Goal: Task Accomplishment & Management: Complete application form

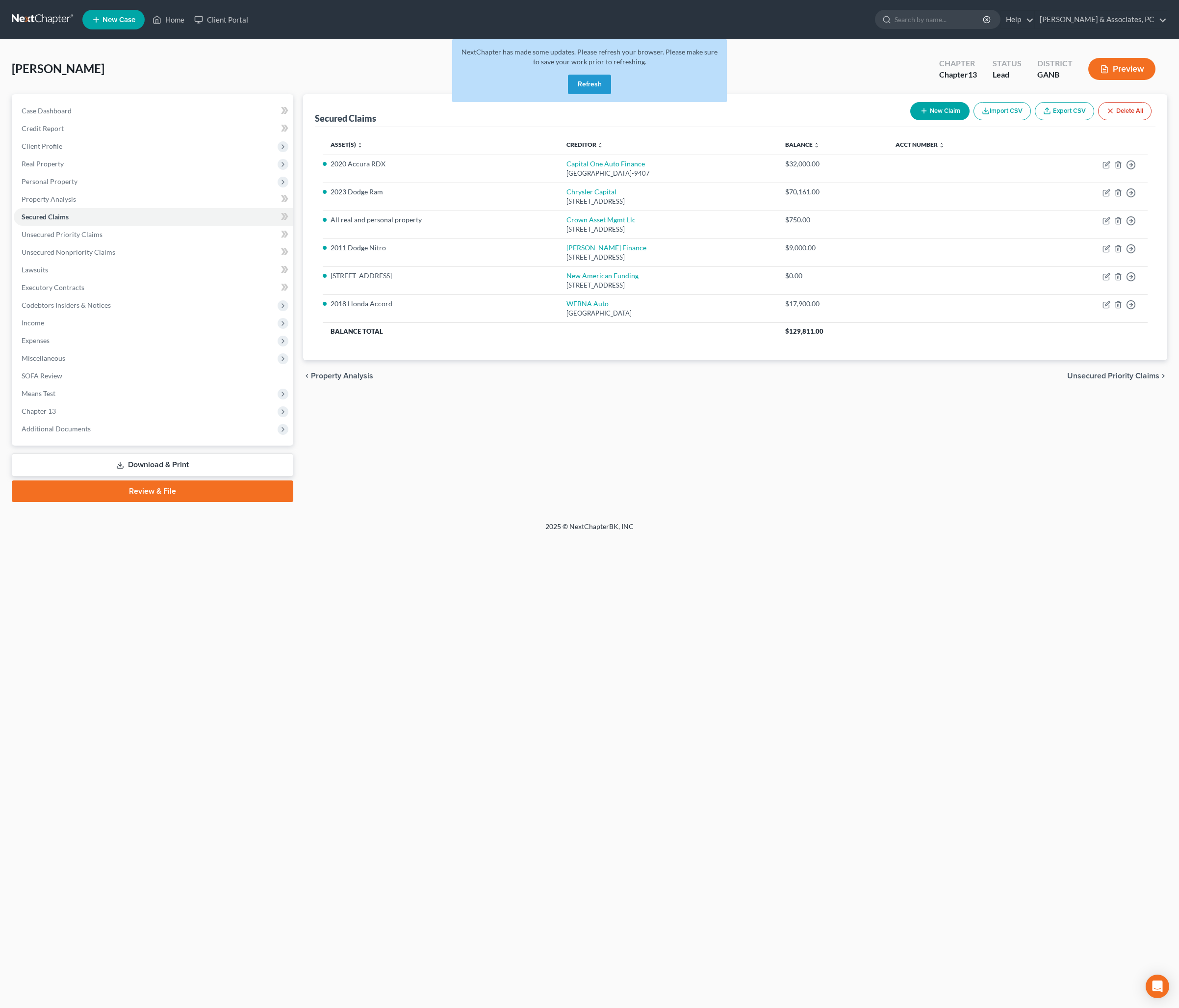
click at [579, 81] on div "NextChapter has made some updates. Please refresh your browser. Please make sur…" at bounding box center [590, 70] width 275 height 63
click at [598, 94] on button "Refresh" at bounding box center [590, 84] width 43 height 20
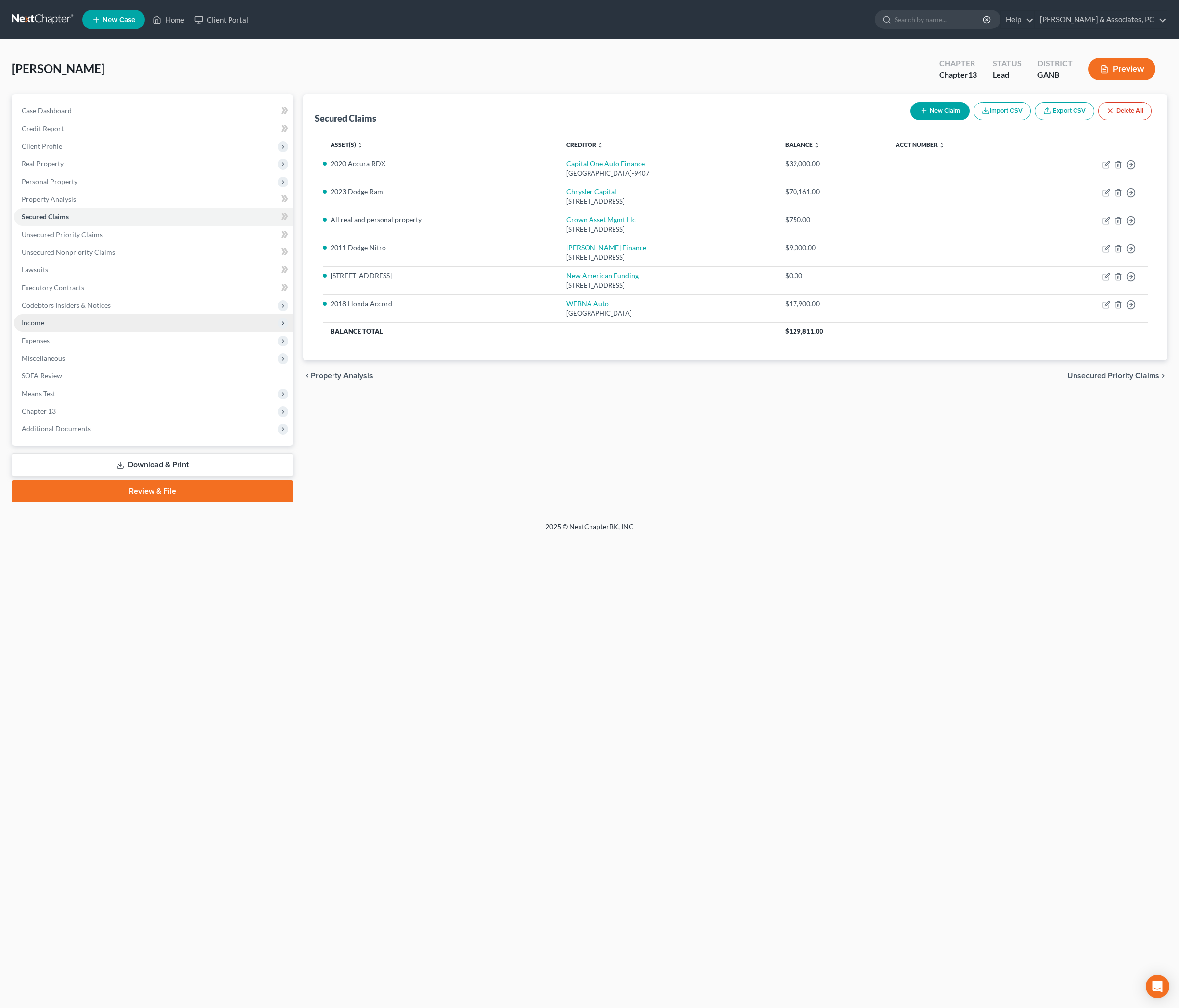
click at [44, 326] on span "Income" at bounding box center [33, 322] width 22 height 8
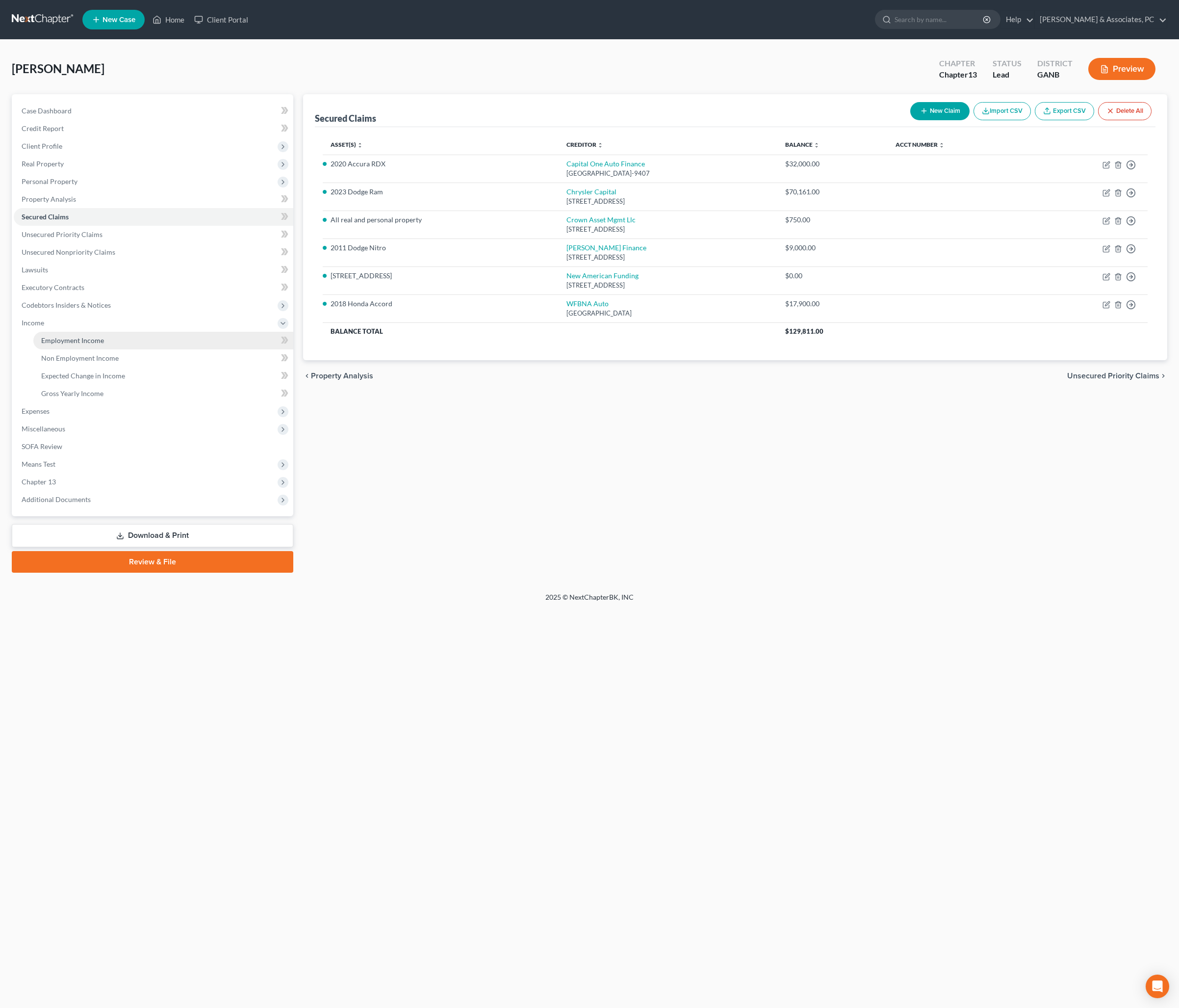
click at [104, 344] on span "Employment Income" at bounding box center [72, 340] width 63 height 8
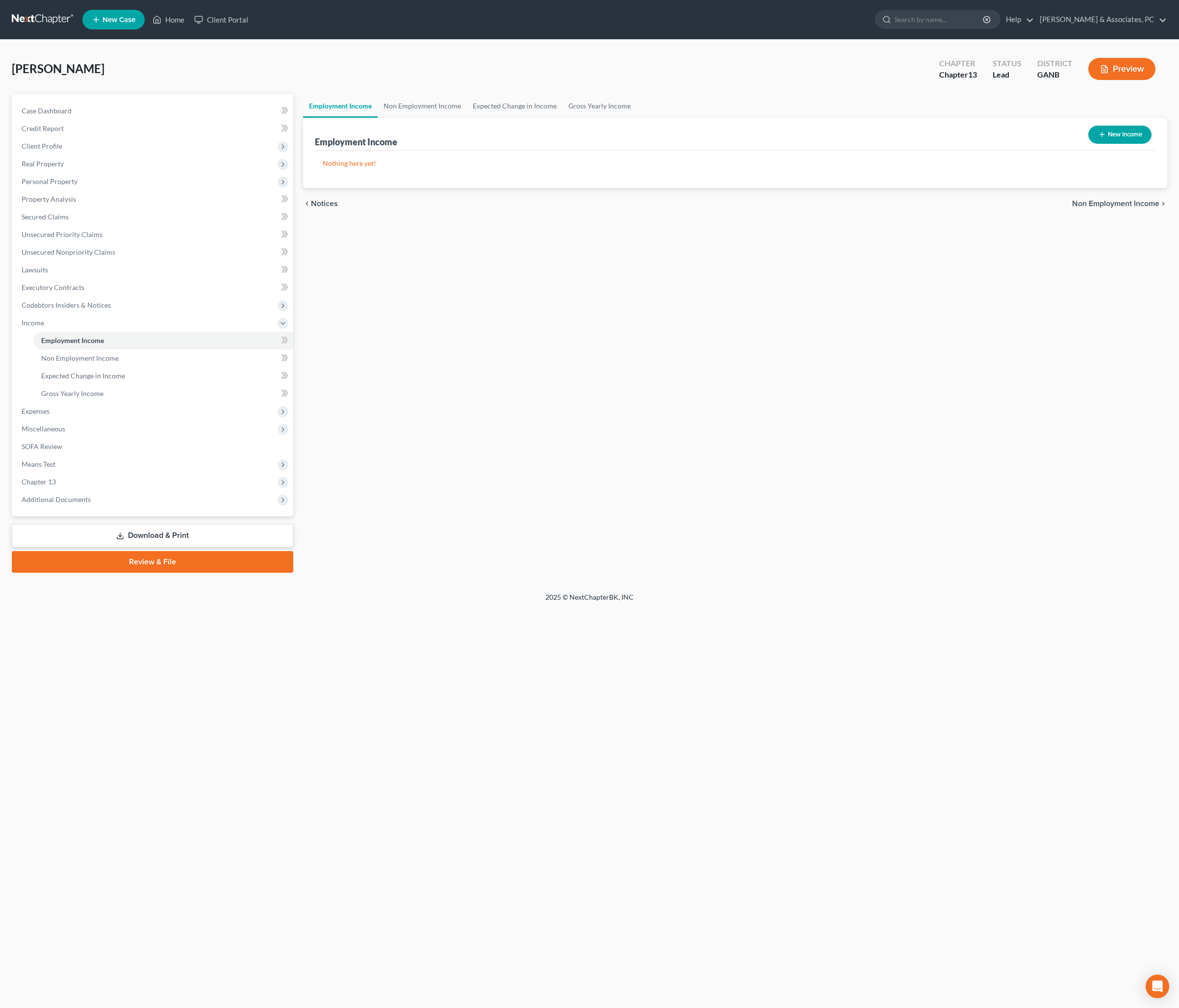
click at [1096, 144] on button "New Income" at bounding box center [1120, 134] width 63 height 18
select select "0"
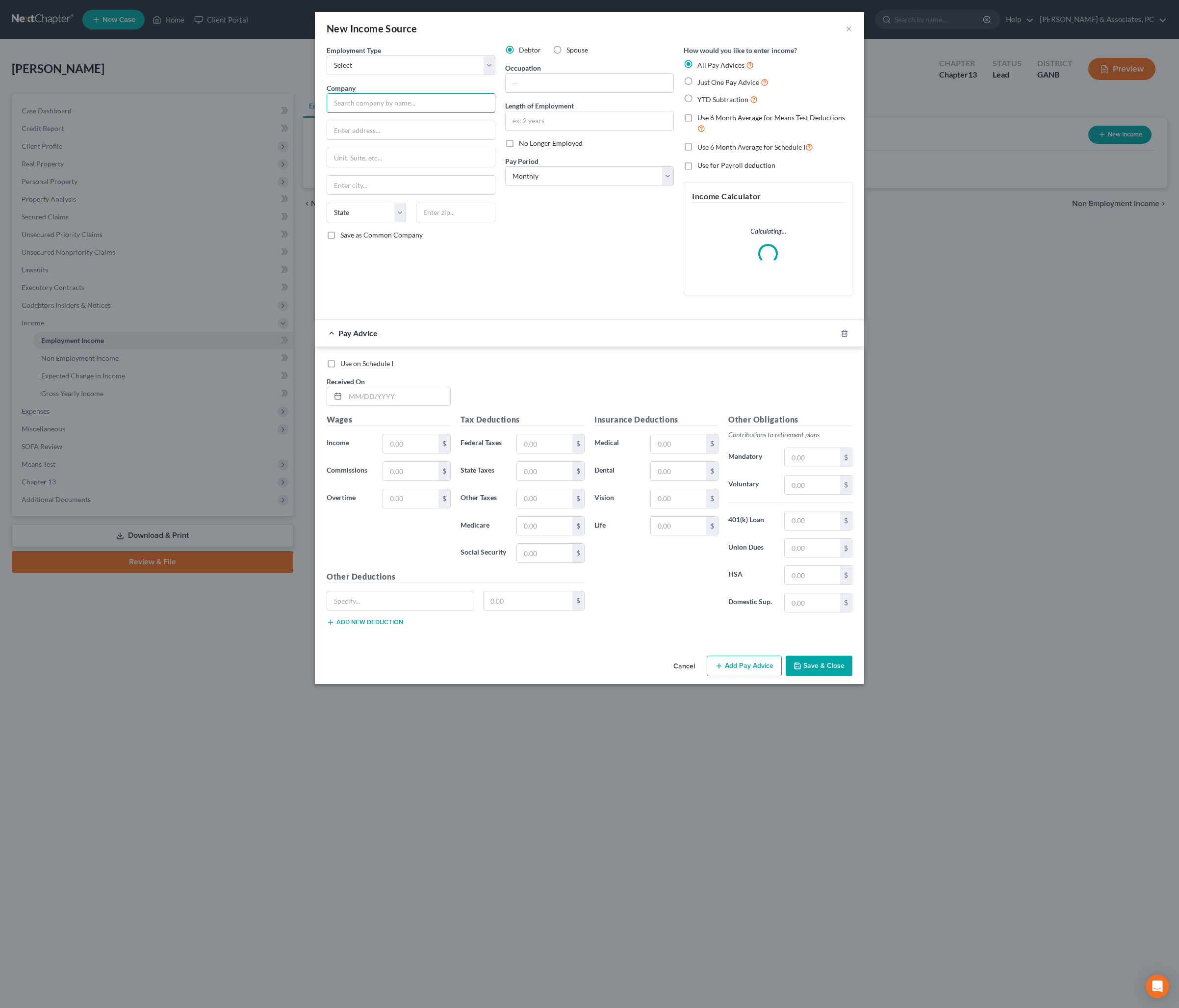
click at [357, 113] on input "text" at bounding box center [411, 103] width 169 height 20
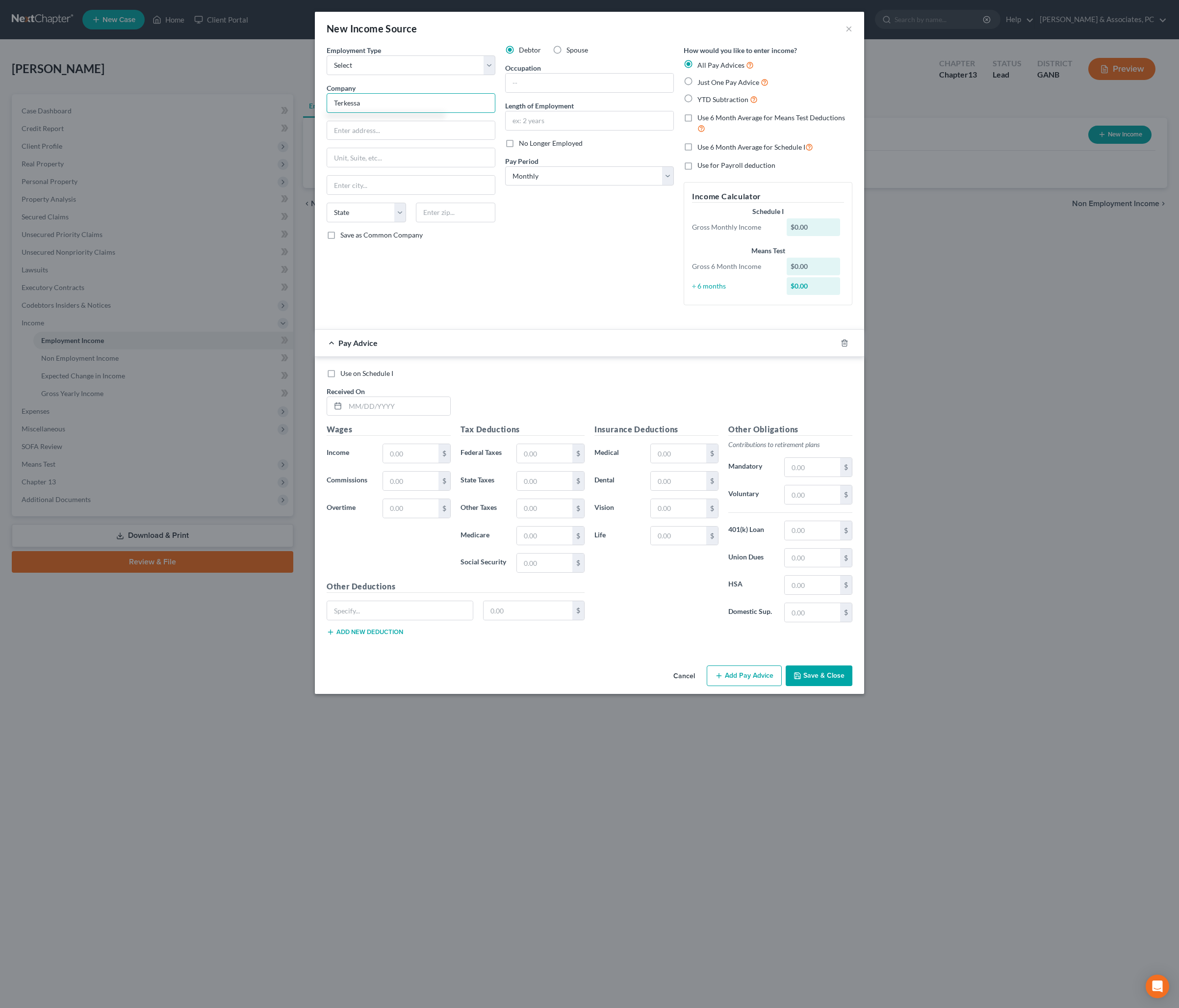
click at [357, 113] on input "Terkessa" at bounding box center [411, 103] width 169 height 20
type input "T"
click at [326, 113] on input "Goergia Power" at bounding box center [411, 103] width 169 height 20
type input "Georgia Power"
type input "241 Ralph McGill Blvd, NE"
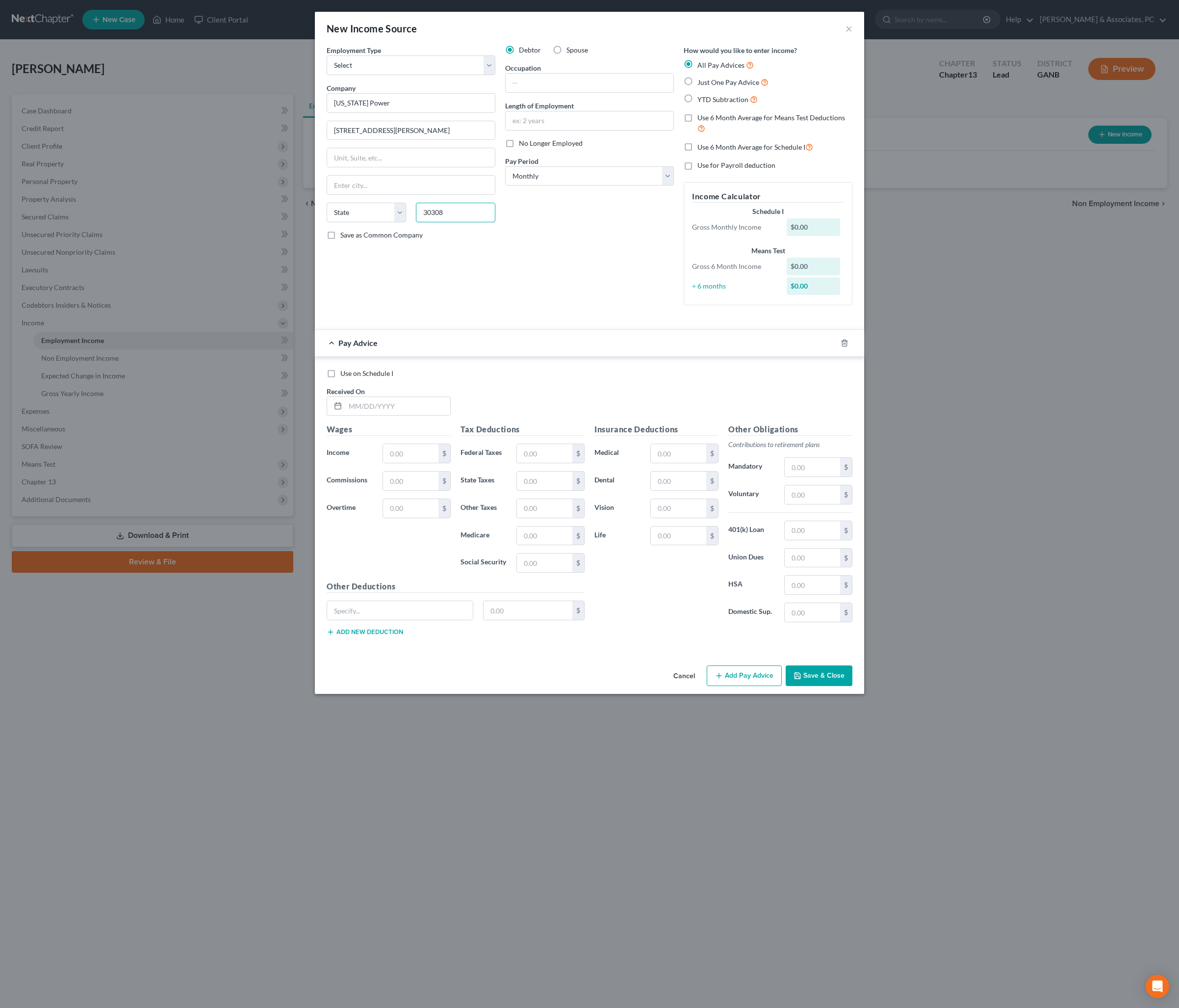
type input "30308"
type input "Atlanta"
select select "10"
click at [576, 297] on div "Debtor Spouse Occupation Length of Employment No Longer Employed Pay Period * S…" at bounding box center [590, 179] width 179 height 268
select select "2"
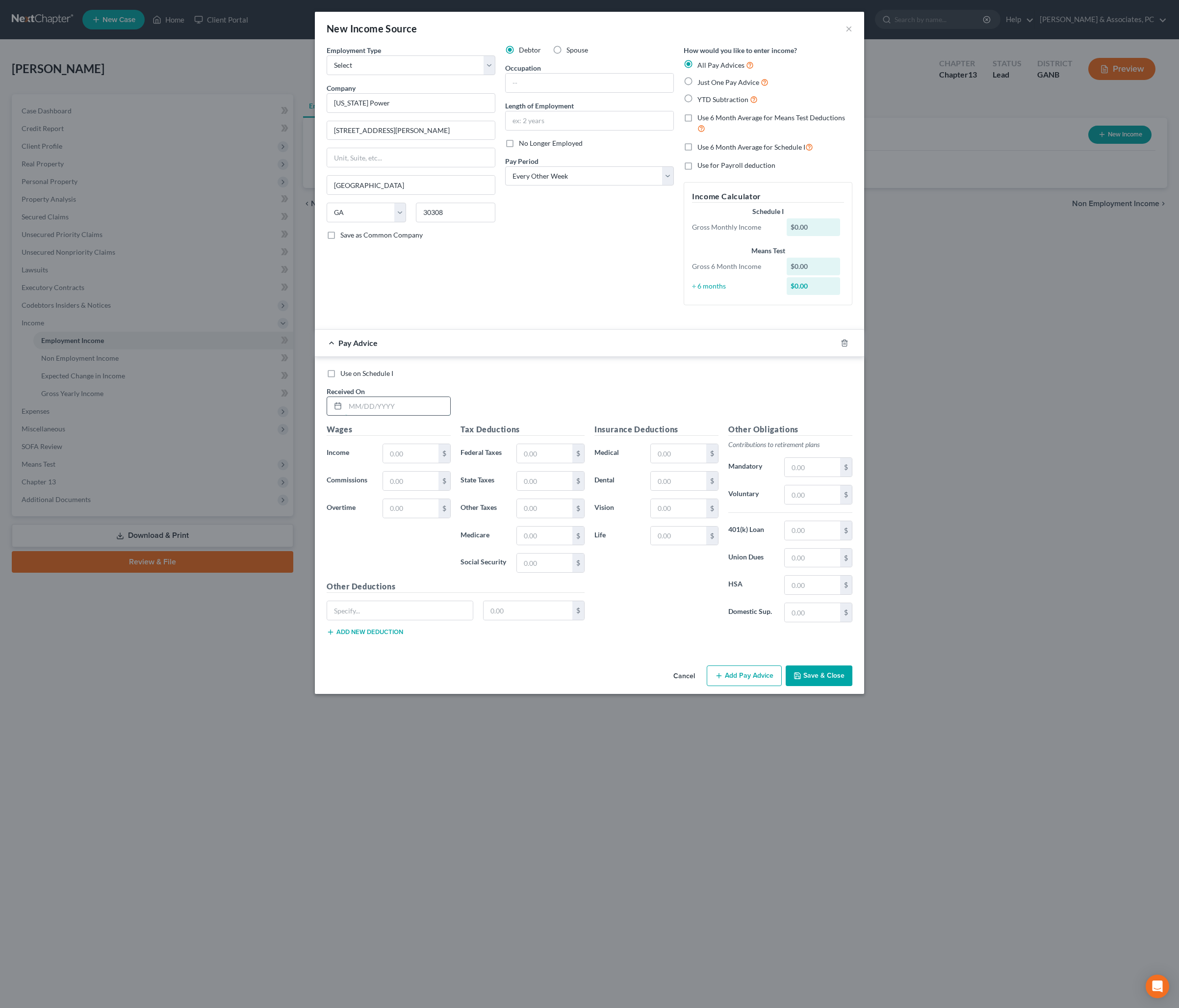
click at [385, 416] on input "text" at bounding box center [397, 406] width 105 height 19
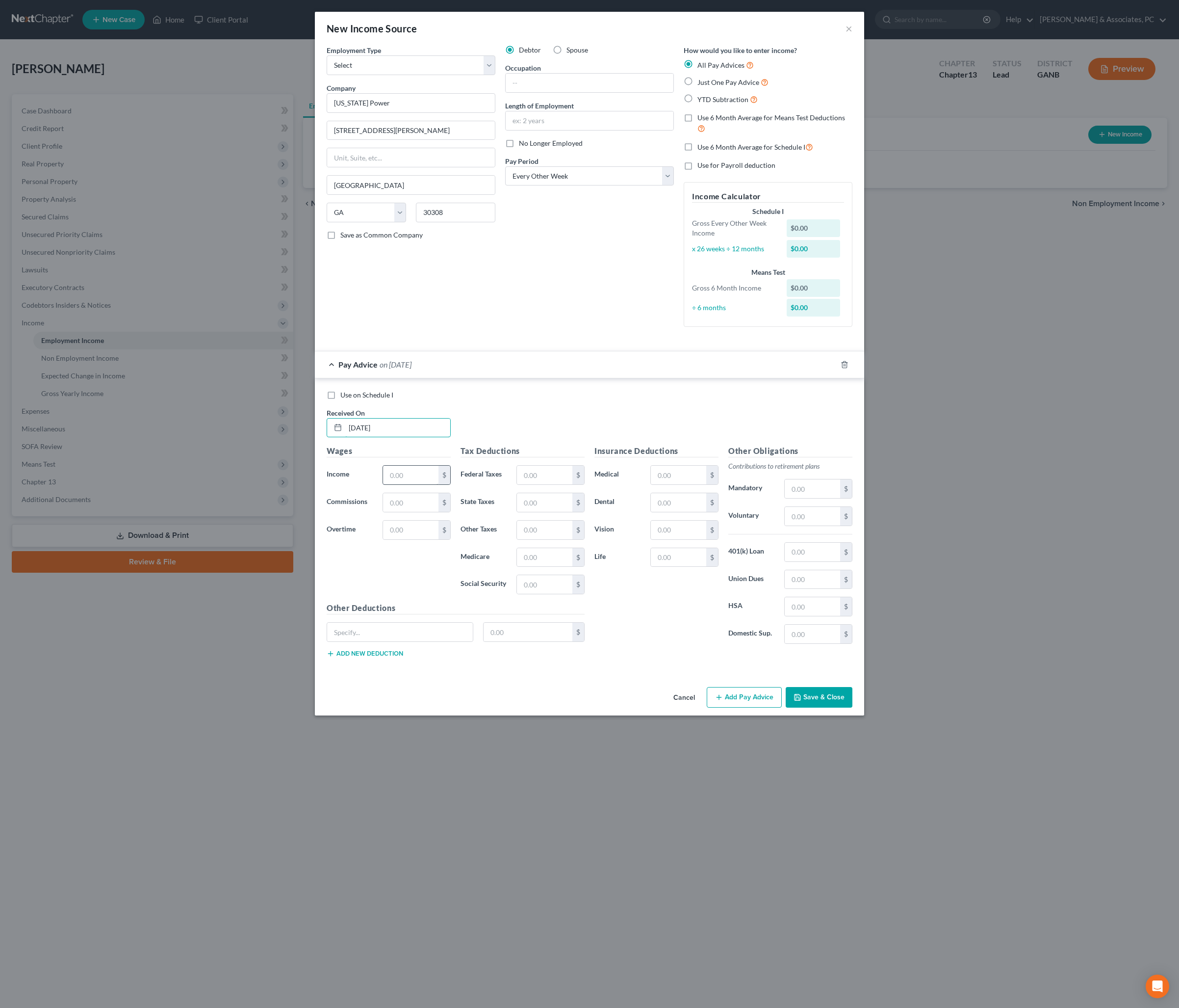
type input "08/22/2025"
click at [385, 484] on input "text" at bounding box center [410, 475] width 55 height 19
type input "2,368.46"
click at [693, 484] on input "text" at bounding box center [678, 475] width 55 height 19
click at [529, 484] on input "text" at bounding box center [544, 475] width 55 height 19
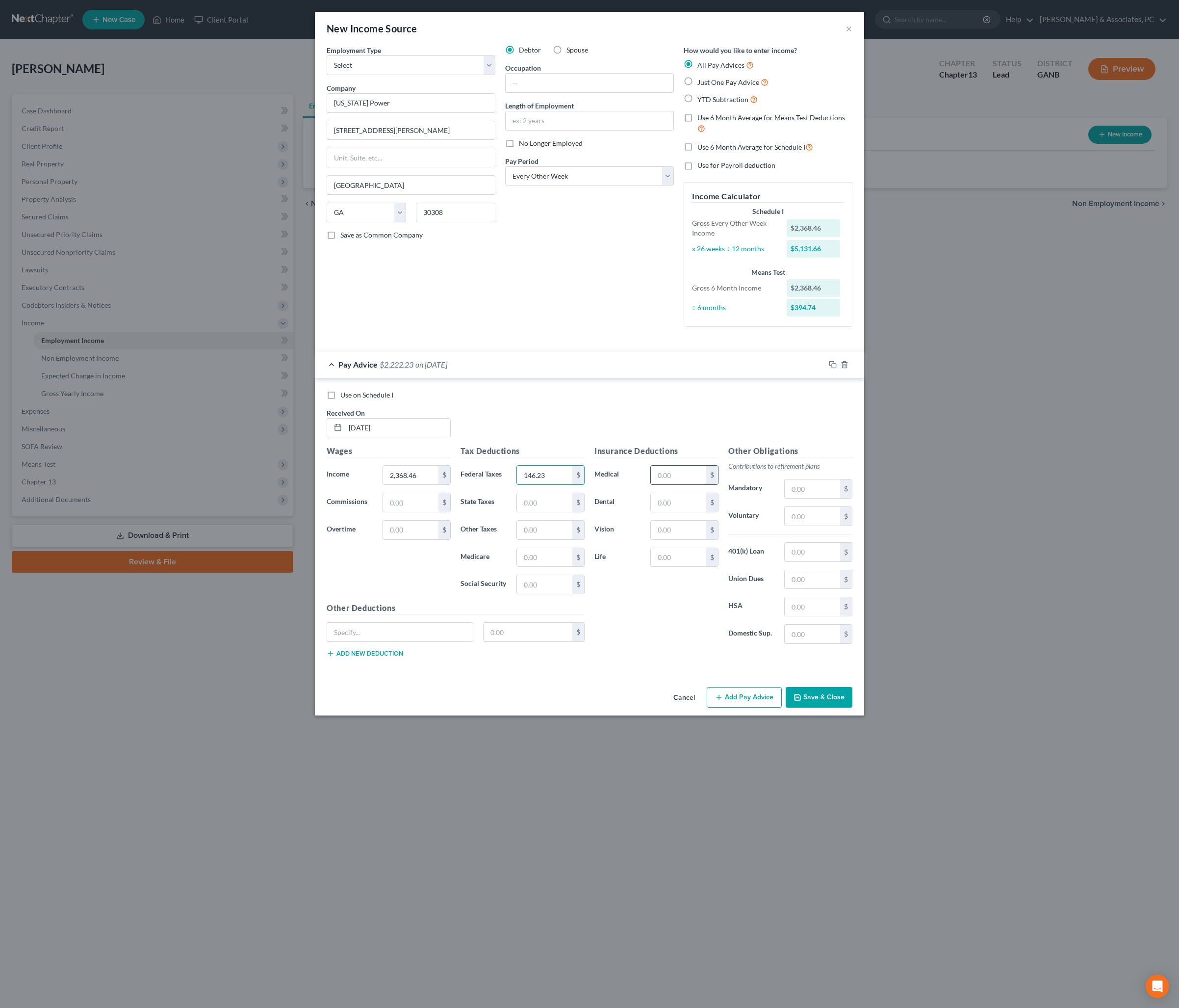
type input "146.23"
click at [681, 484] on input "text" at bounding box center [678, 475] width 55 height 19
click at [684, 595] on div "Insurance Deductions Medical $ Dental $ Vision $ Life $" at bounding box center [657, 548] width 134 height 207
click at [682, 511] on input "text" at bounding box center [678, 502] width 55 height 19
type input "64.33"
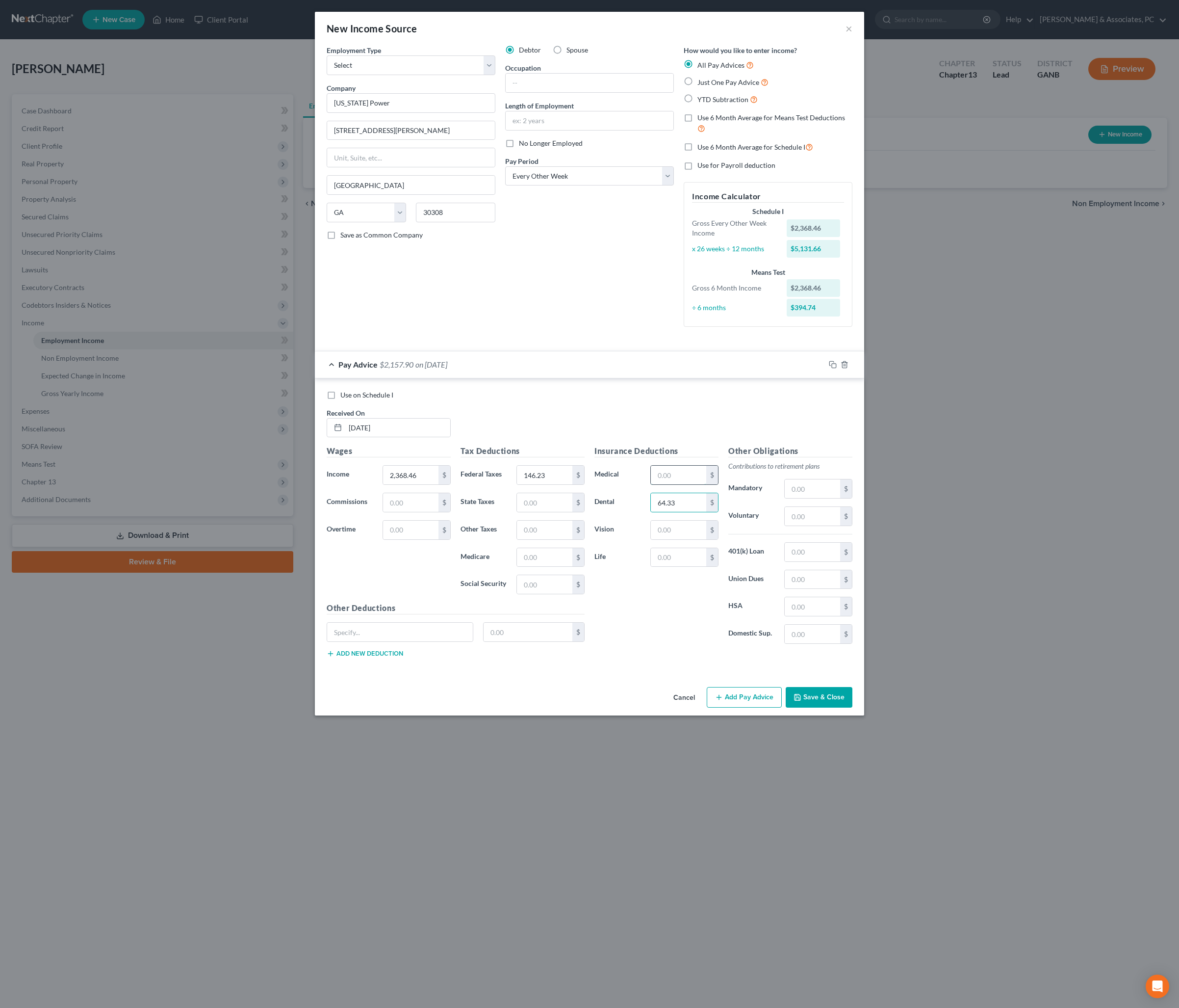
click at [693, 484] on input "text" at bounding box center [678, 475] width 55 height 19
click at [685, 539] on input "text" at bounding box center [678, 530] width 55 height 19
type input "1,554.60"
click at [685, 484] on input "text" at bounding box center [678, 475] width 55 height 19
click at [840, 561] on input "text" at bounding box center [812, 552] width 55 height 19
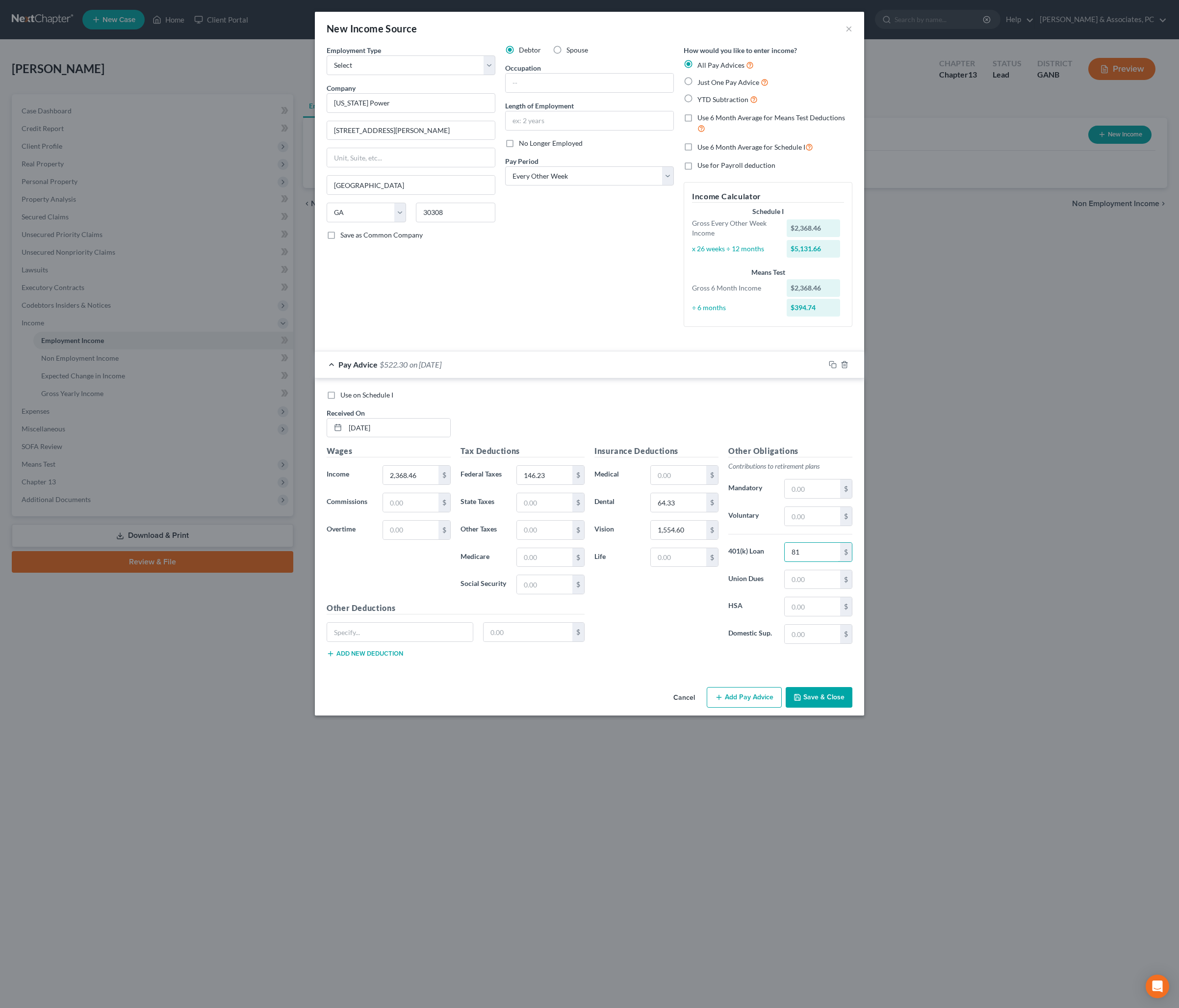
click at [823, 561] on input "81" at bounding box center [812, 552] width 55 height 19
type input "125.10"
click at [821, 589] on input "text" at bounding box center [812, 580] width 55 height 19
click at [697, 484] on input "text" at bounding box center [678, 475] width 55 height 19
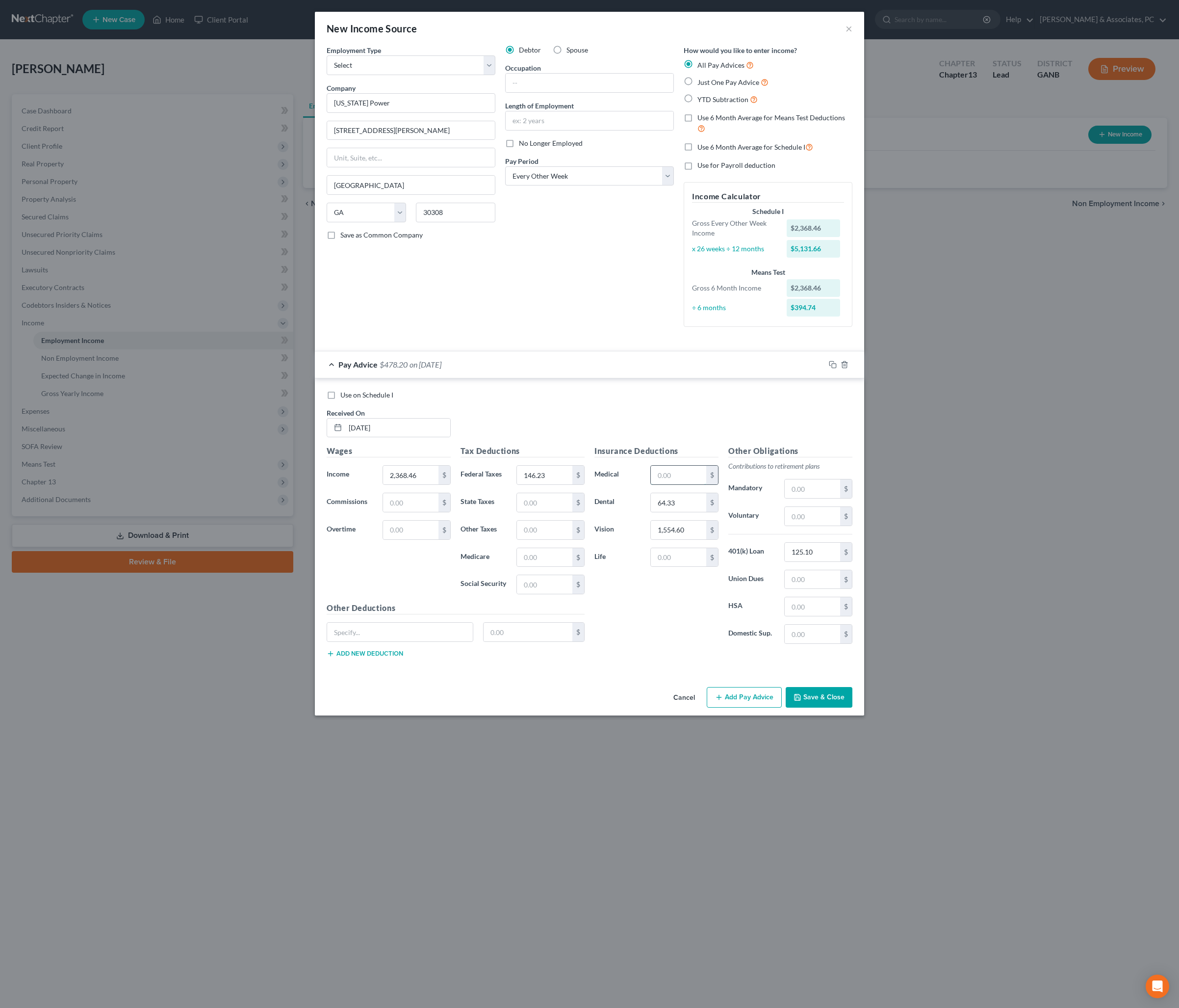
click at [697, 484] on input "text" at bounding box center [678, 475] width 55 height 19
type input "478.20"
click at [697, 511] on input "64.33" at bounding box center [678, 502] width 55 height 19
click at [532, 641] on input "text" at bounding box center [528, 632] width 89 height 19
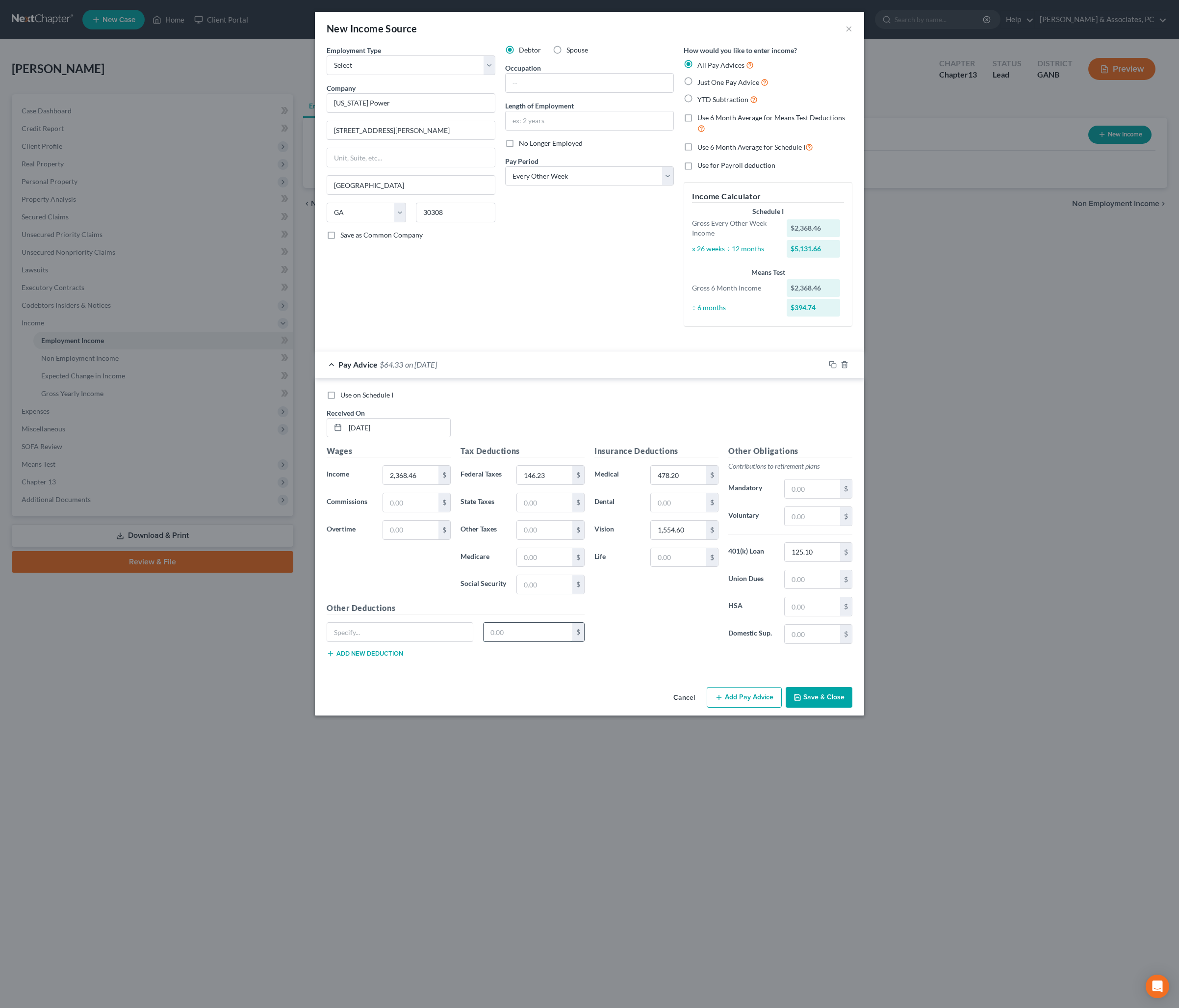
paste input "64.33"
type input "64.33"
type input "C"
type input "Vacay purchase"
click at [674, 567] on input "text" at bounding box center [678, 557] width 55 height 19
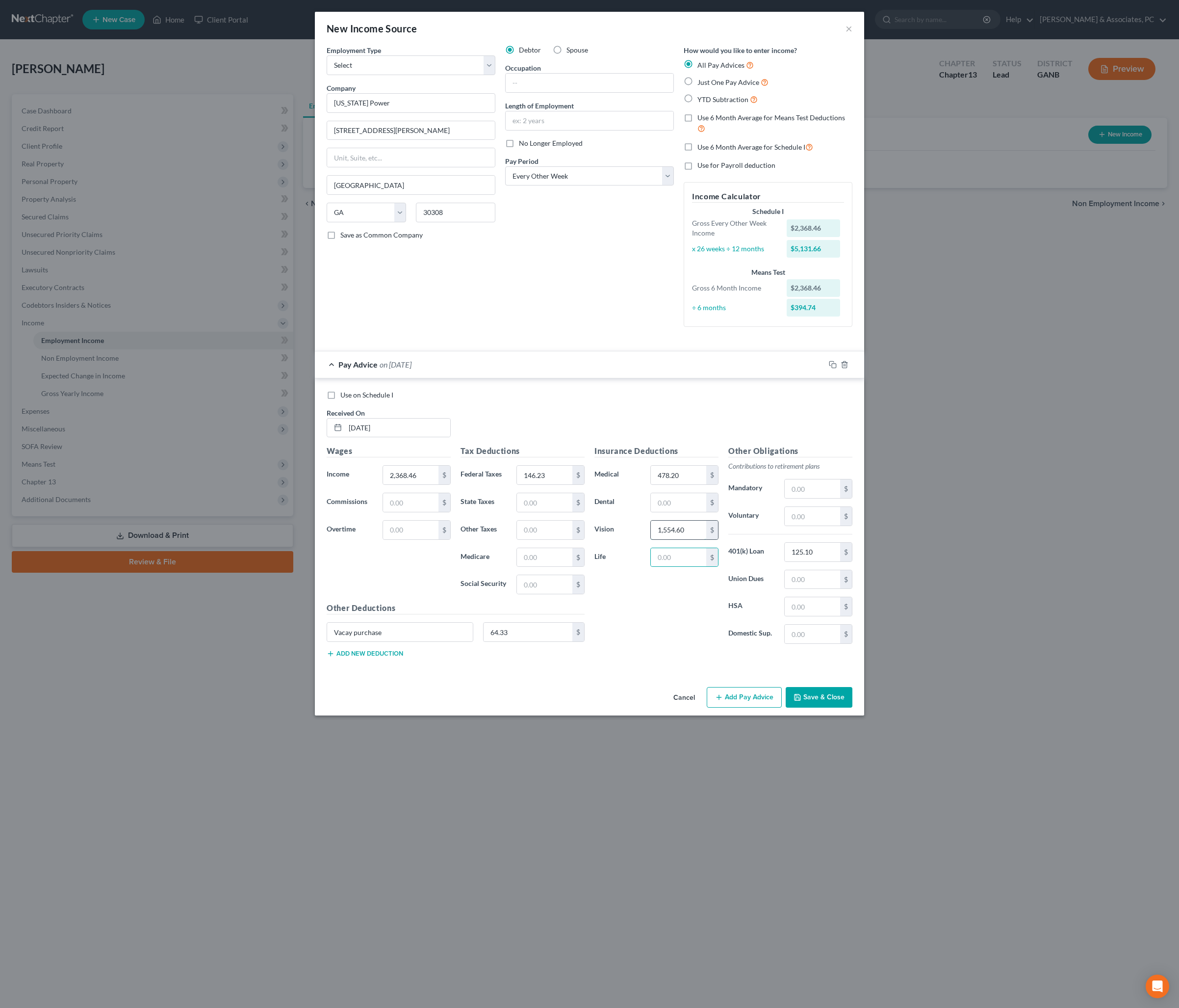
click at [706, 539] on input "1,554.60" at bounding box center [678, 530] width 55 height 19
click at [853, 708] on button "Save & Close" at bounding box center [819, 697] width 67 height 20
select select "0"
click at [841, 708] on button "Save & Close" at bounding box center [819, 697] width 67 height 20
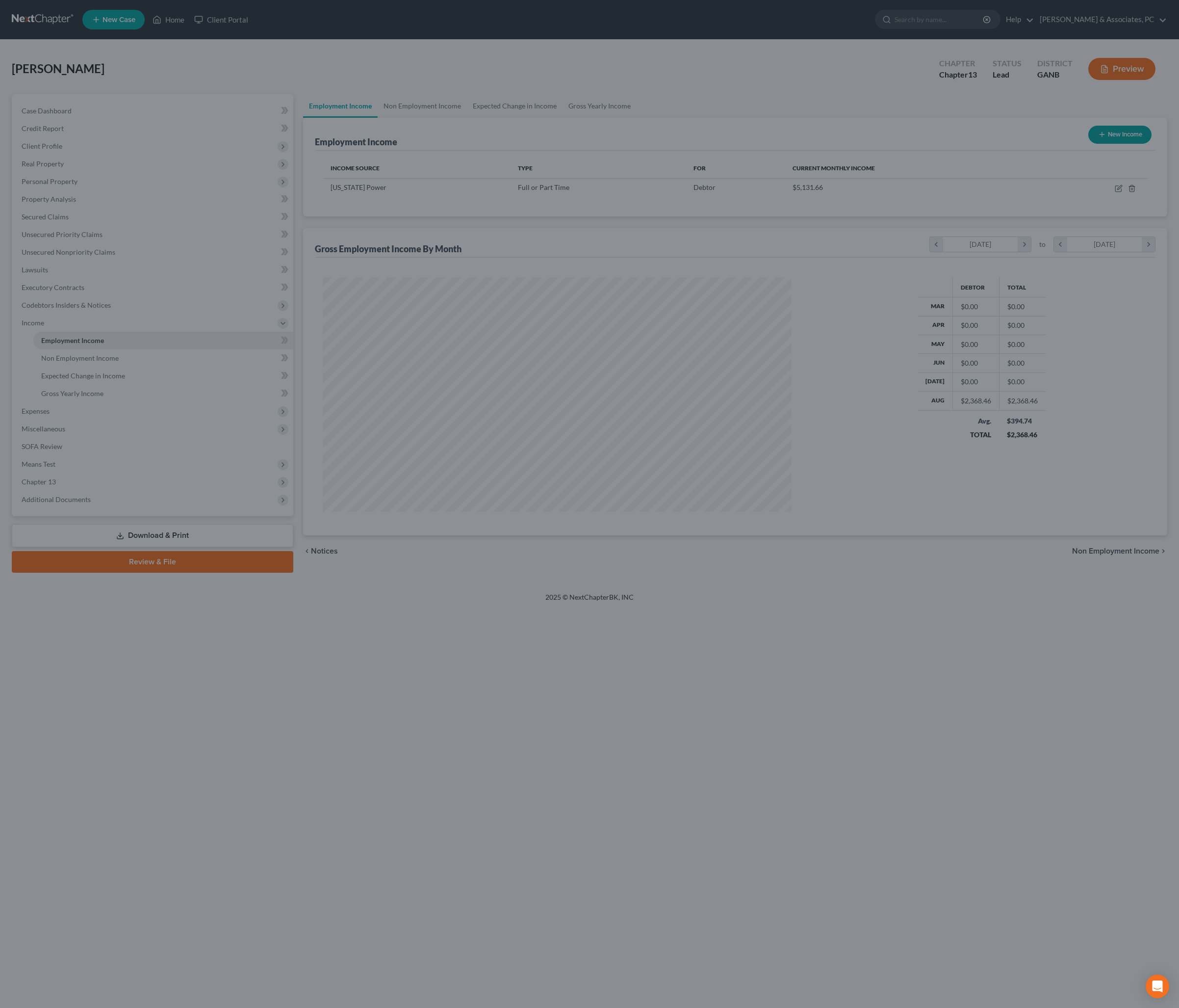
scroll to position [235, 488]
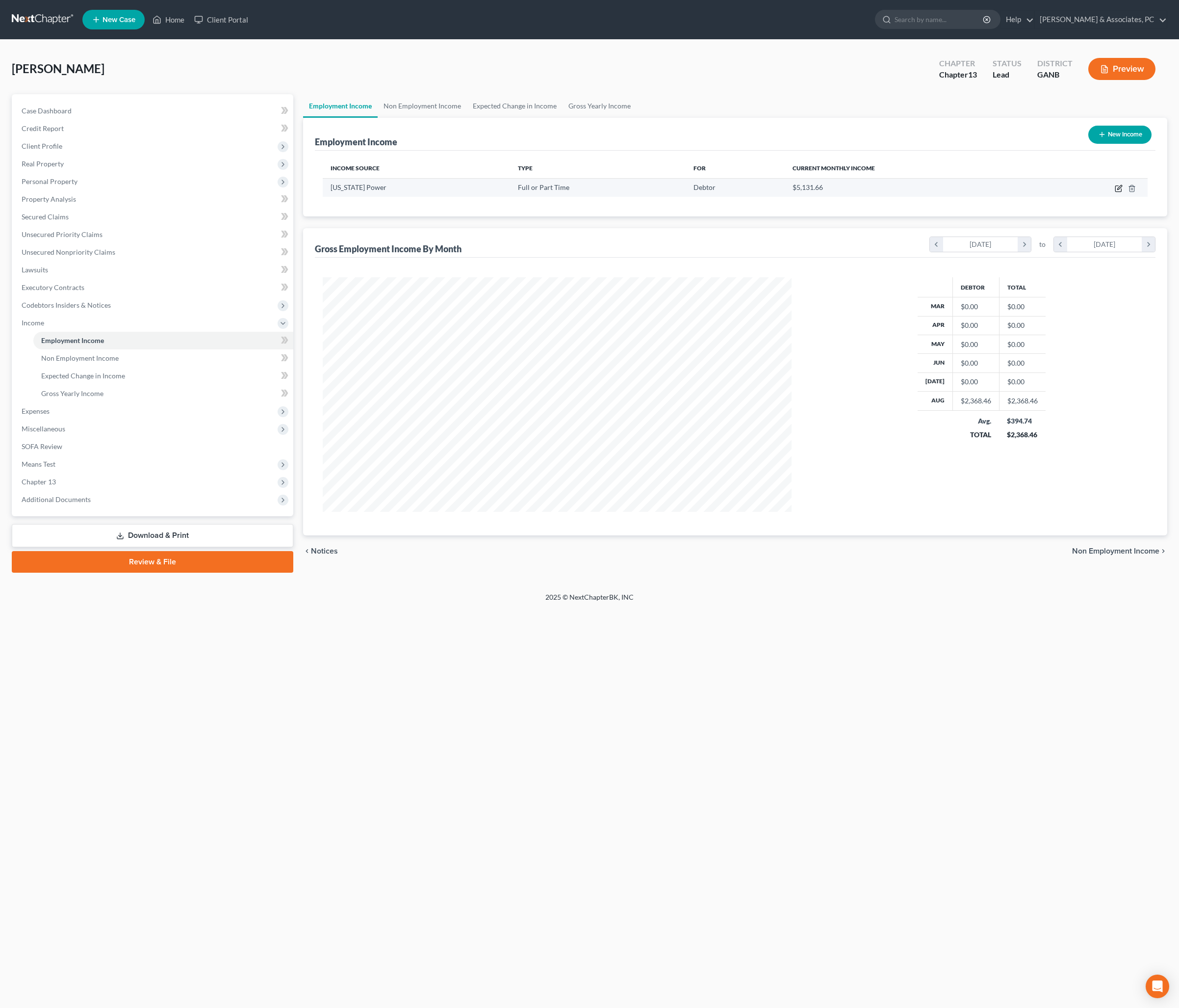
click at [1115, 192] on icon "button" at bounding box center [1119, 188] width 8 height 8
select select "0"
select select "10"
select select "2"
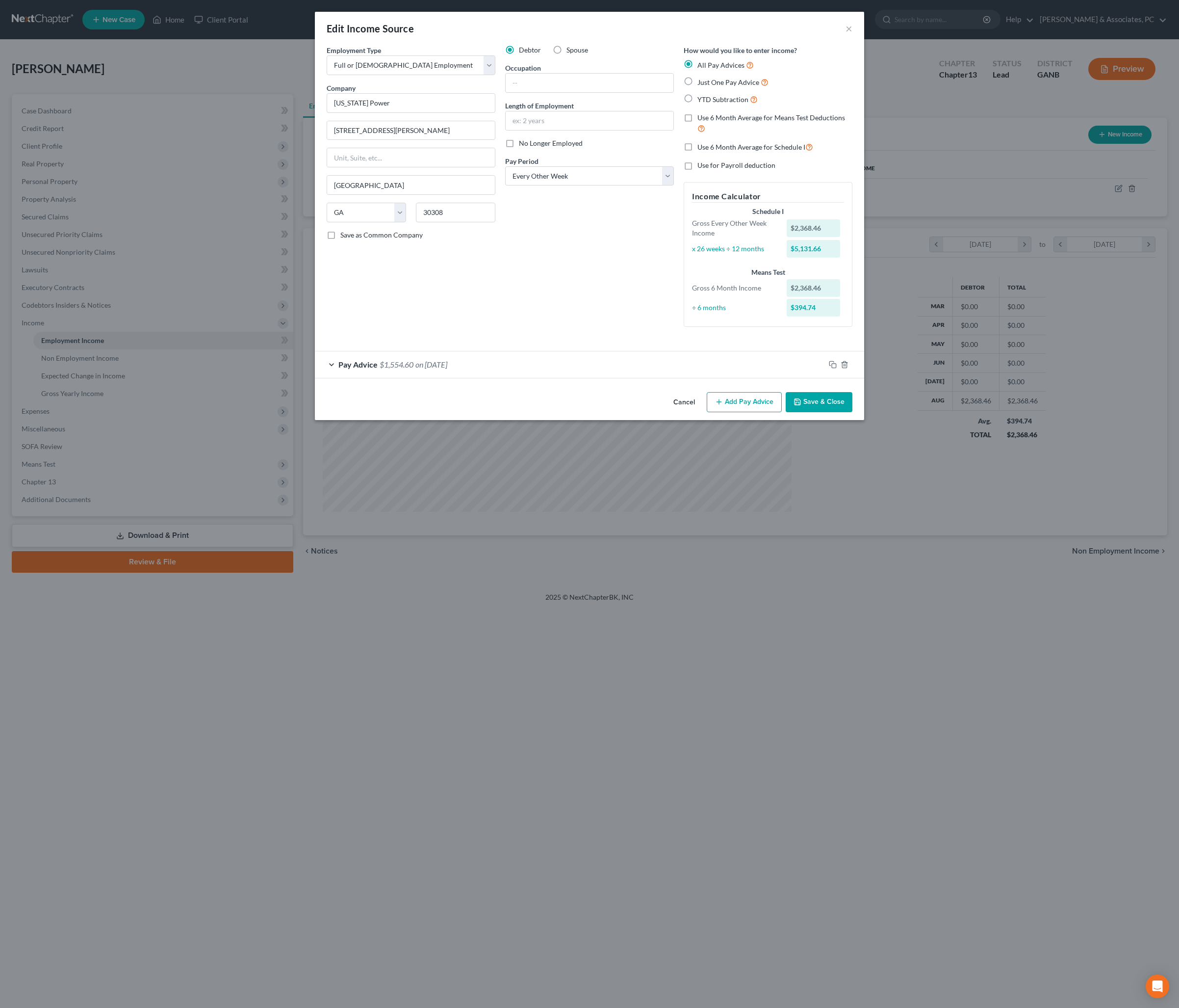
click at [853, 413] on button "Save & Close" at bounding box center [819, 402] width 67 height 20
click at [864, 420] on div "Cancel Add Pay Advice Save & Close" at bounding box center [589, 404] width 549 height 32
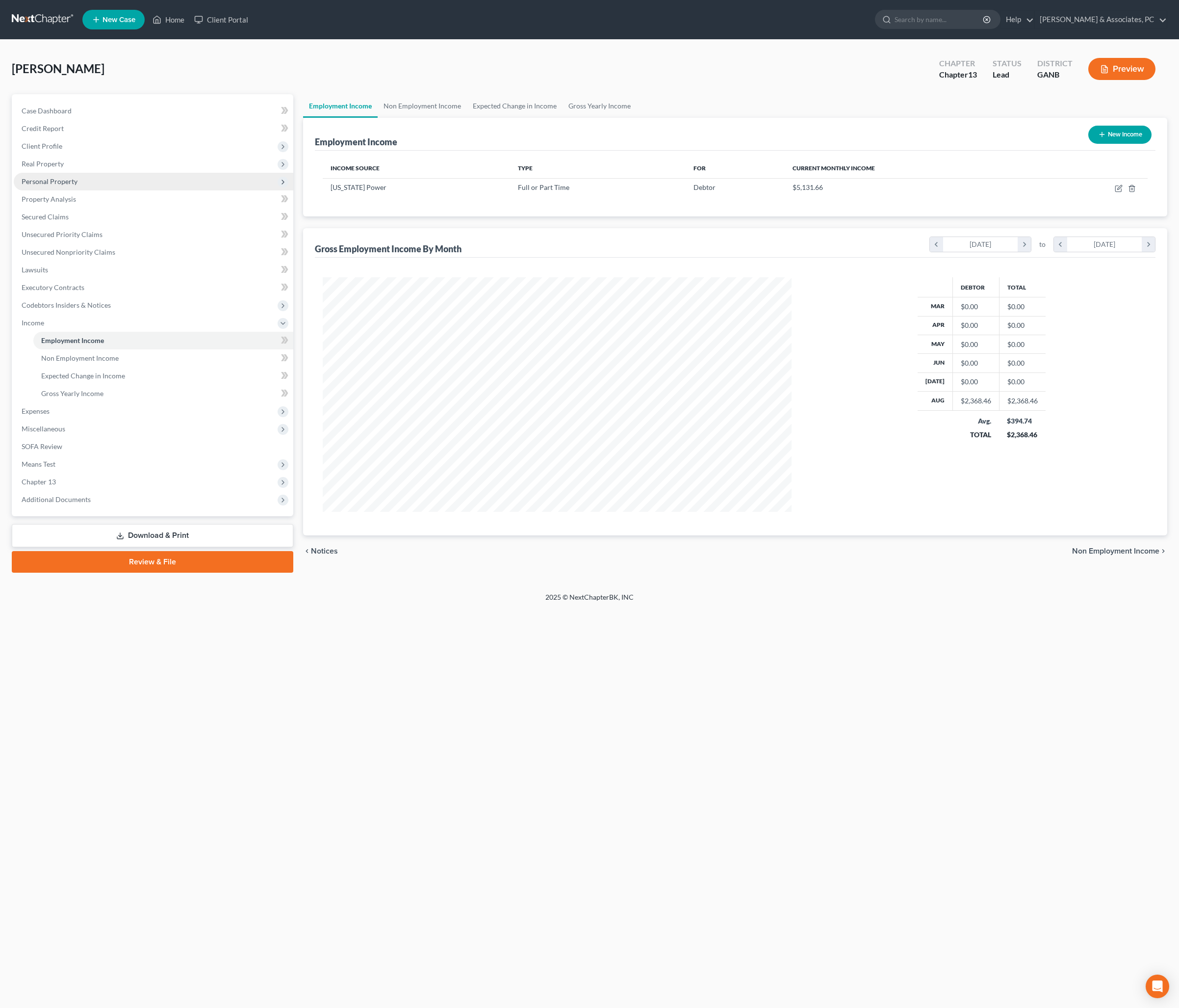
click at [69, 186] on span "Personal Property" at bounding box center [50, 181] width 56 height 8
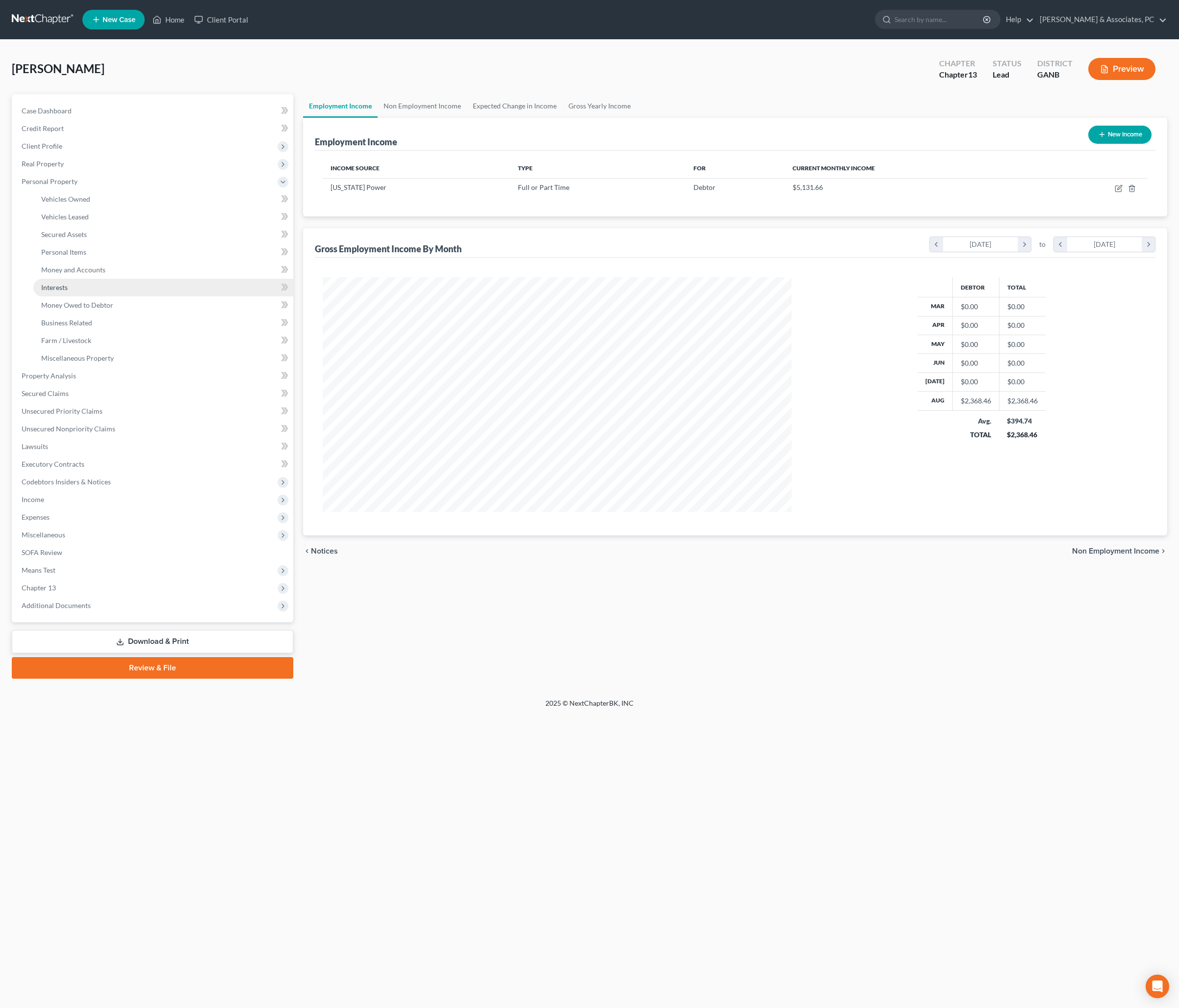
click at [68, 292] on span "Interests" at bounding box center [54, 287] width 27 height 8
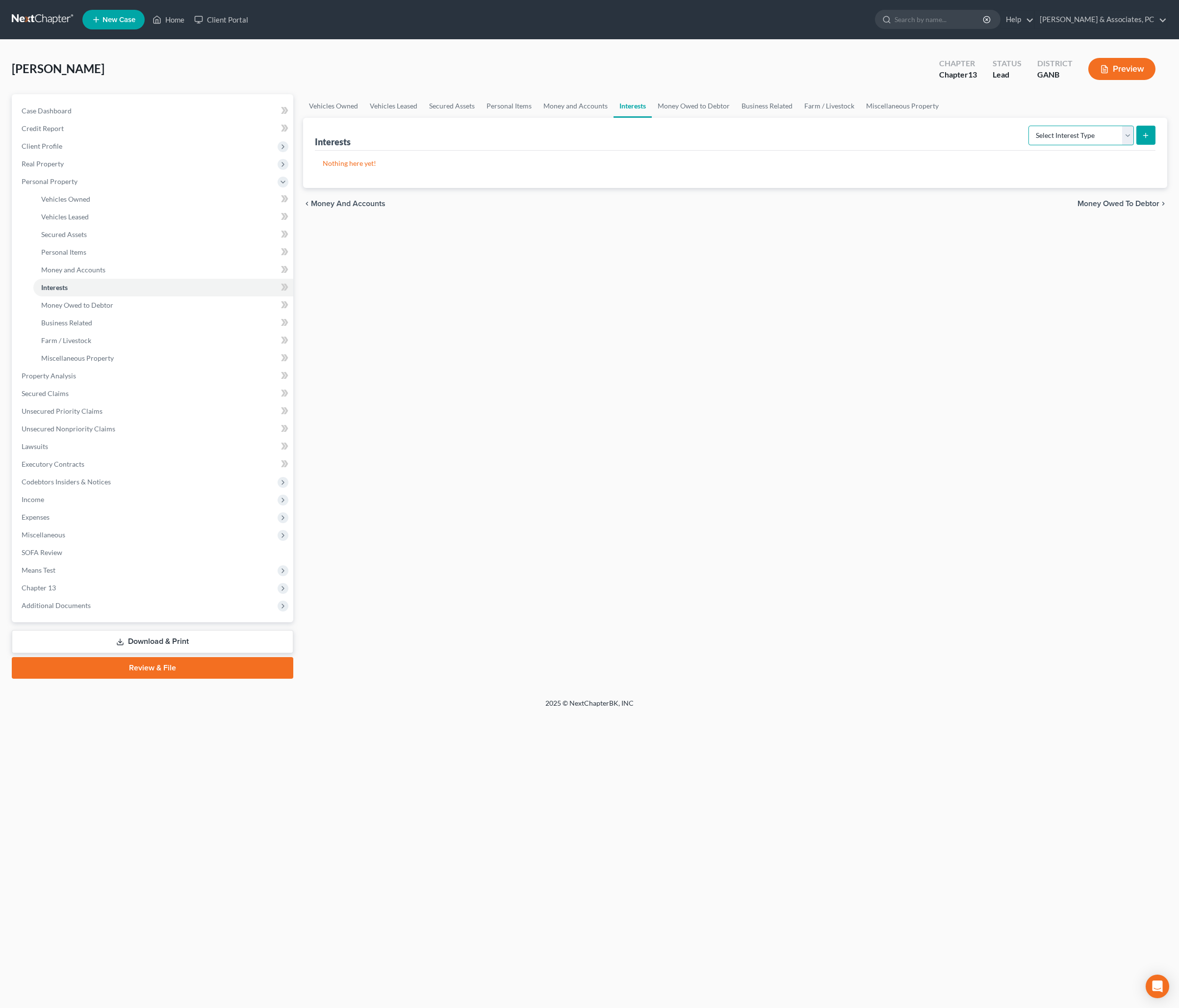
select select "401k"
click at [1137, 145] on button "submit" at bounding box center [1146, 135] width 19 height 19
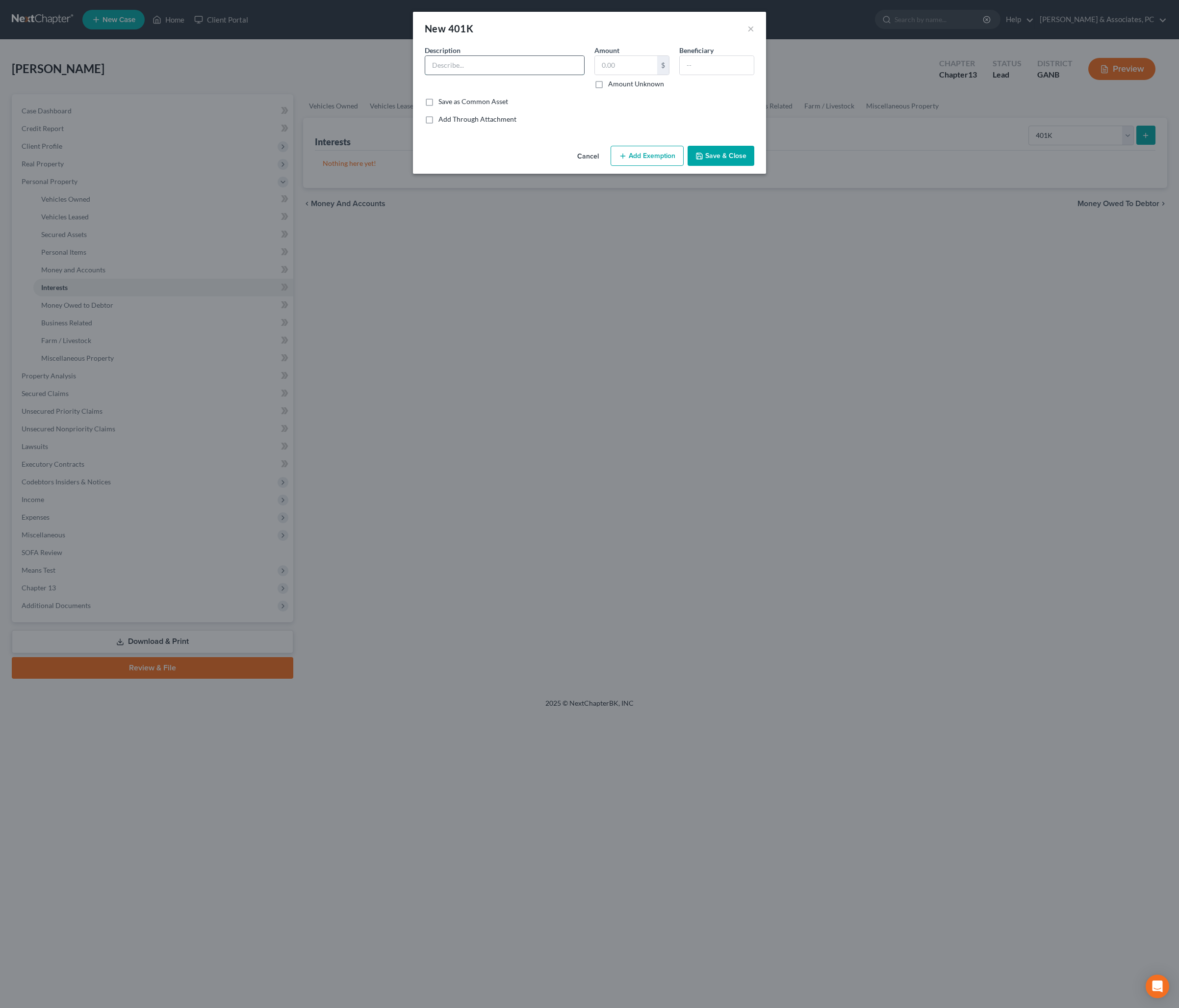
click at [560, 73] on input "text" at bounding box center [504, 65] width 159 height 19
type input "401k"
click at [630, 69] on input "text" at bounding box center [626, 65] width 62 height 19
click at [634, 166] on button "Add Exemption" at bounding box center [647, 156] width 73 height 20
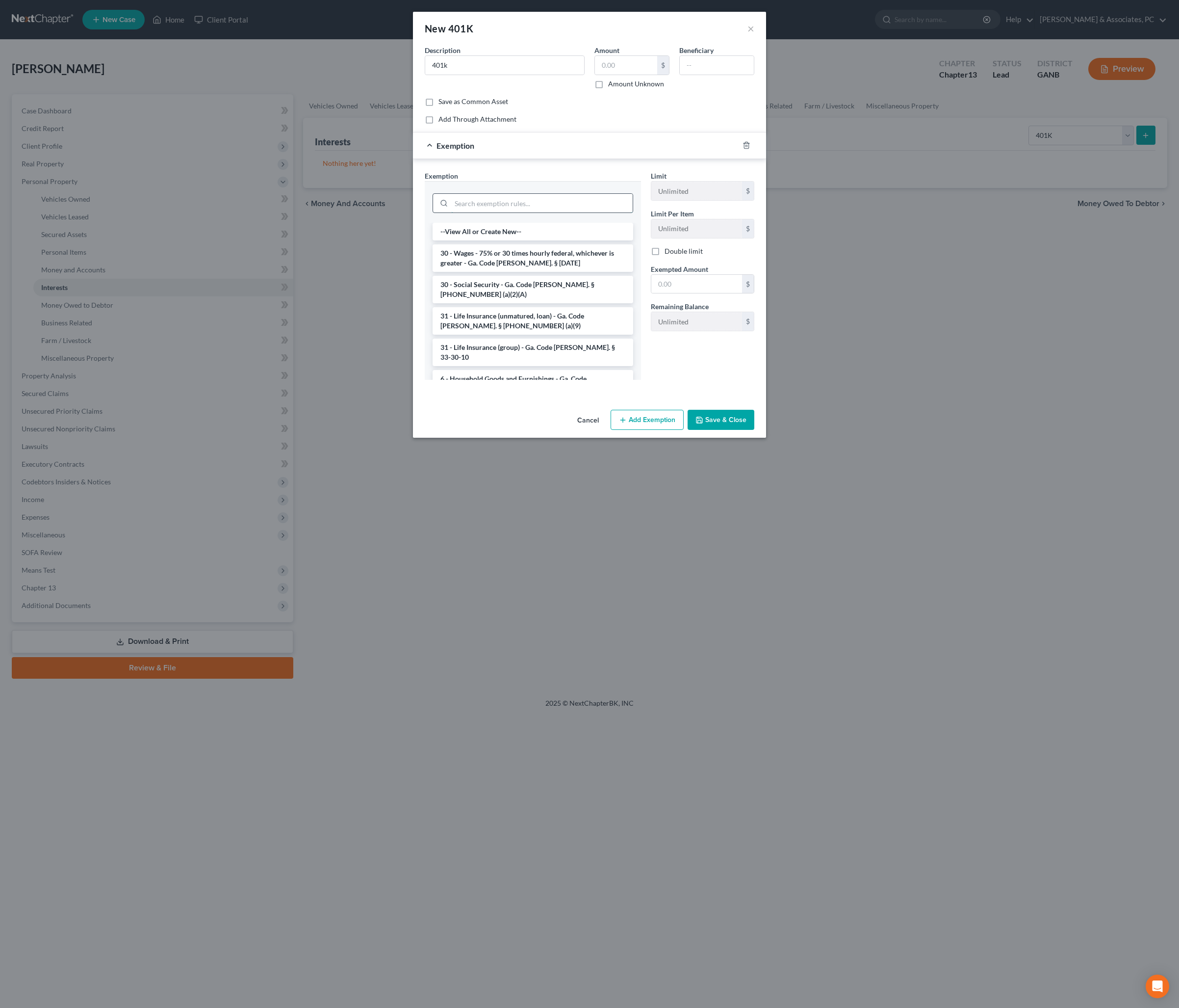
click at [510, 212] on input "search" at bounding box center [542, 203] width 181 height 19
click at [516, 372] on li "Firm Created - Retirement - O.C.G.A. § 44-13-100(a)(2.1)" at bounding box center [532, 363] width 200 height 17
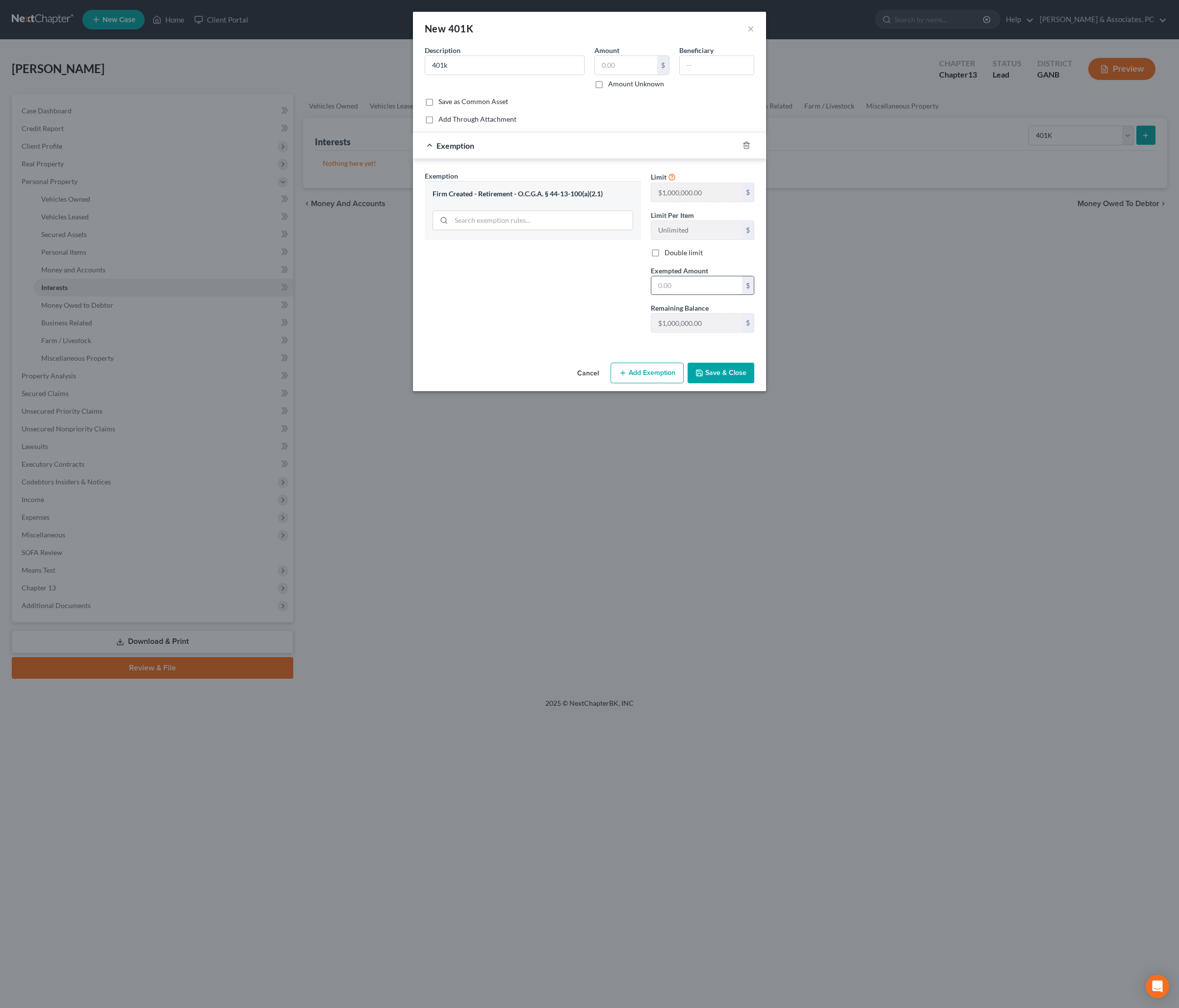
click at [730, 295] on input "text" at bounding box center [697, 286] width 91 height 19
click at [625, 71] on input "text" at bounding box center [626, 65] width 62 height 19
type input "9,800"
click at [706, 295] on input "text" at bounding box center [697, 286] width 91 height 19
type input "9,800"
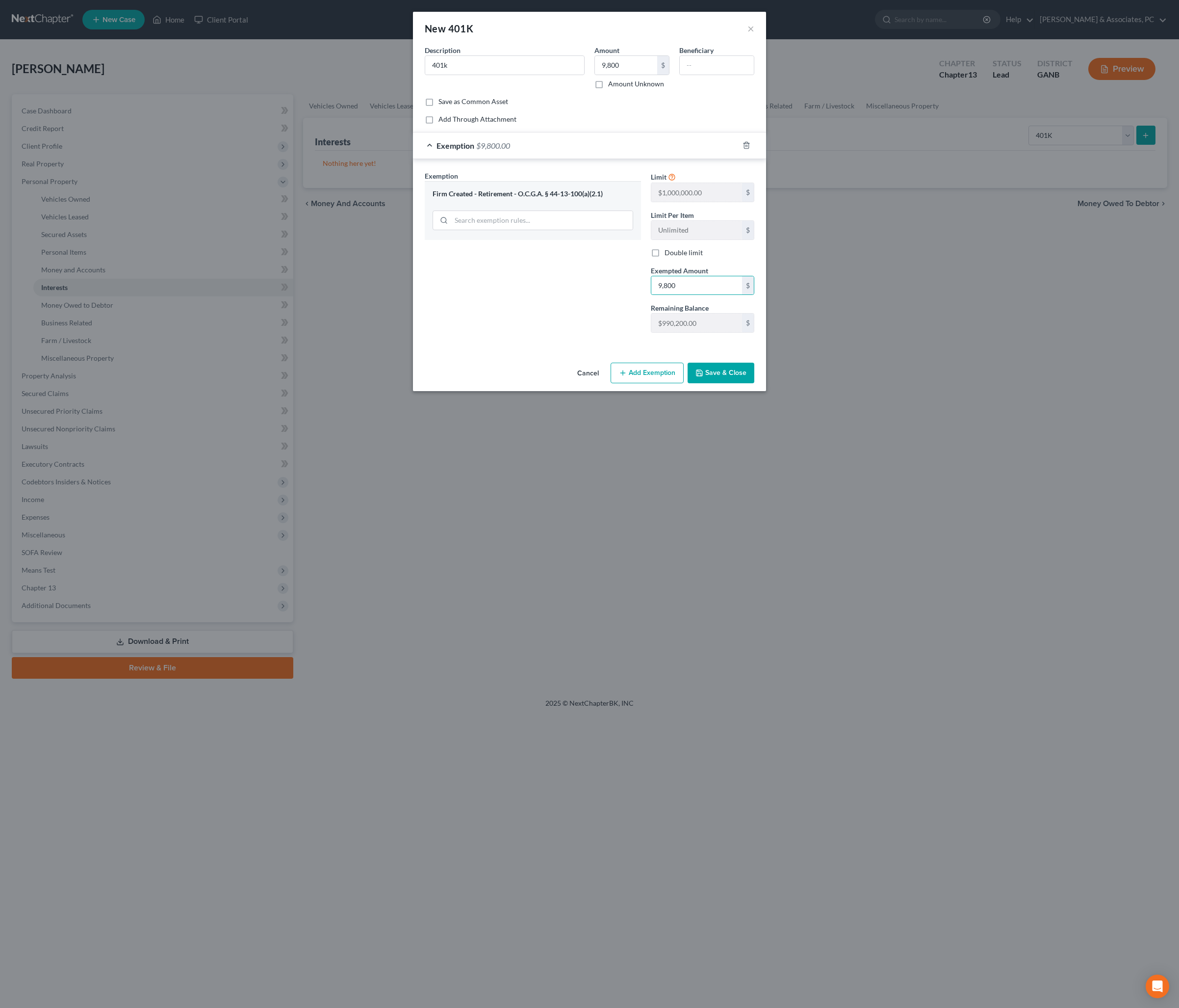
click at [755, 383] on button "Save & Close" at bounding box center [721, 372] width 67 height 20
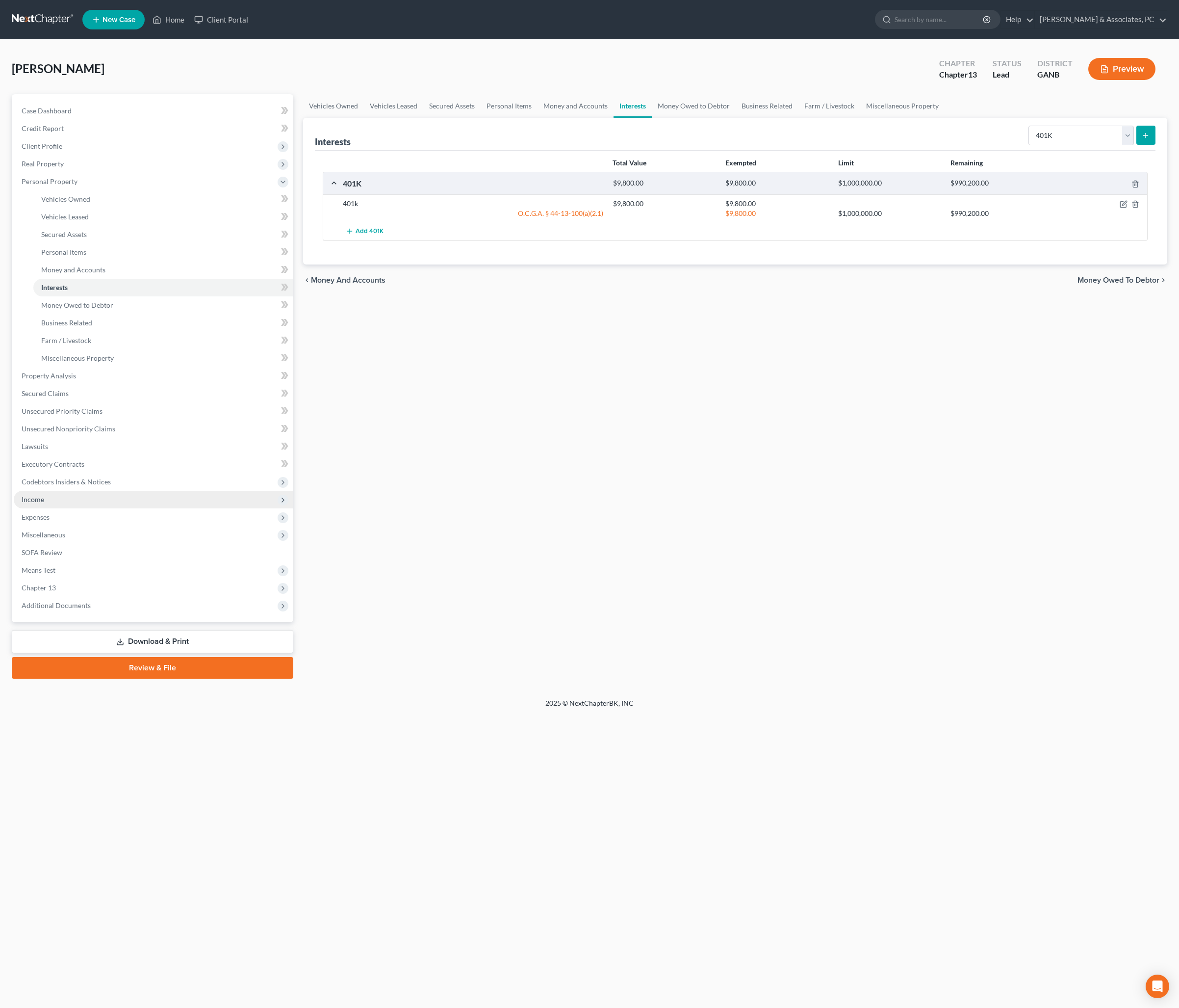
click at [44, 503] on span "Income" at bounding box center [33, 499] width 22 height 8
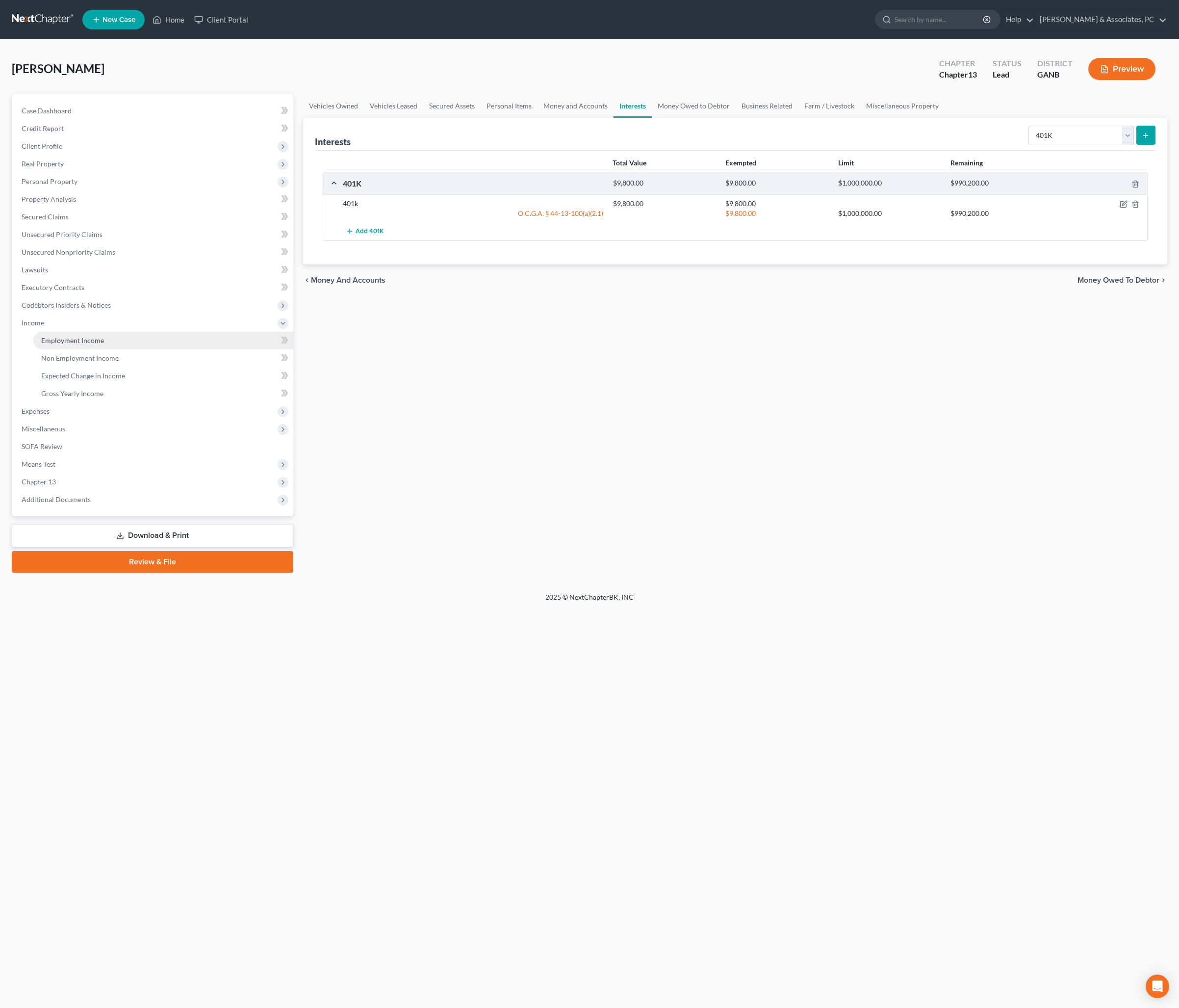
click at [99, 349] on link "Employment Income" at bounding box center [163, 340] width 260 height 17
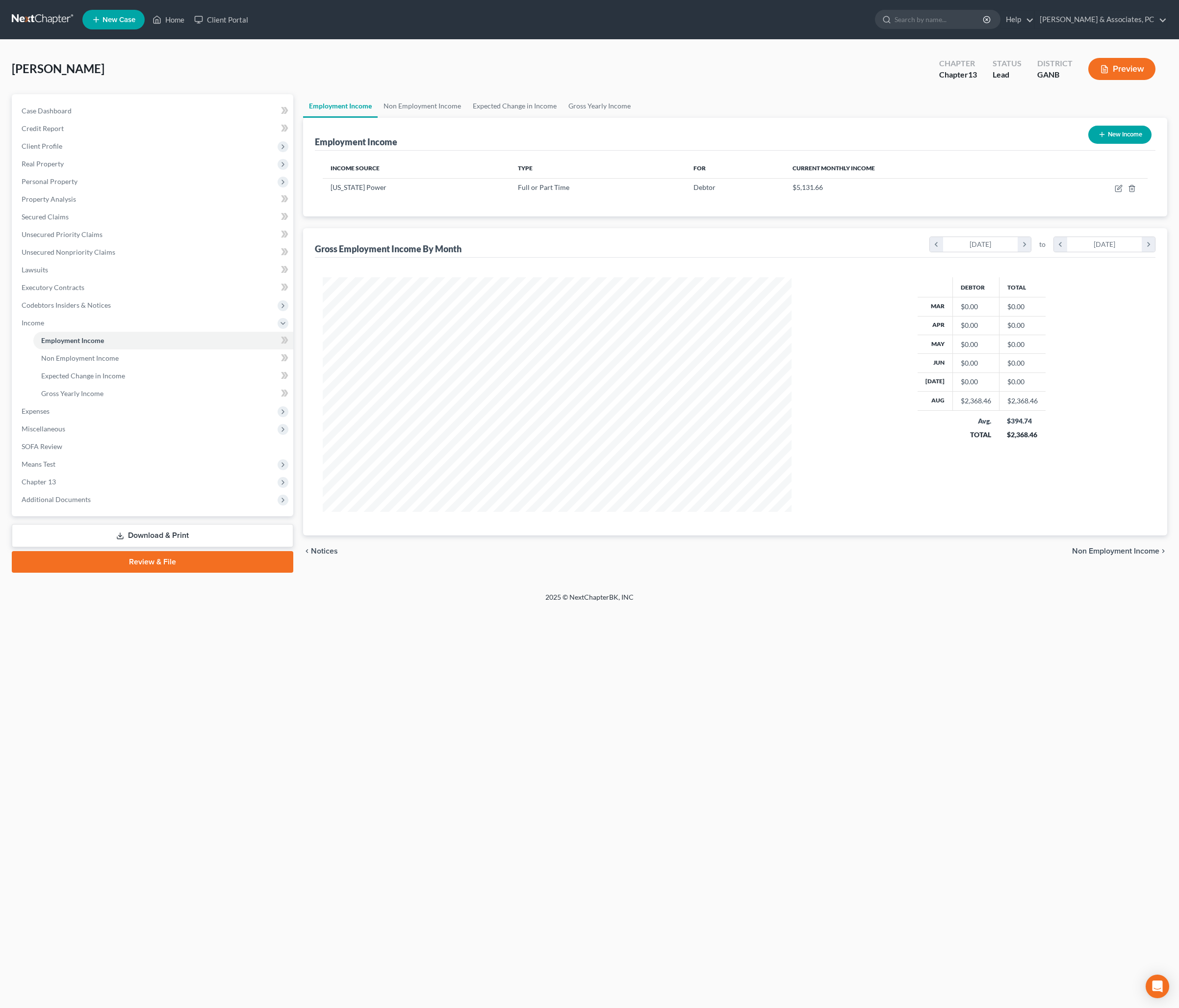
scroll to position [235, 488]
click at [1115, 192] on icon "button" at bounding box center [1119, 188] width 8 height 8
select select "0"
select select "10"
select select "2"
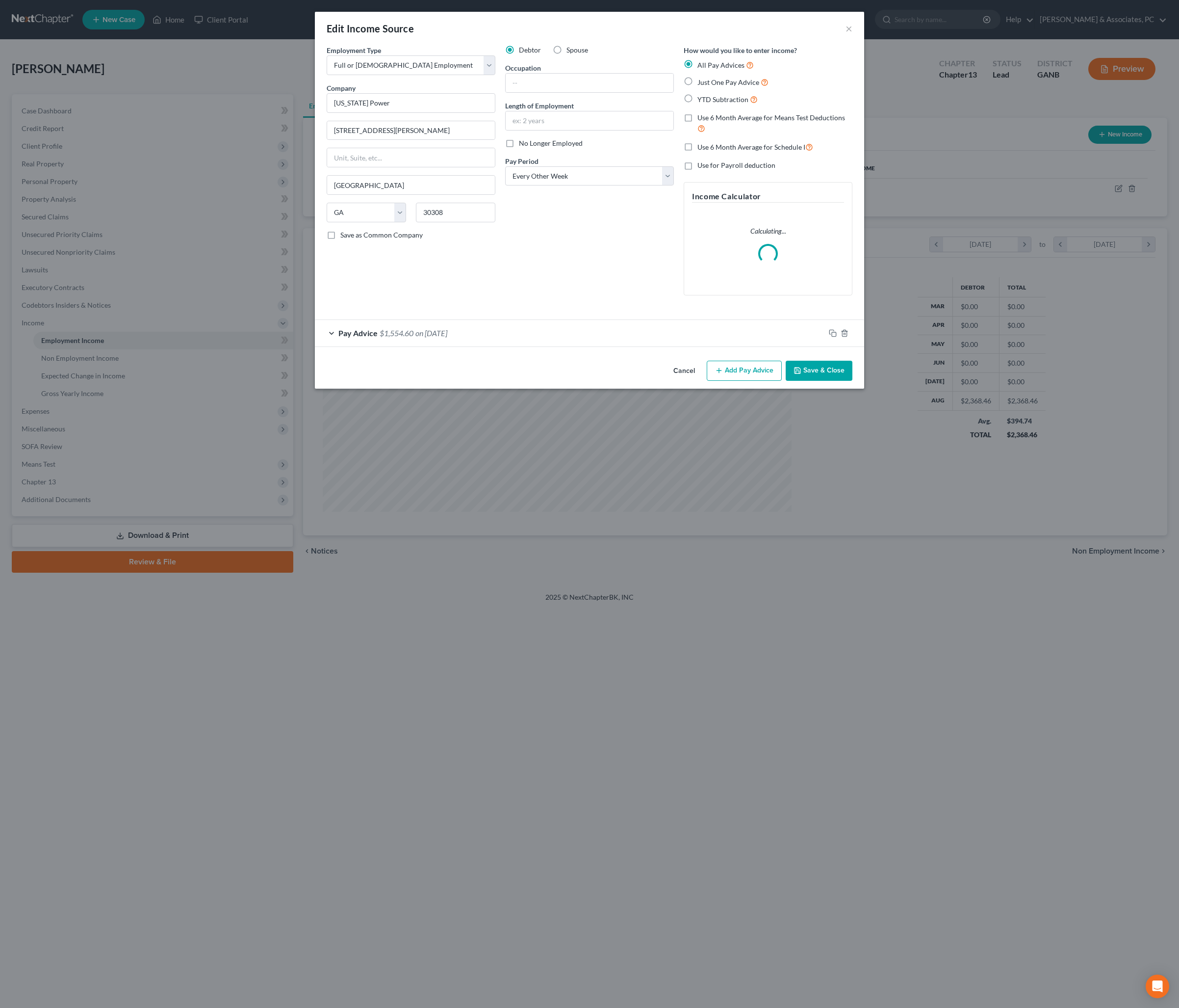
click at [629, 346] on div "Pay Advice $1,554.60 on 08/22/2025" at bounding box center [570, 333] width 510 height 26
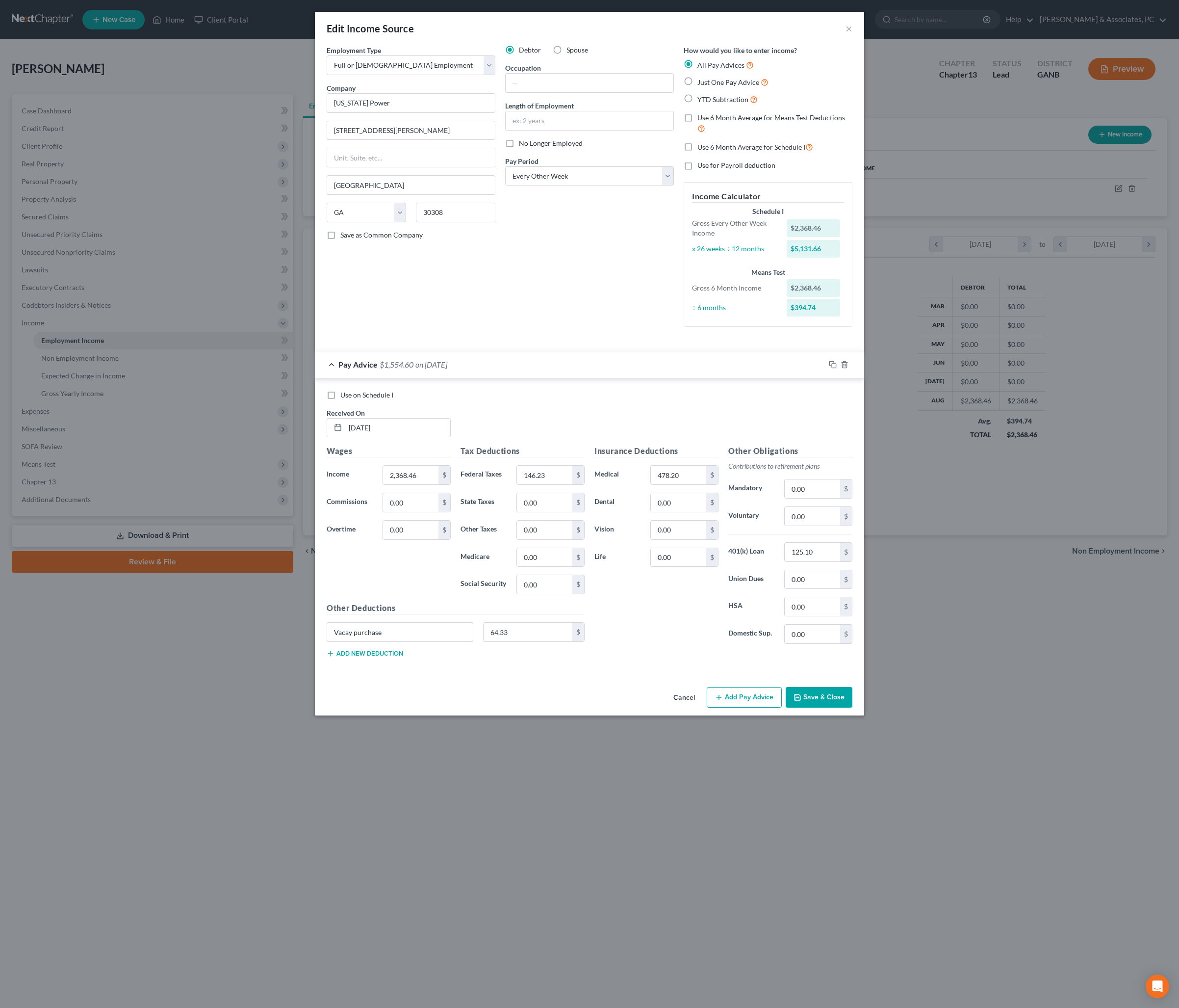
click at [853, 708] on button "Save & Close" at bounding box center [819, 697] width 67 height 20
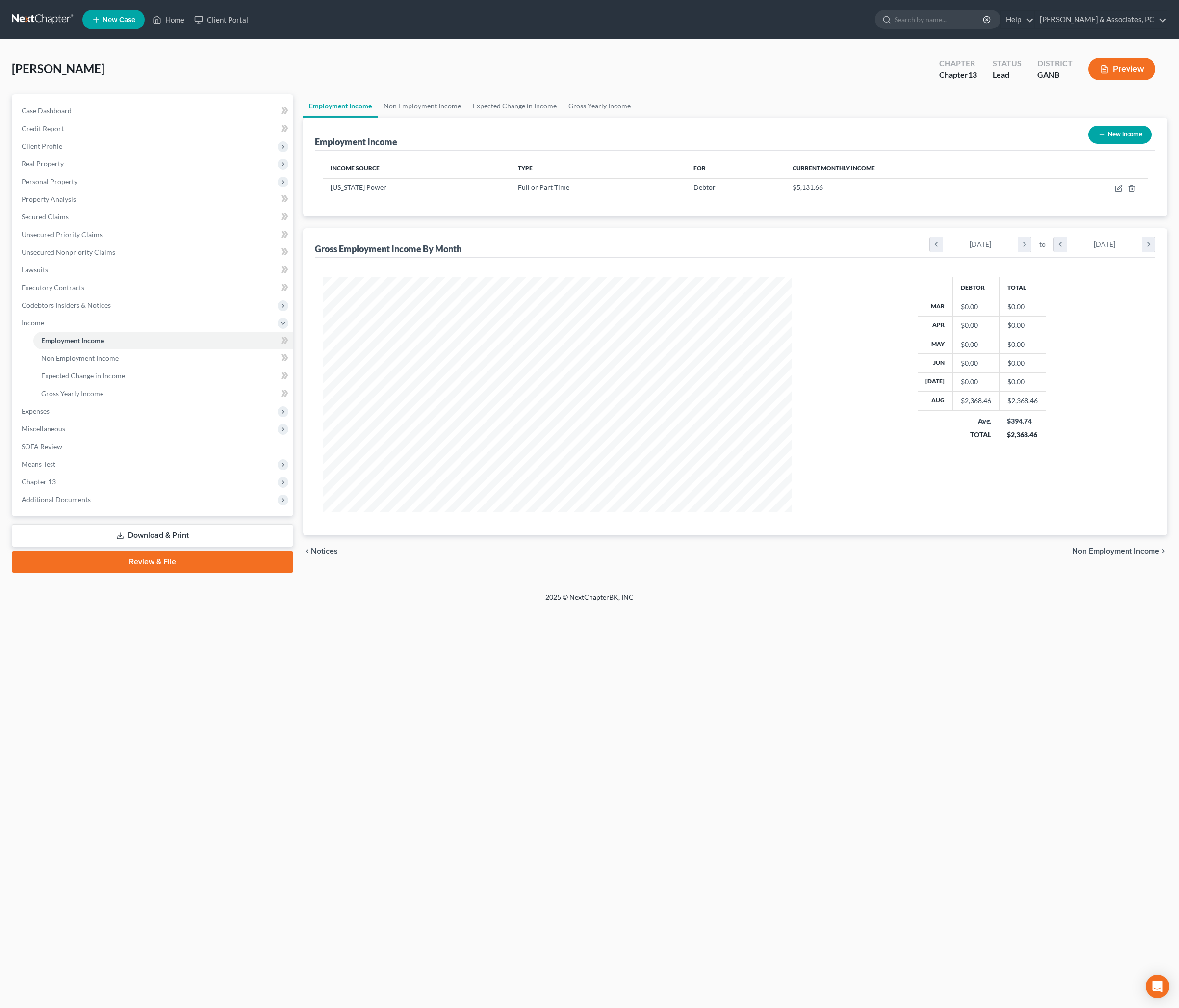
click at [467, 117] on link "Non Employment Income" at bounding box center [423, 106] width 89 height 24
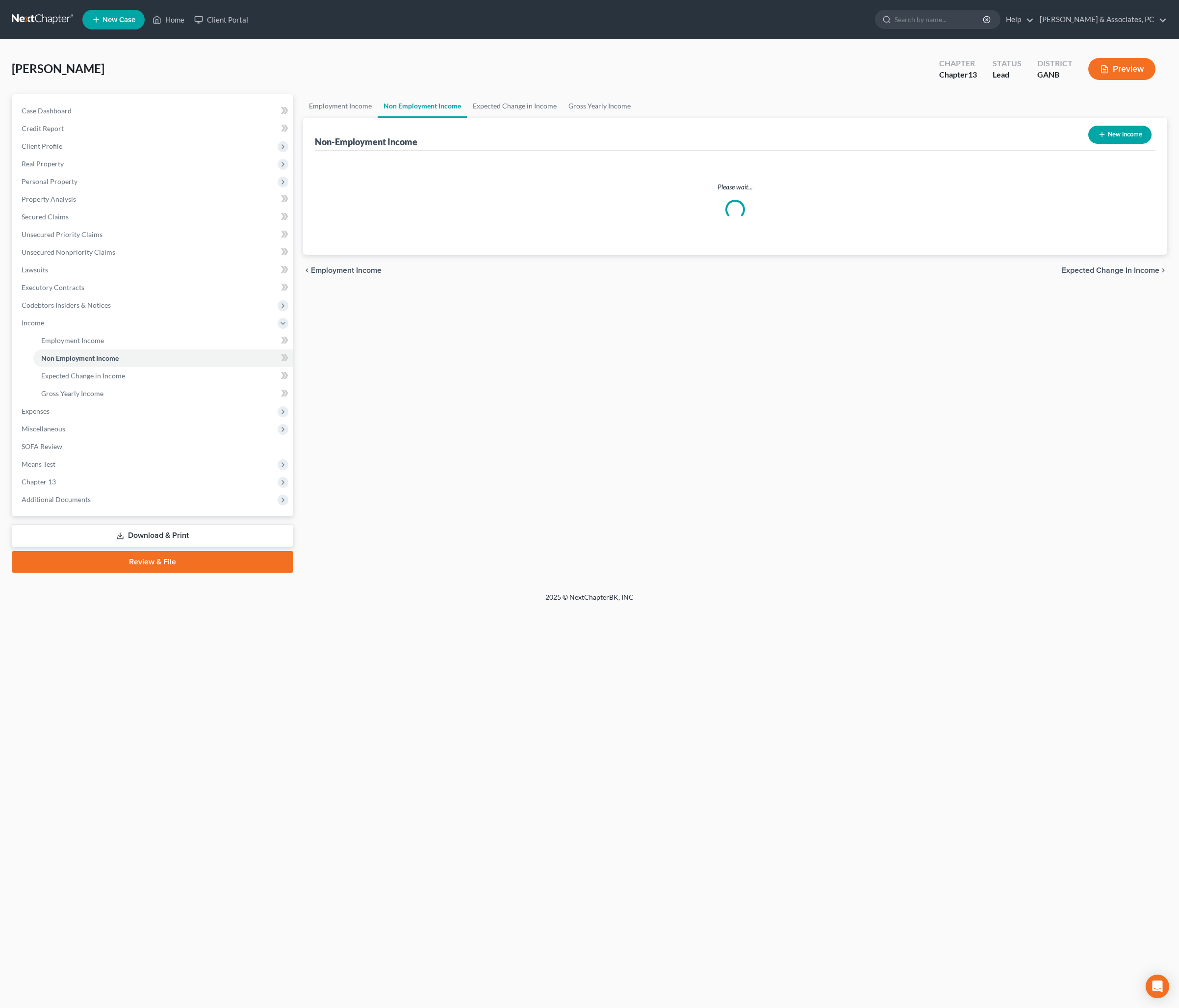
click at [467, 117] on link "Non Employment Income" at bounding box center [423, 106] width 89 height 24
click at [364, 110] on link "Employment Income" at bounding box center [341, 106] width 74 height 24
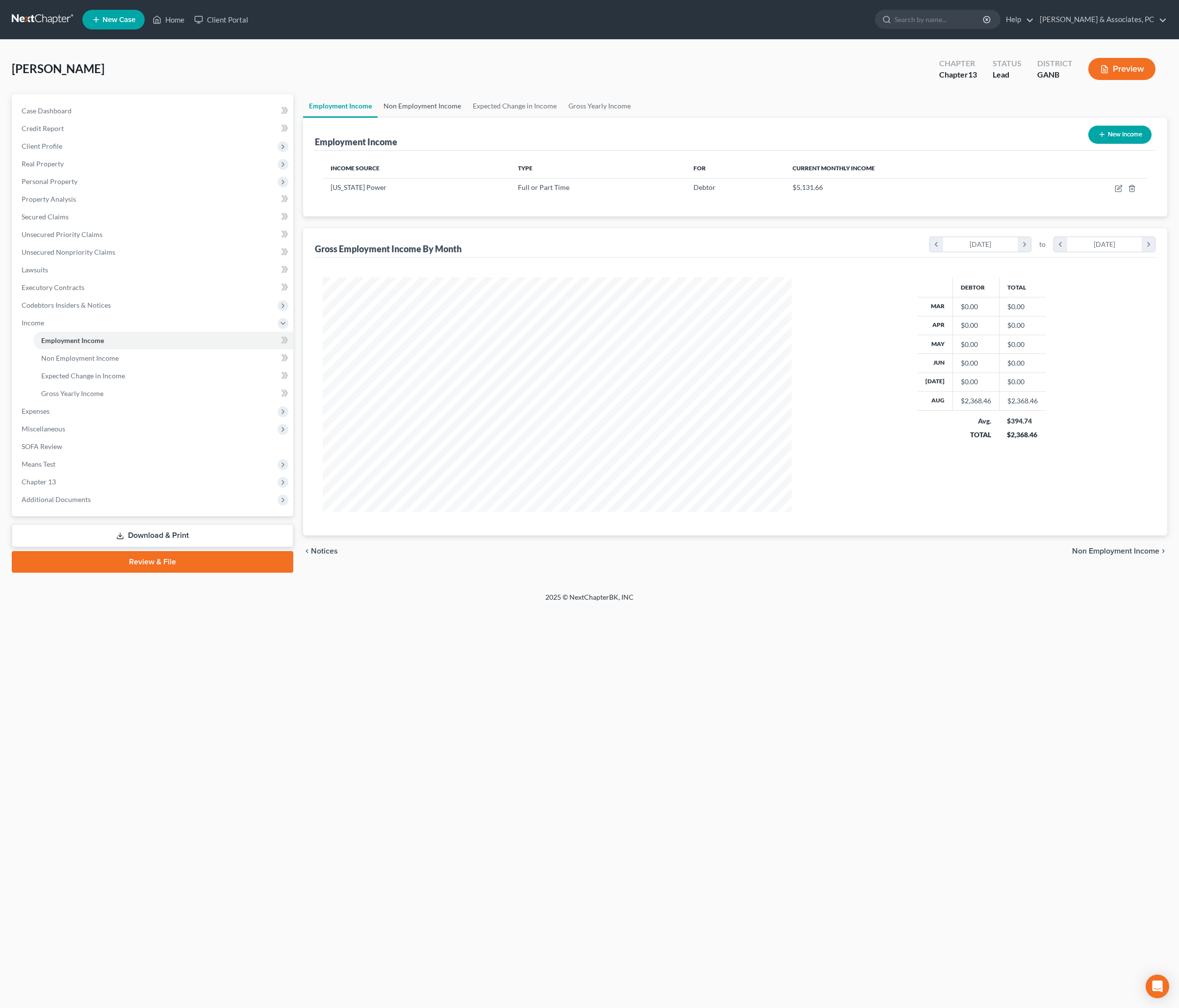
scroll to position [235, 488]
click at [451, 118] on link "Non Employment Income" at bounding box center [423, 106] width 89 height 24
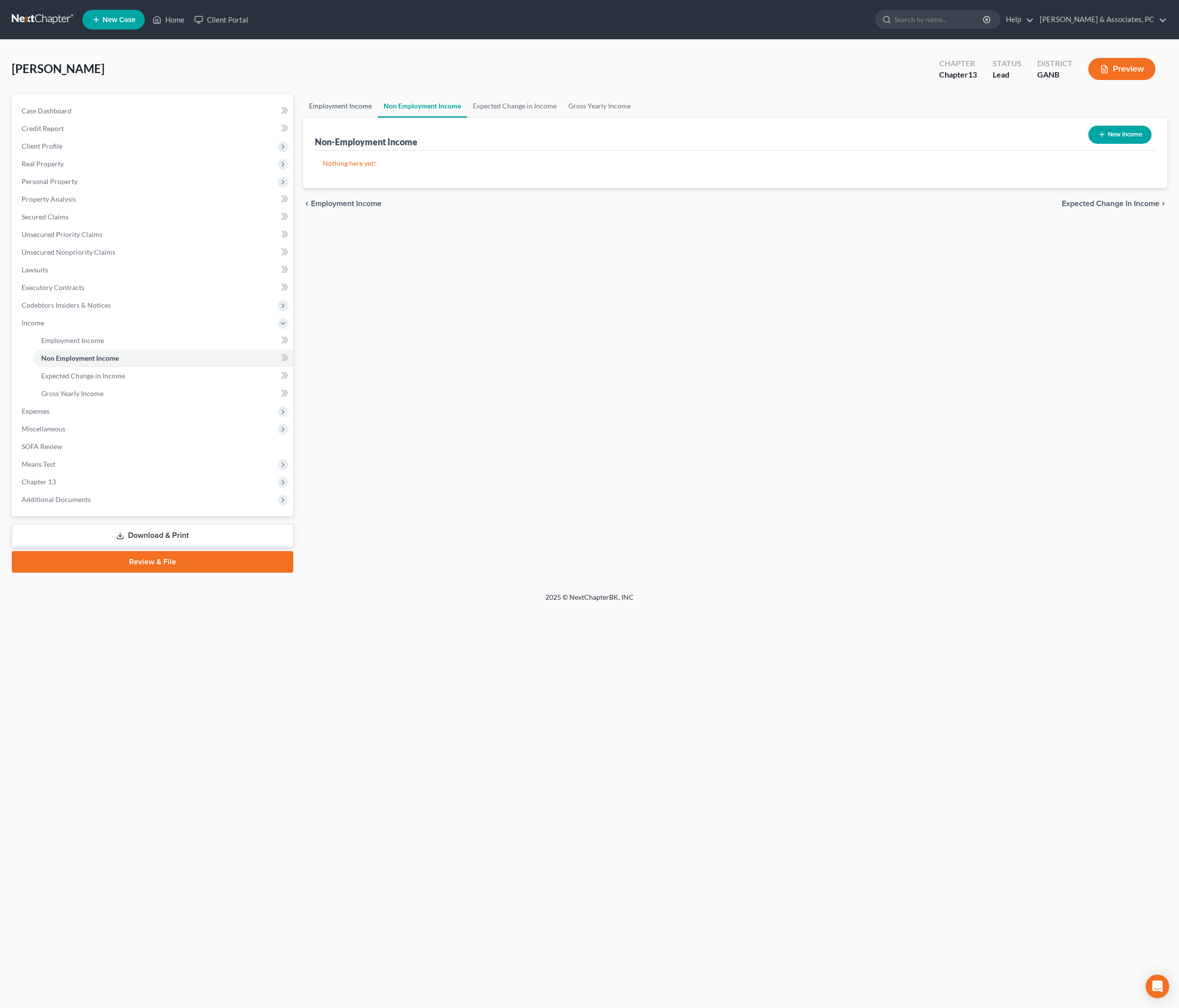
click at [350, 116] on link "Employment Income" at bounding box center [341, 106] width 74 height 24
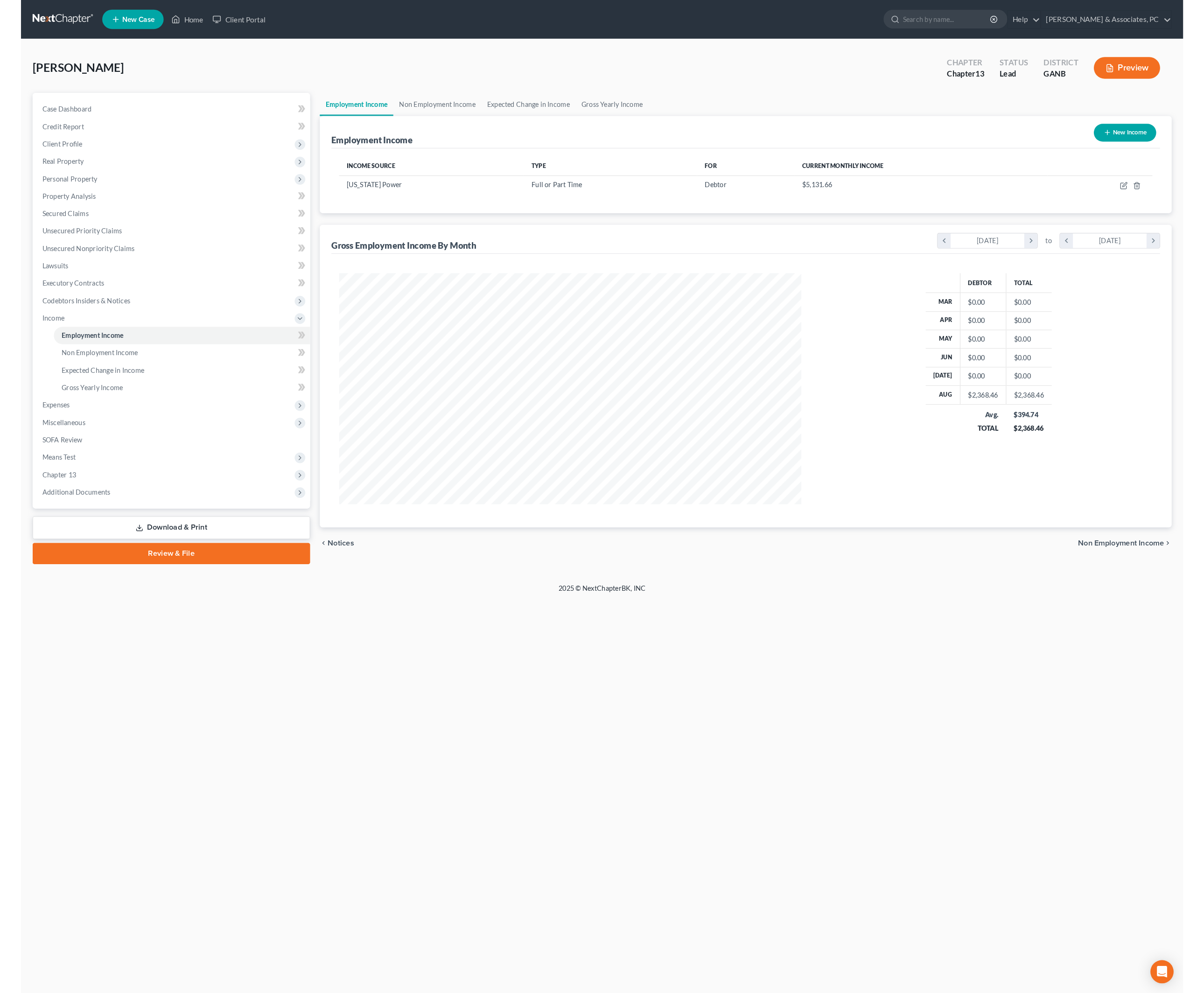
scroll to position [223, 465]
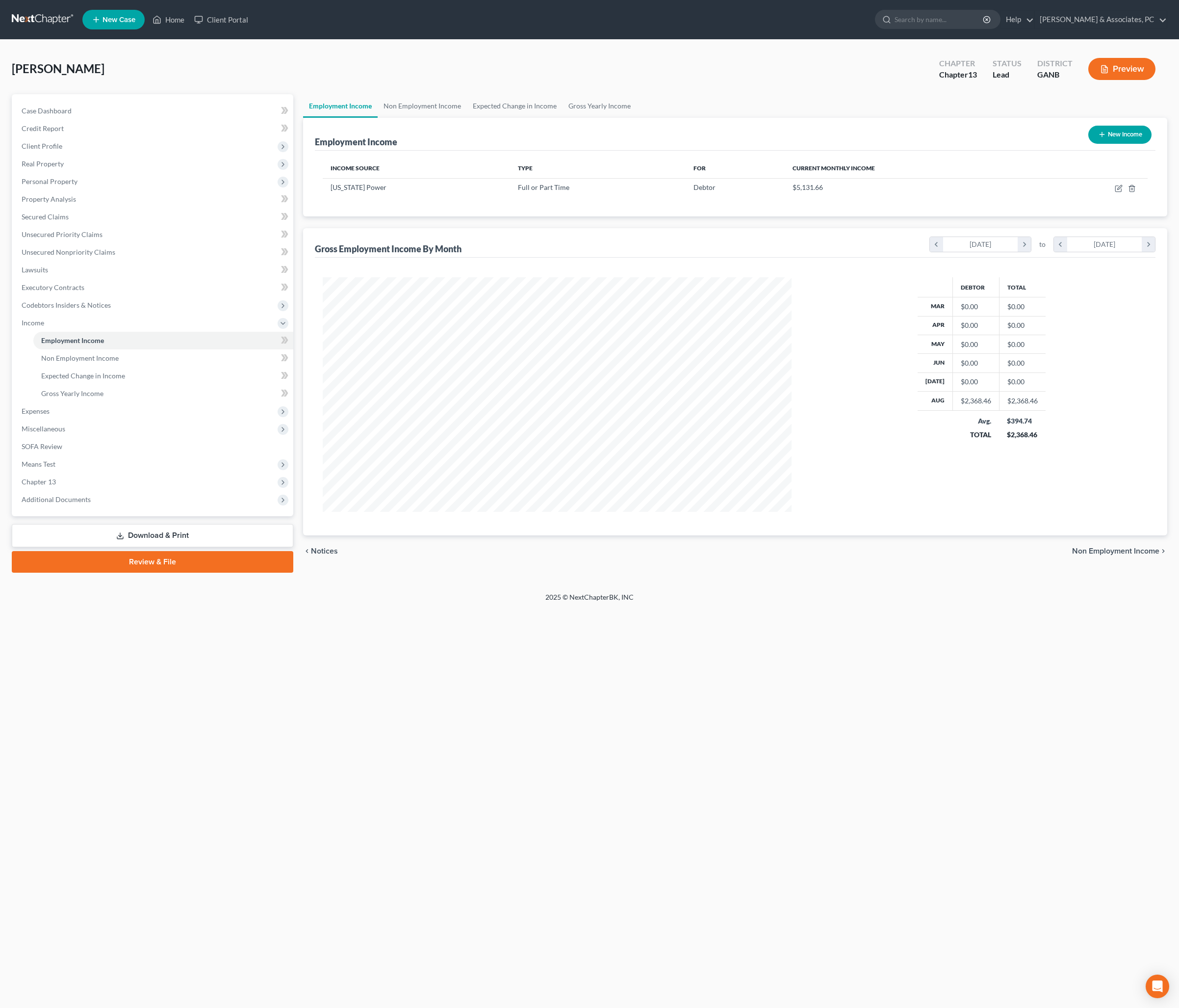
click at [1118, 144] on button "New Income" at bounding box center [1120, 134] width 63 height 18
select select "0"
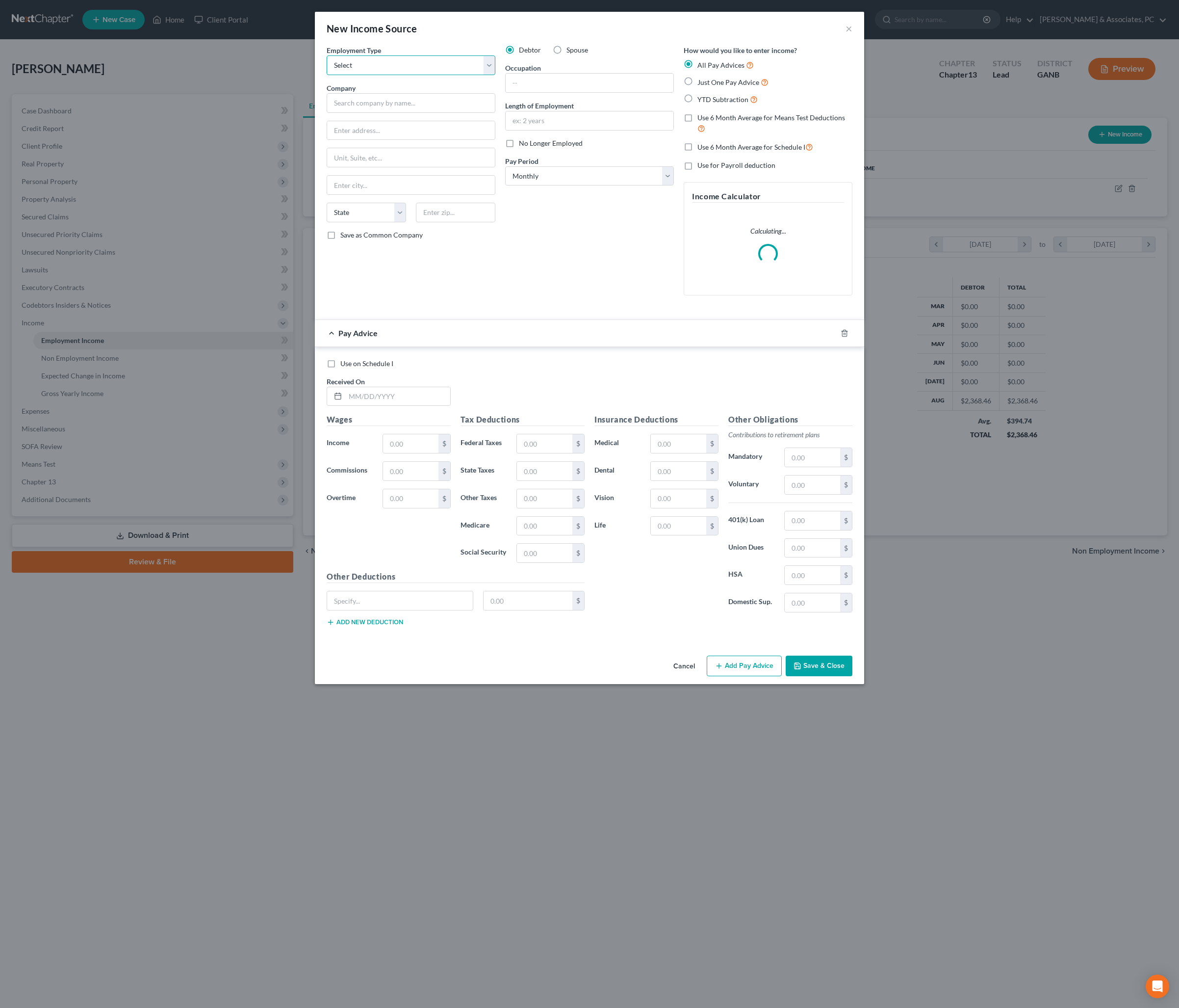
select select "0"
click at [401, 113] on input "text" at bounding box center [411, 103] width 169 height 20
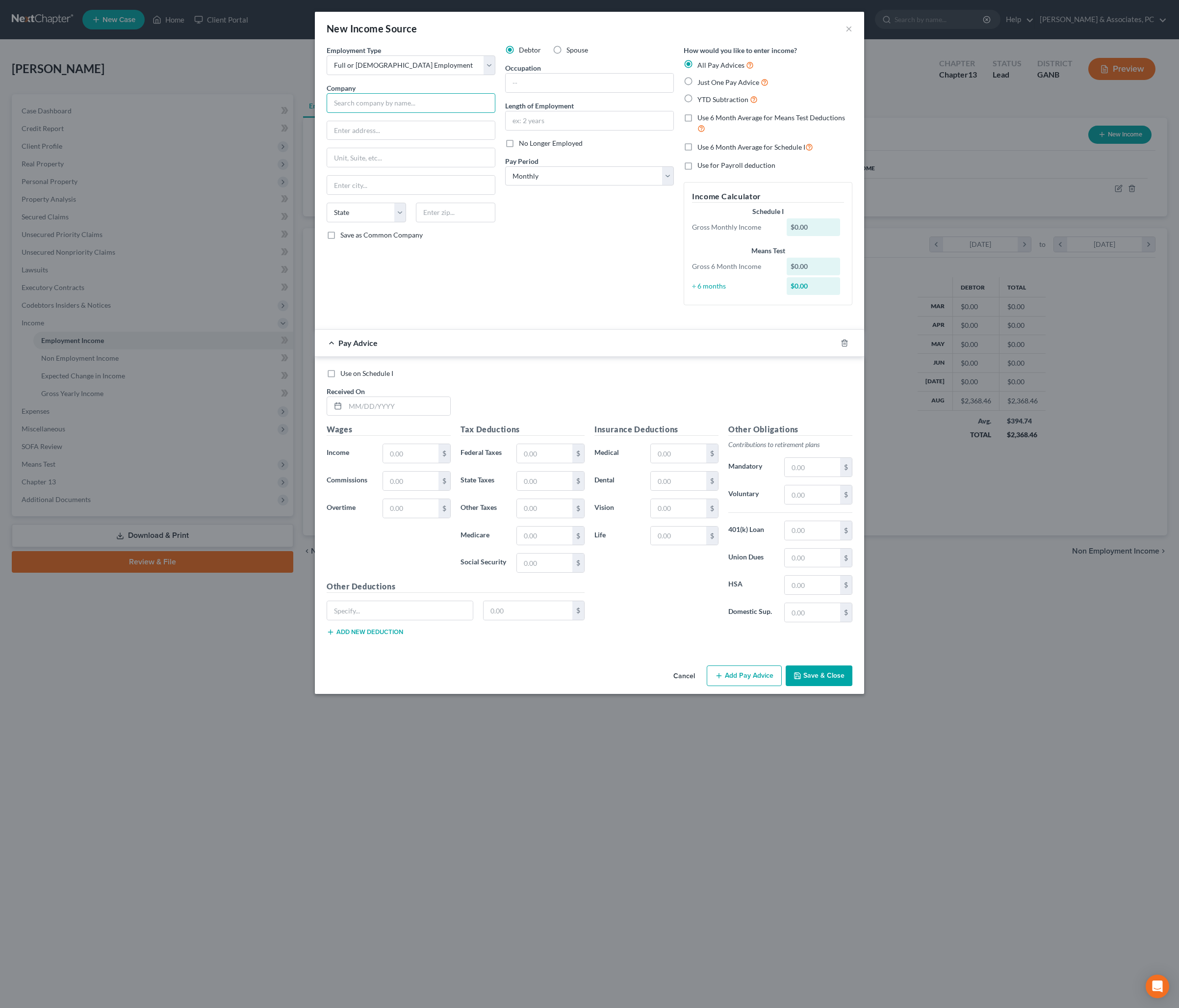
paste input "Mauser"
type input "Mauser"
click at [544, 92] on input "text" at bounding box center [590, 83] width 168 height 19
type input "Process Technician"
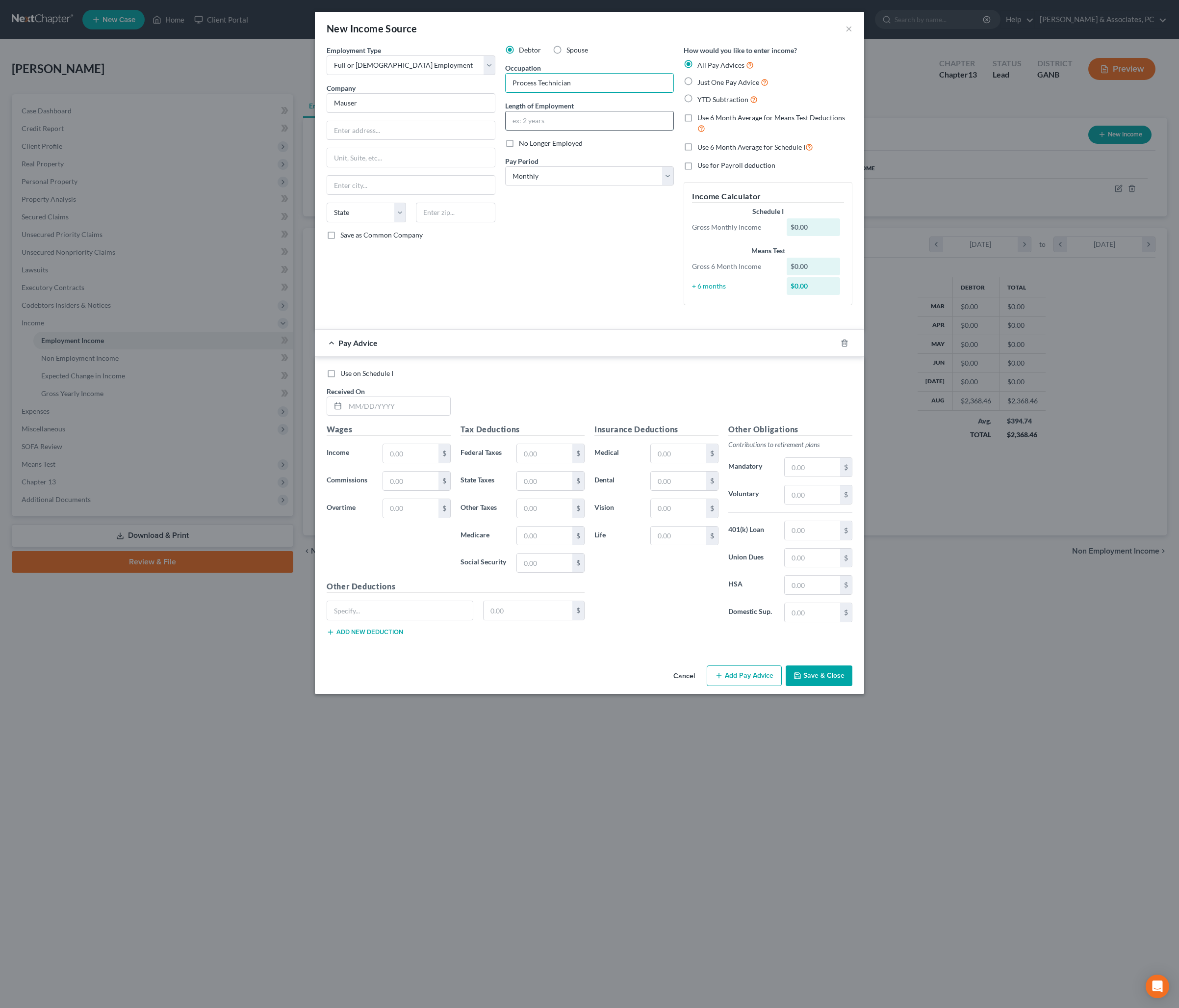
click at [589, 130] on input "text" at bounding box center [590, 120] width 168 height 19
click at [598, 130] on input "text" at bounding box center [590, 120] width 168 height 19
type input "13 years"
select select "3"
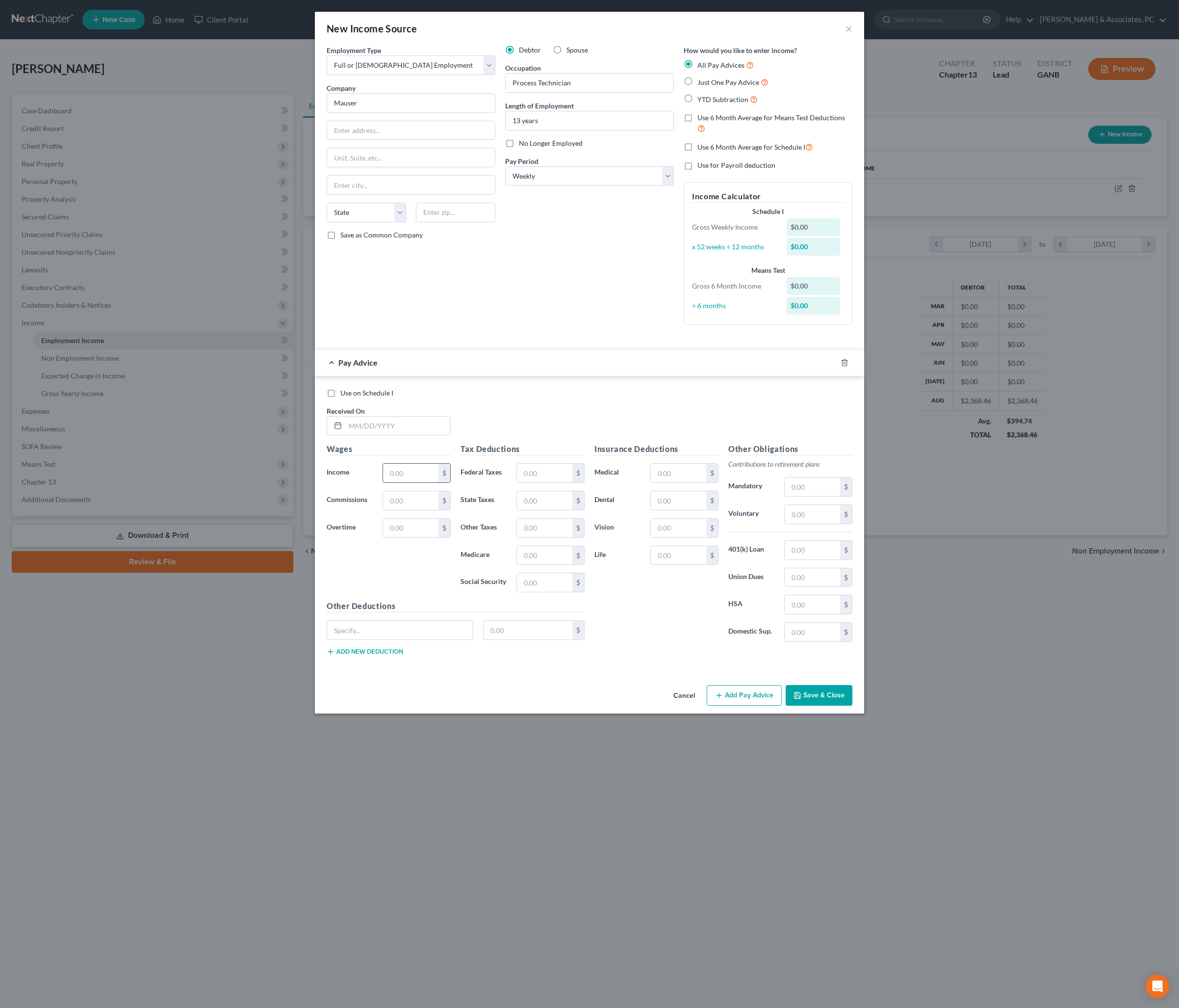
click at [395, 482] on input "text" at bounding box center [410, 473] width 55 height 19
type input "33"
click at [392, 482] on input "33" at bounding box center [410, 473] width 55 height 19
click at [853, 706] on button "Save & Close" at bounding box center [819, 695] width 67 height 20
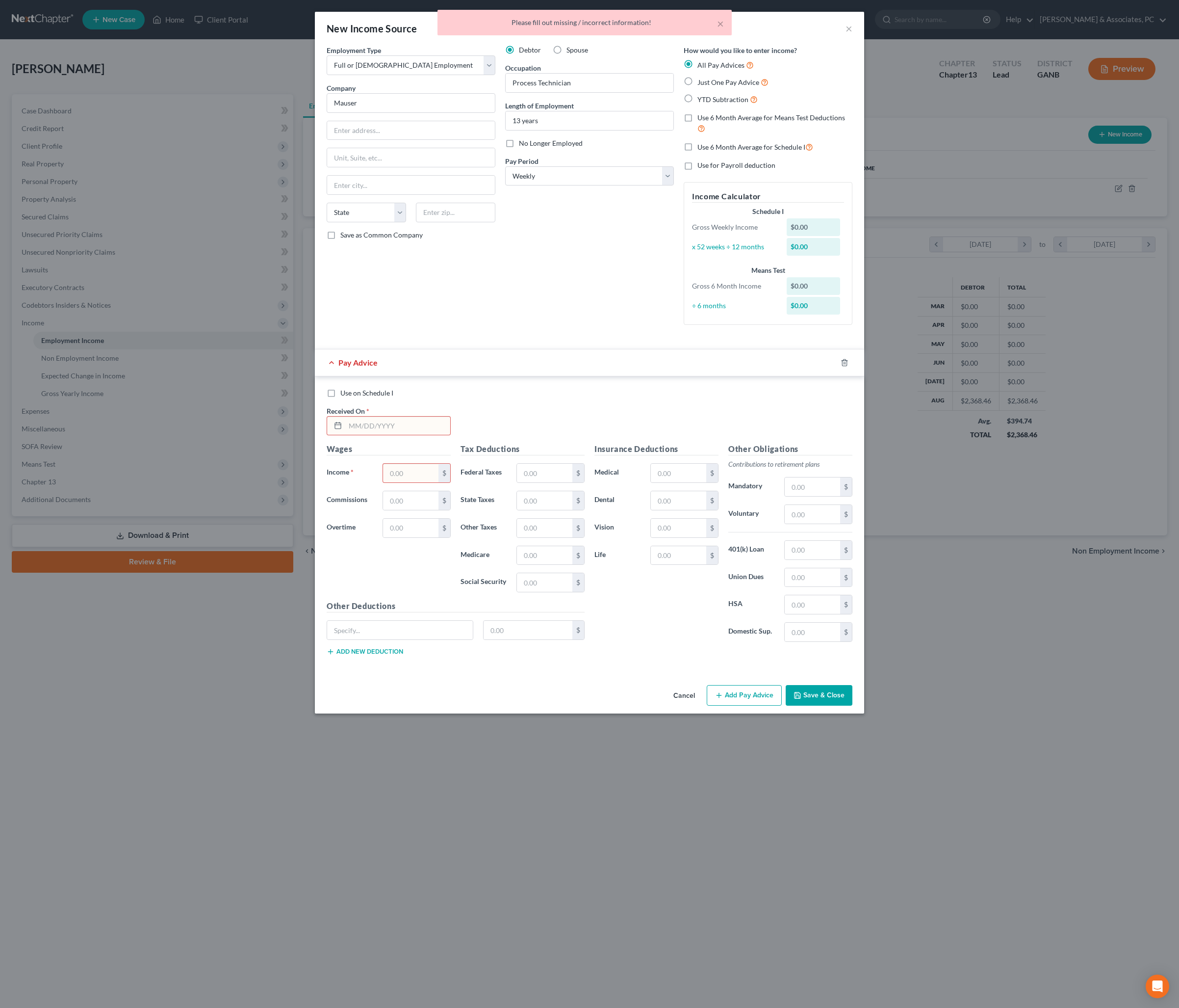
click at [853, 706] on button "Save & Close" at bounding box center [819, 695] width 67 height 20
click at [728, 86] on span "Just One Pay Advice" at bounding box center [728, 82] width 62 height 8
click at [708, 83] on input "Just One Pay Advice" at bounding box center [704, 79] width 6 height 6
radio input "true"
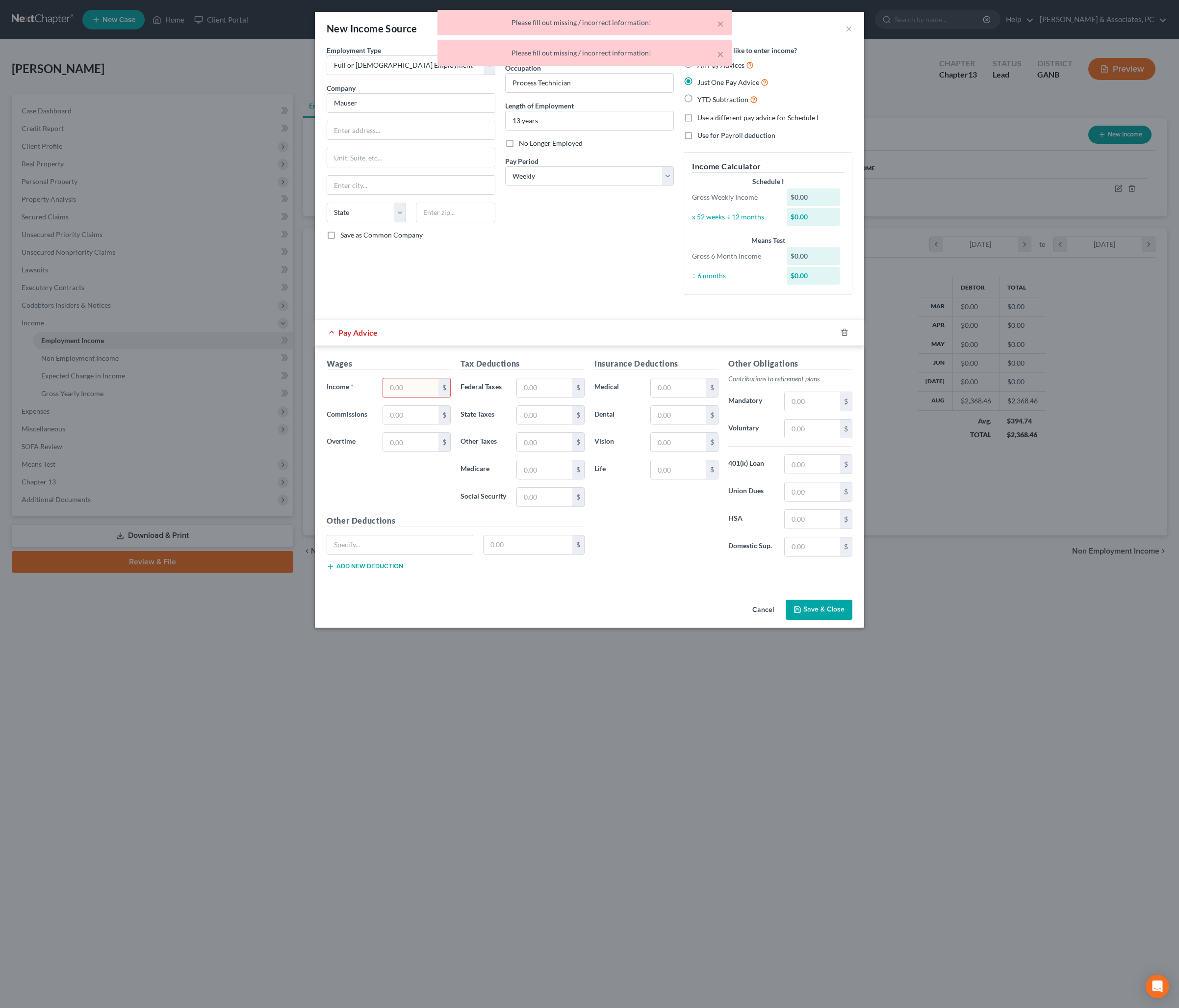
click at [383, 397] on input "text" at bounding box center [410, 387] width 55 height 19
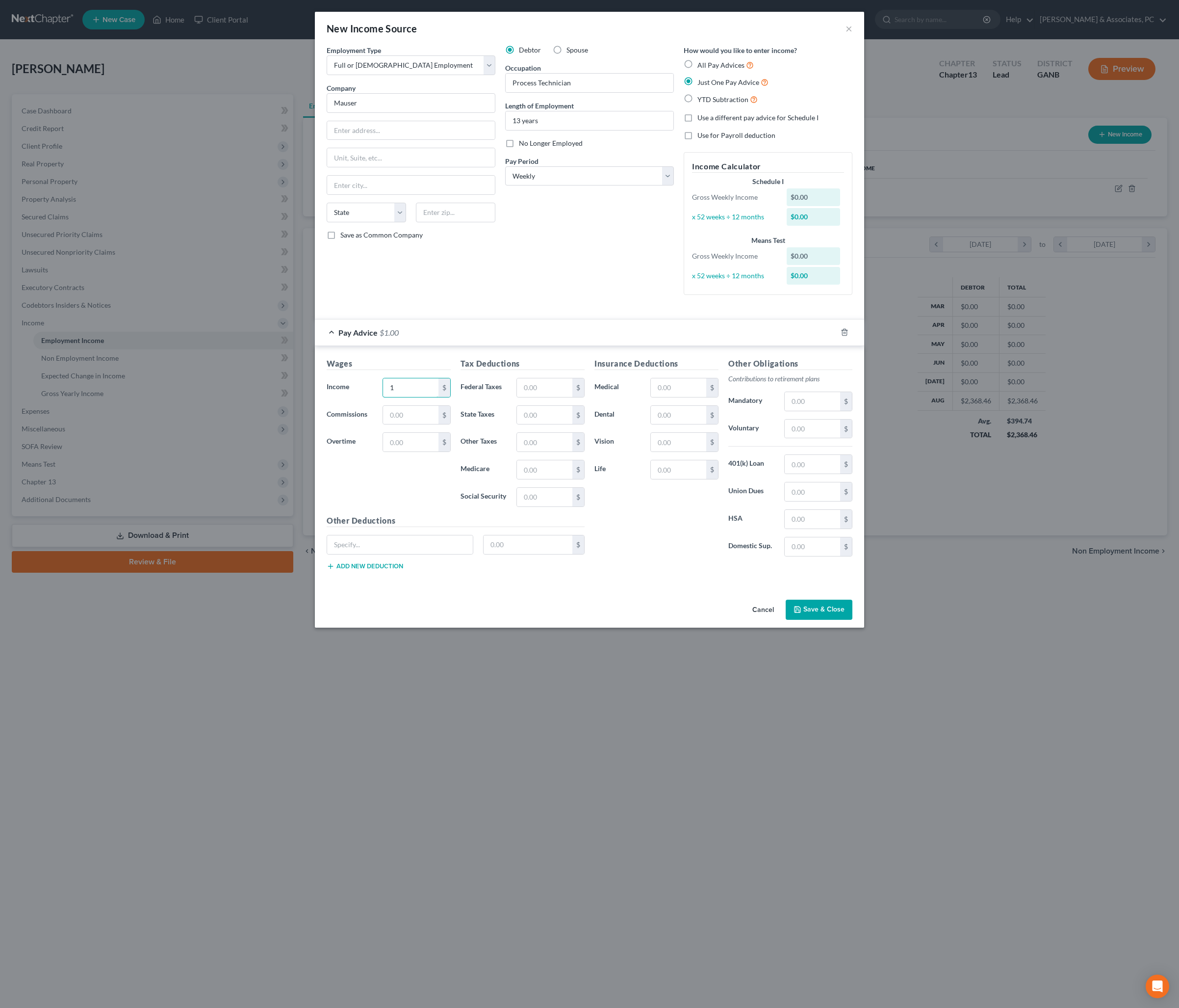
type input "1"
click at [839, 628] on div "Cancel Save & Close" at bounding box center [589, 612] width 549 height 32
click at [841, 620] on button "Save & Close" at bounding box center [819, 610] width 67 height 20
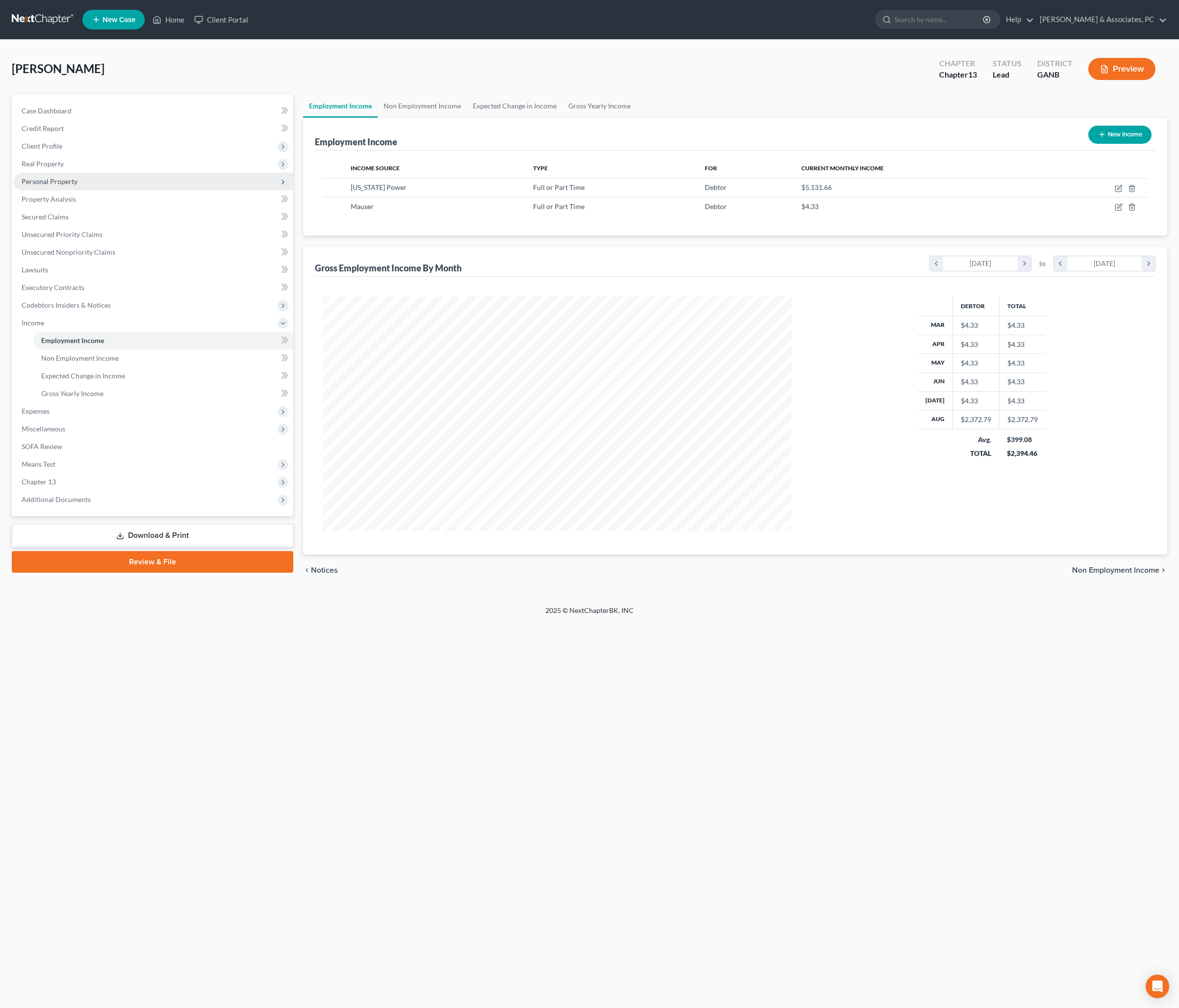
click at [78, 186] on span "Personal Property" at bounding box center [50, 181] width 56 height 8
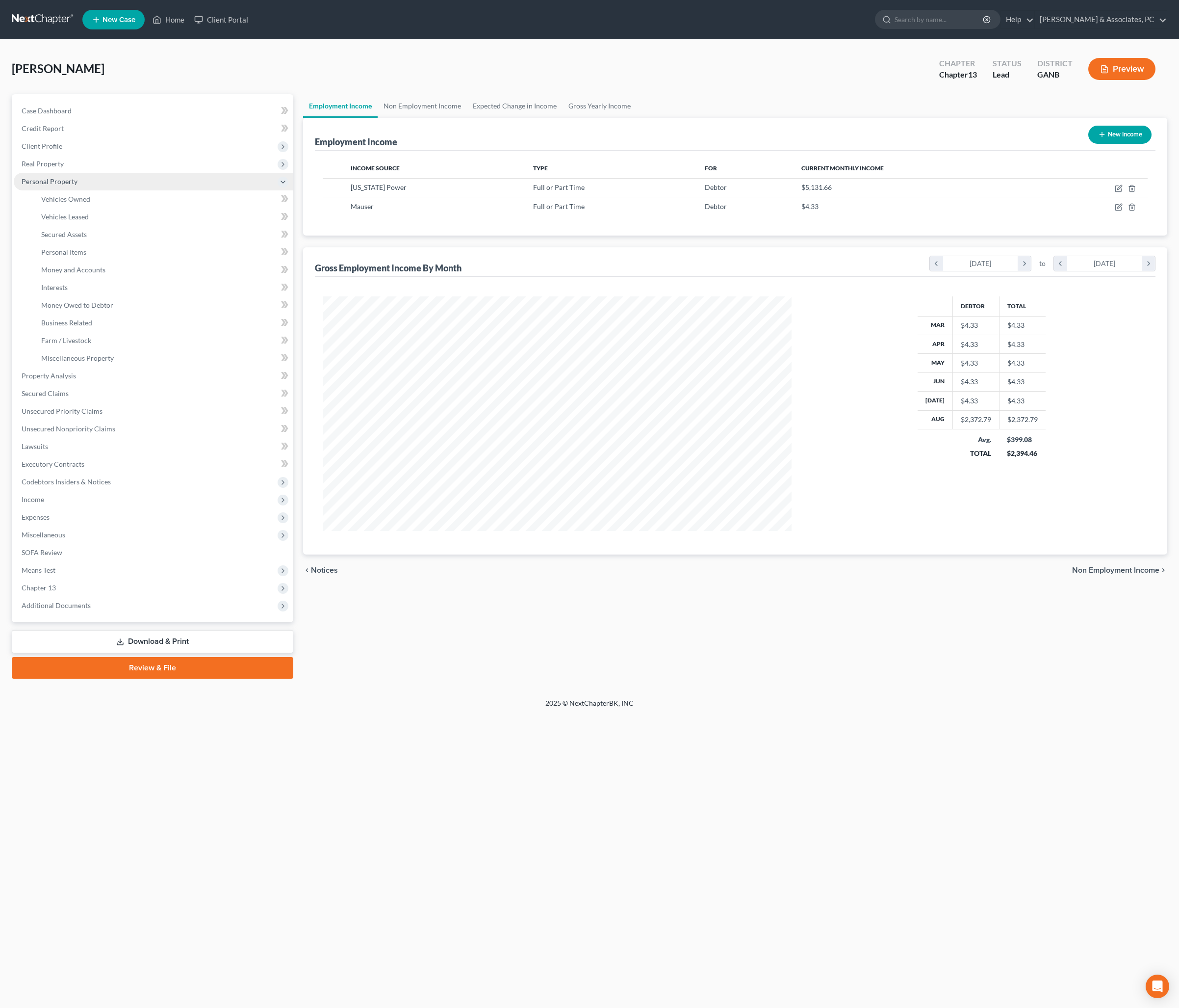
click at [98, 191] on span "Personal Property" at bounding box center [153, 181] width 280 height 17
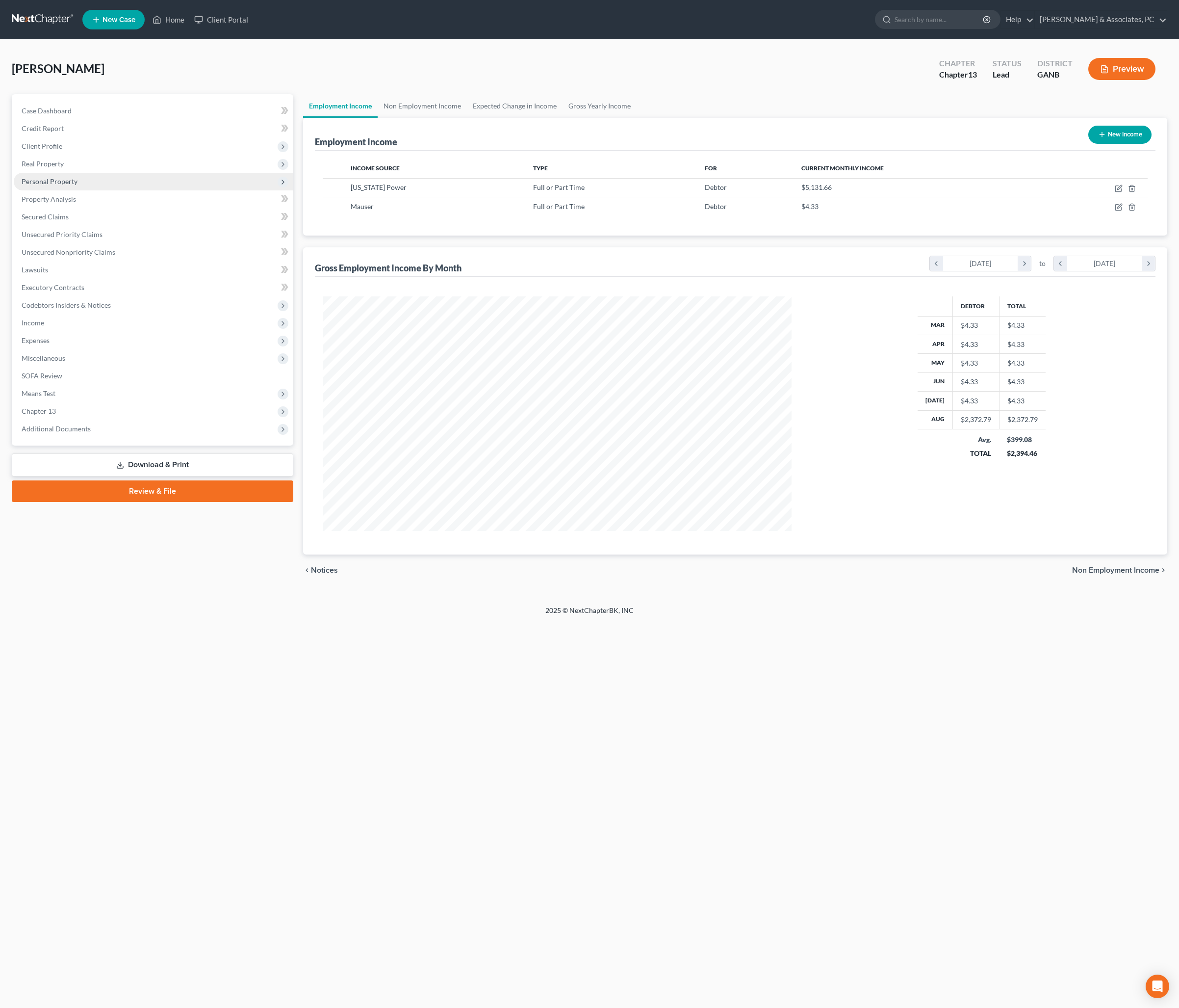
click at [78, 186] on span "Personal Property" at bounding box center [50, 181] width 56 height 8
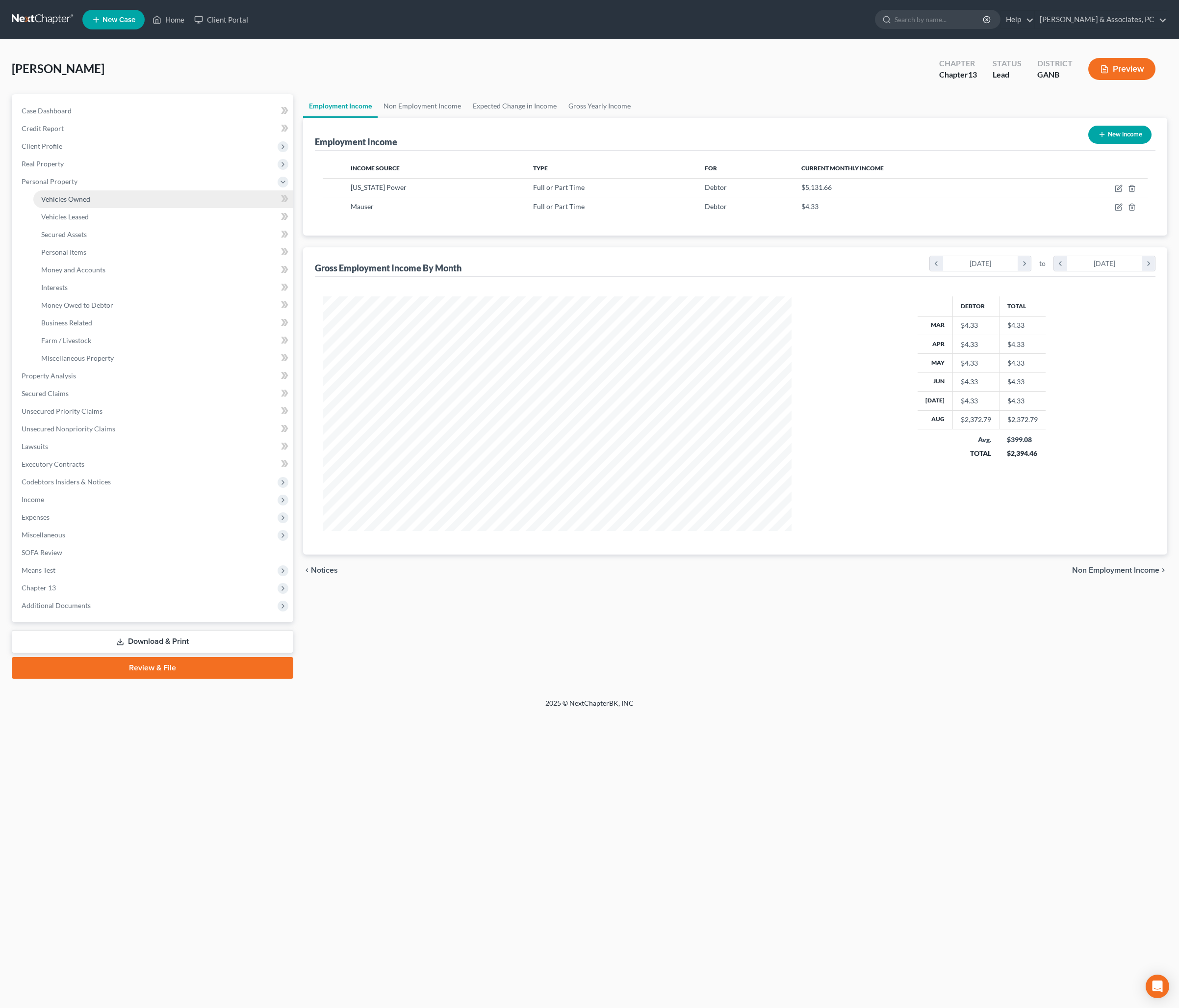
click at [86, 208] on link "Vehicles Owned" at bounding box center [163, 199] width 260 height 17
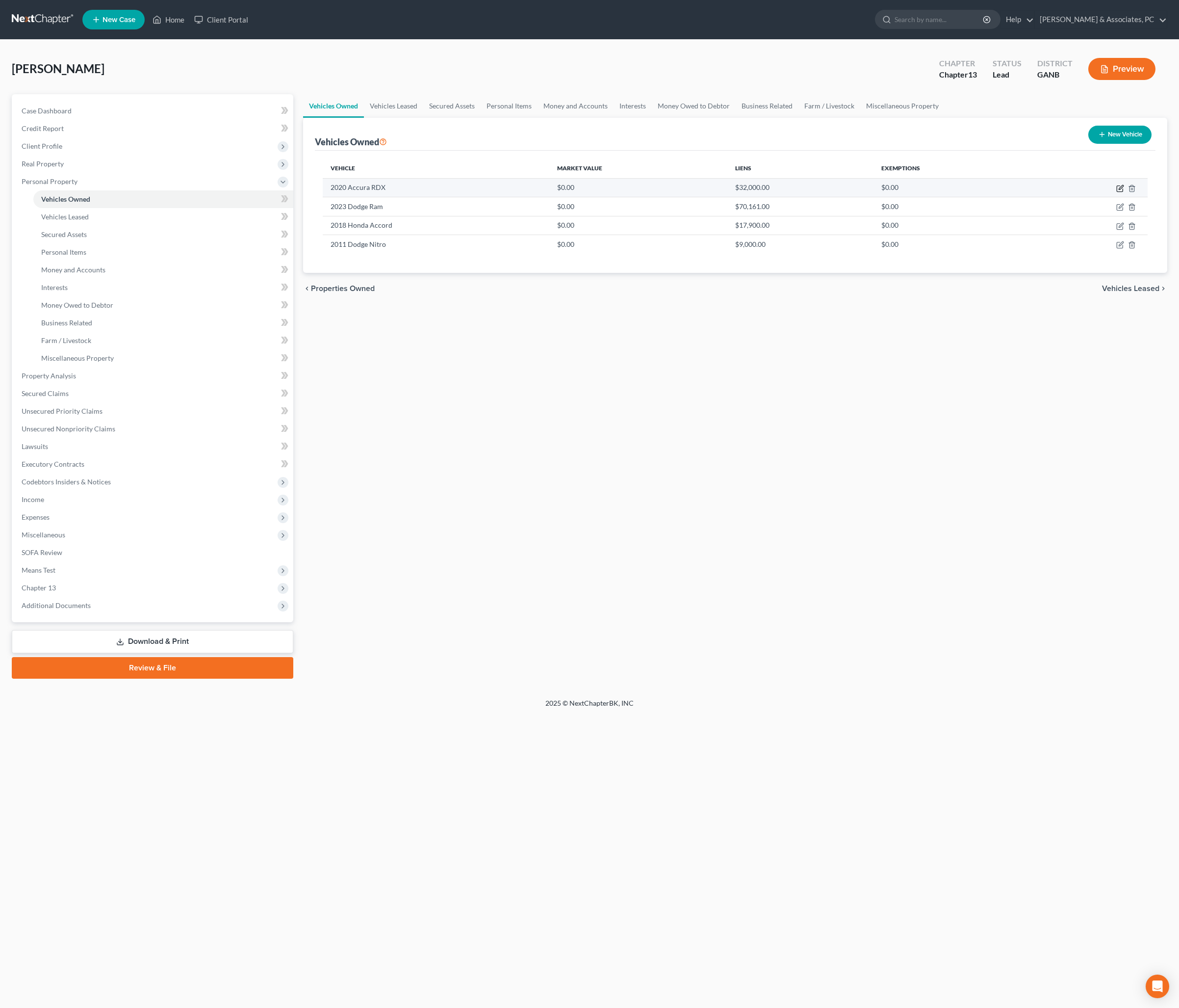
click at [1116, 192] on icon "button" at bounding box center [1120, 188] width 8 height 8
select select "0"
select select "6"
select select "0"
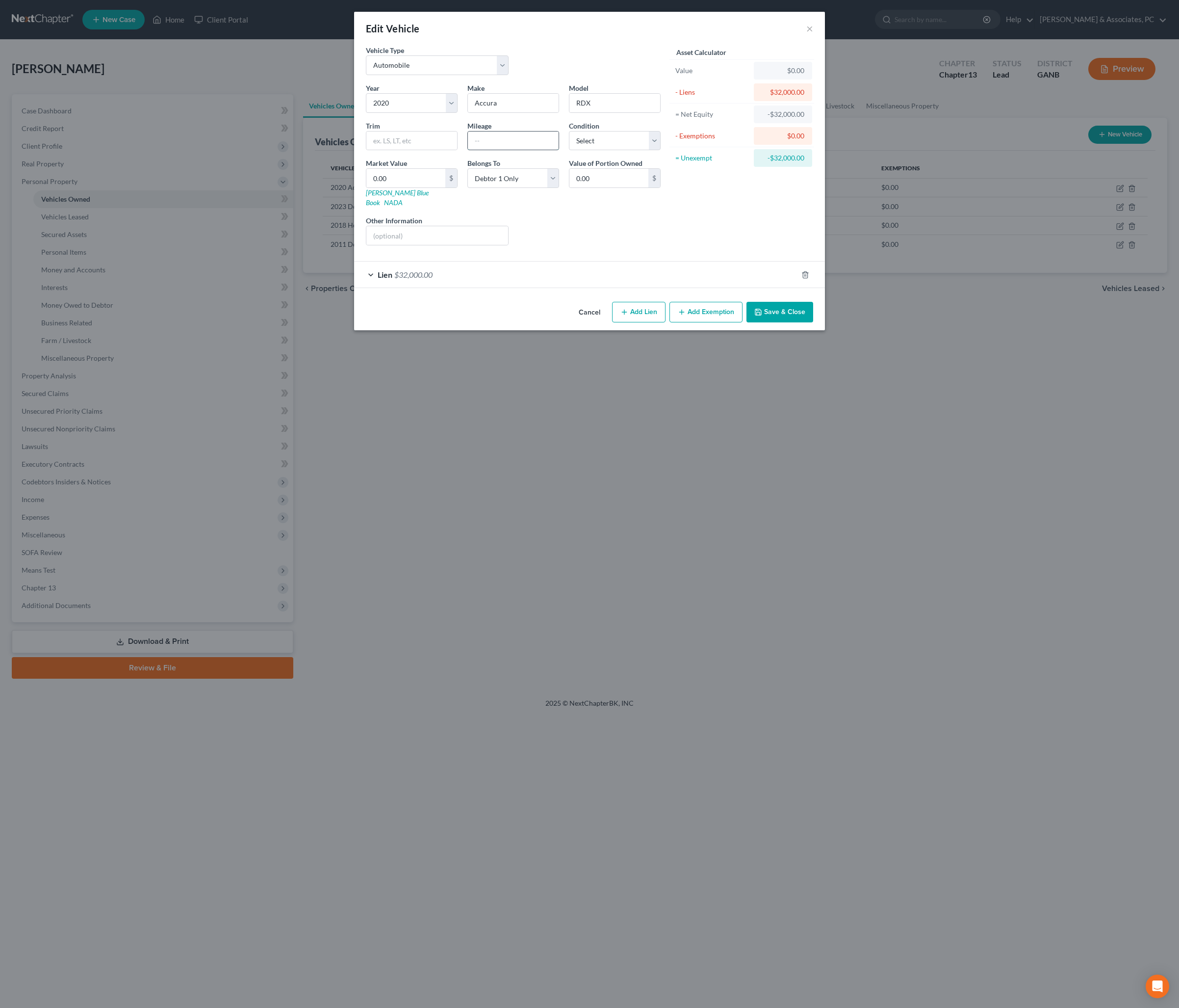
click at [495, 150] on input "text" at bounding box center [513, 141] width 91 height 19
click at [369, 207] on link "Kelly Blue Book" at bounding box center [397, 197] width 63 height 18
click at [416, 187] on input "0.00" at bounding box center [405, 178] width 79 height 19
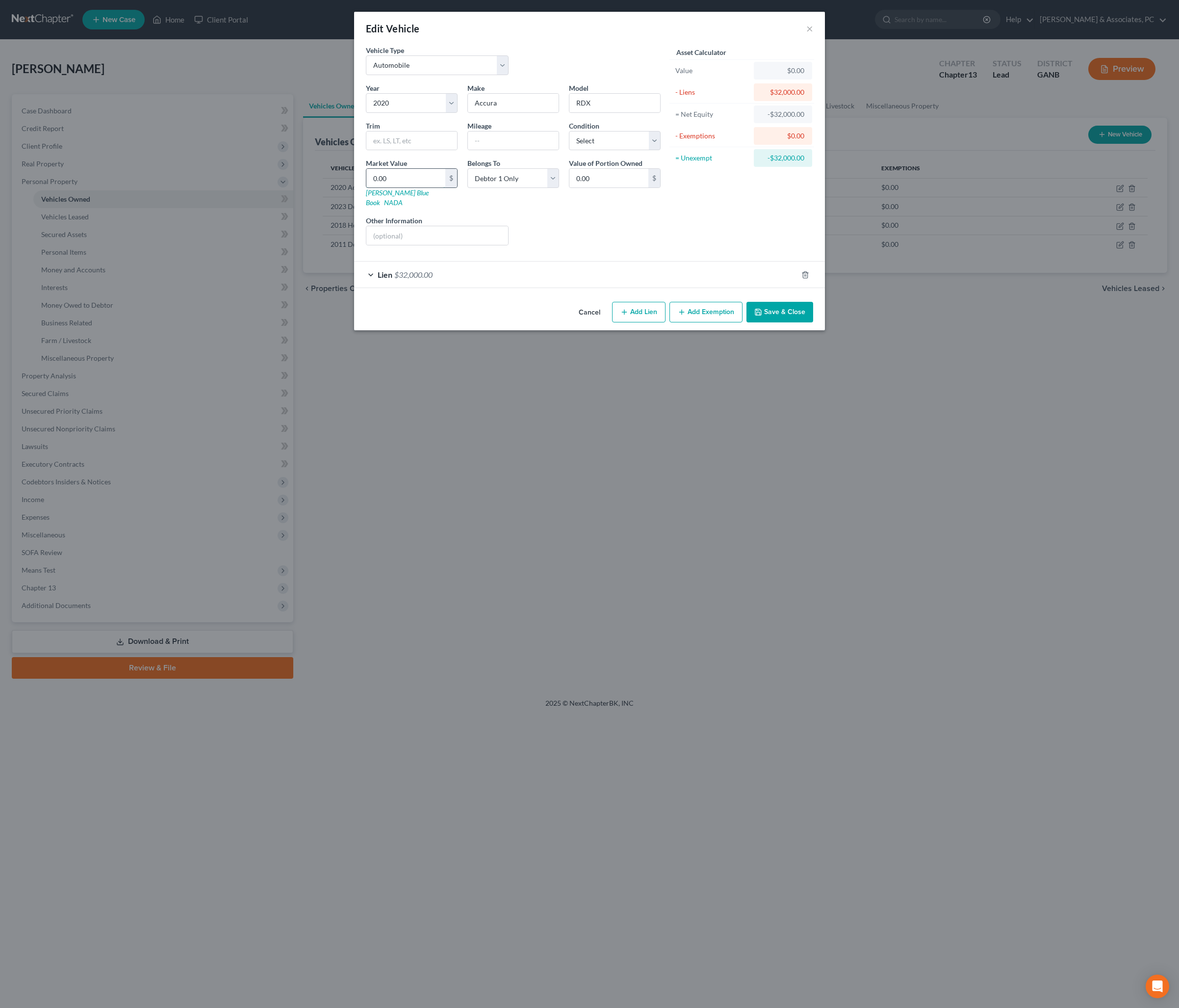
type input "1"
type input "1.00"
type input "16"
type input "16.00"
type input "168"
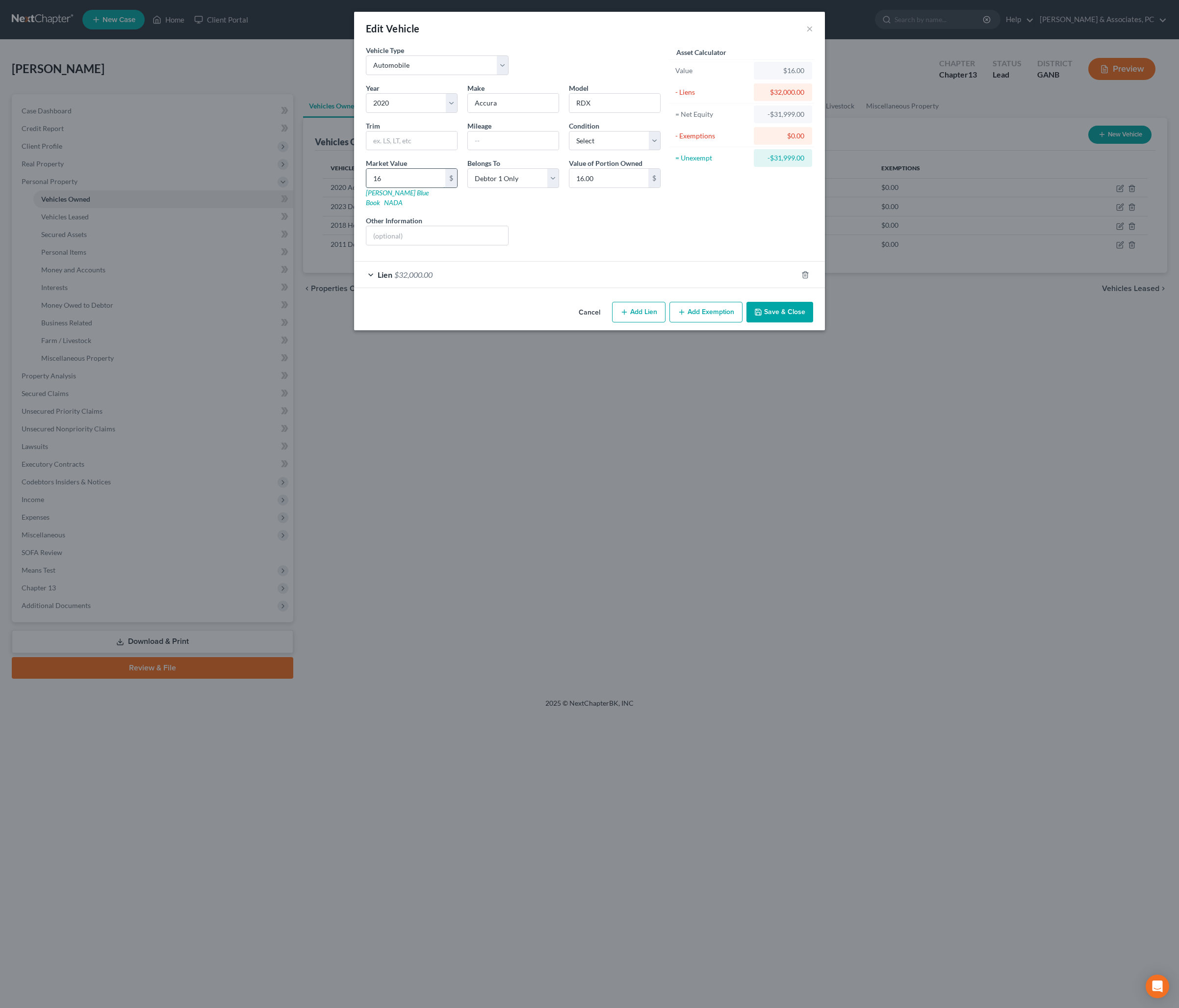
type input "168.00"
type input "1680"
type input "1,680.00"
type input "1,6800"
type input "16,800.00"
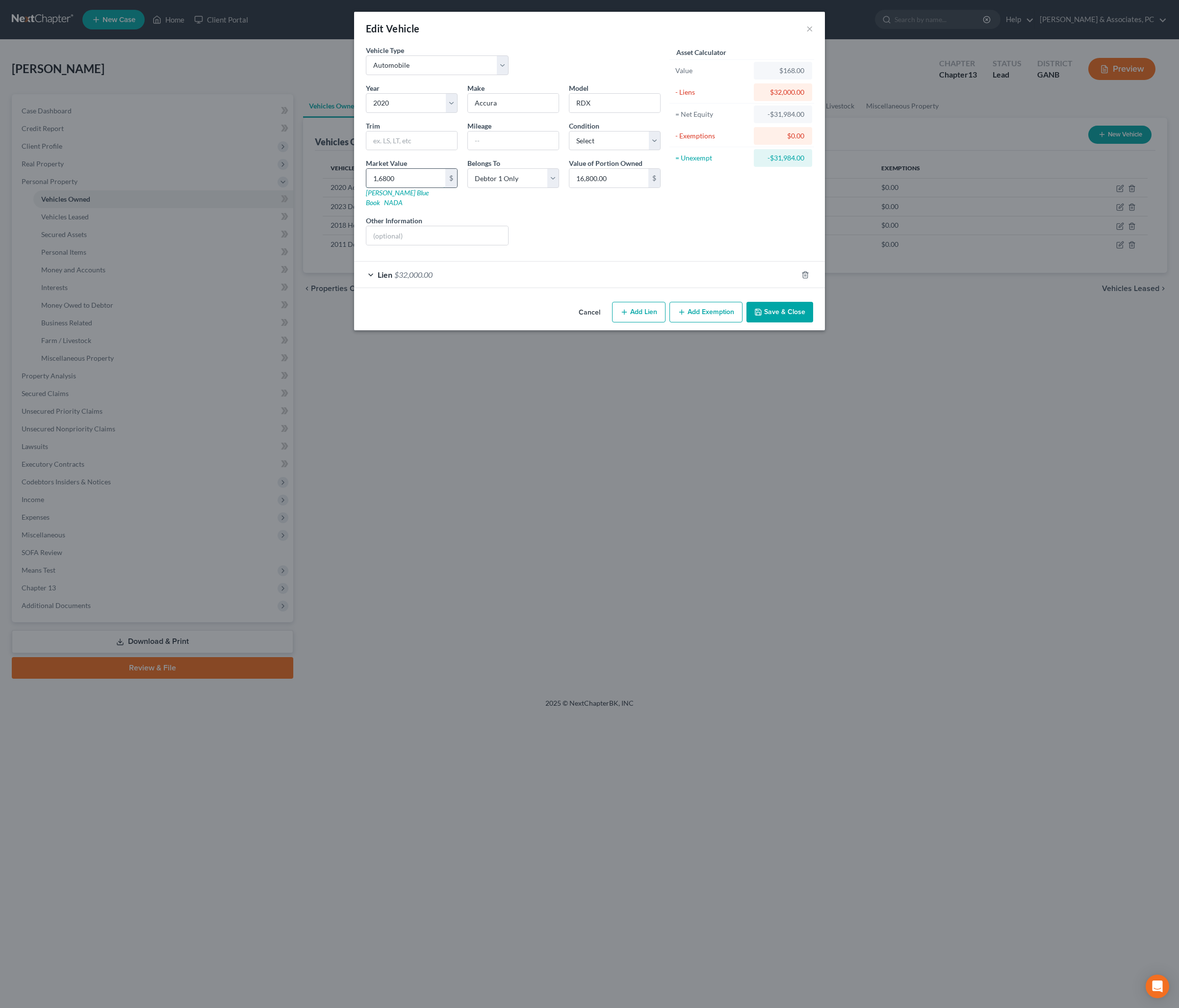
type input "16,800"
click at [510, 150] on input "text" at bounding box center [513, 141] width 91 height 19
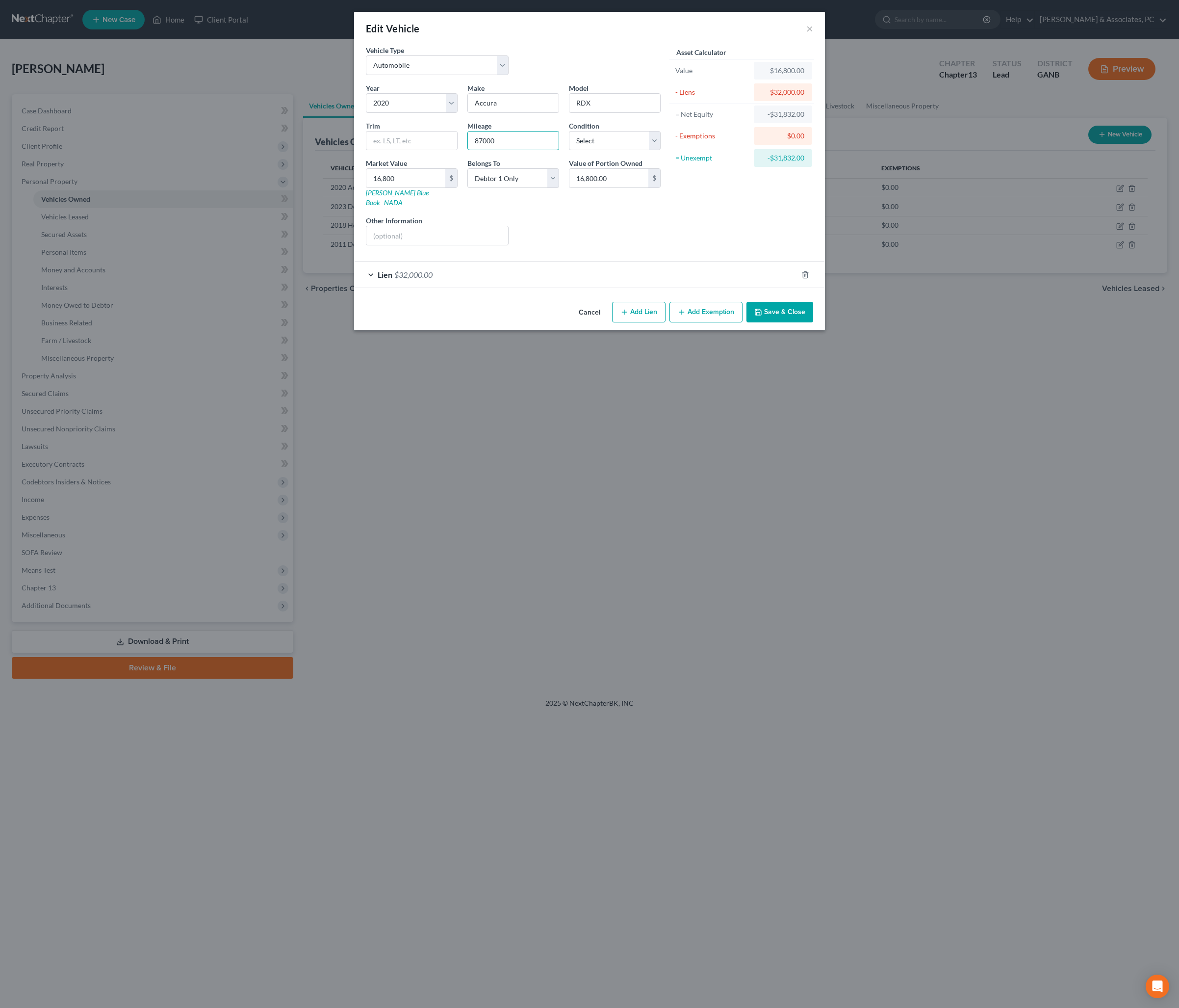
type input "87000"
click at [645, 245] on div "Liens Select" at bounding box center [590, 230] width 153 height 30
click at [785, 322] on button "Save & Close" at bounding box center [780, 312] width 67 height 20
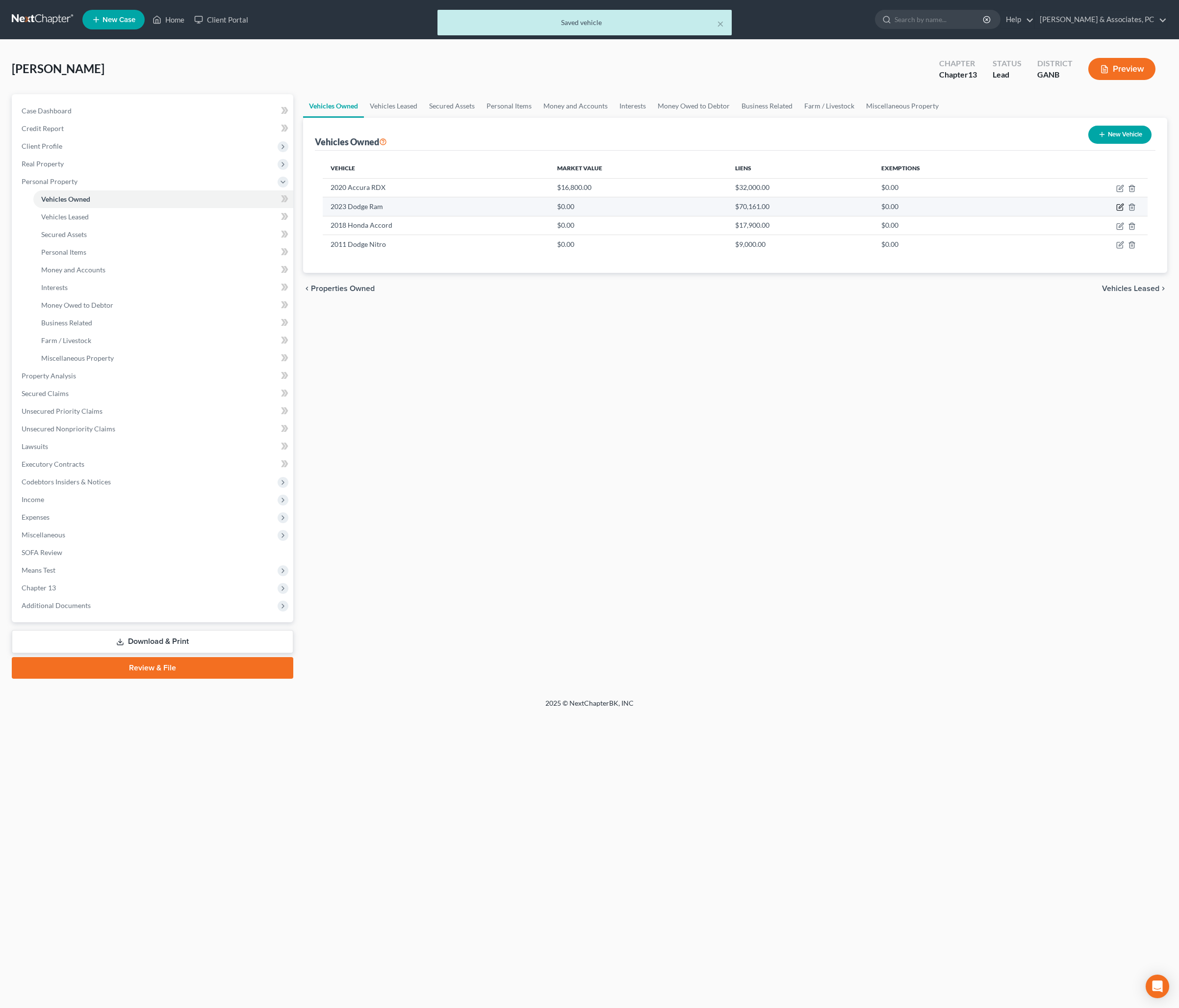
click at [1116, 211] on icon "button" at bounding box center [1120, 207] width 8 height 8
select select "0"
select select "3"
select select "0"
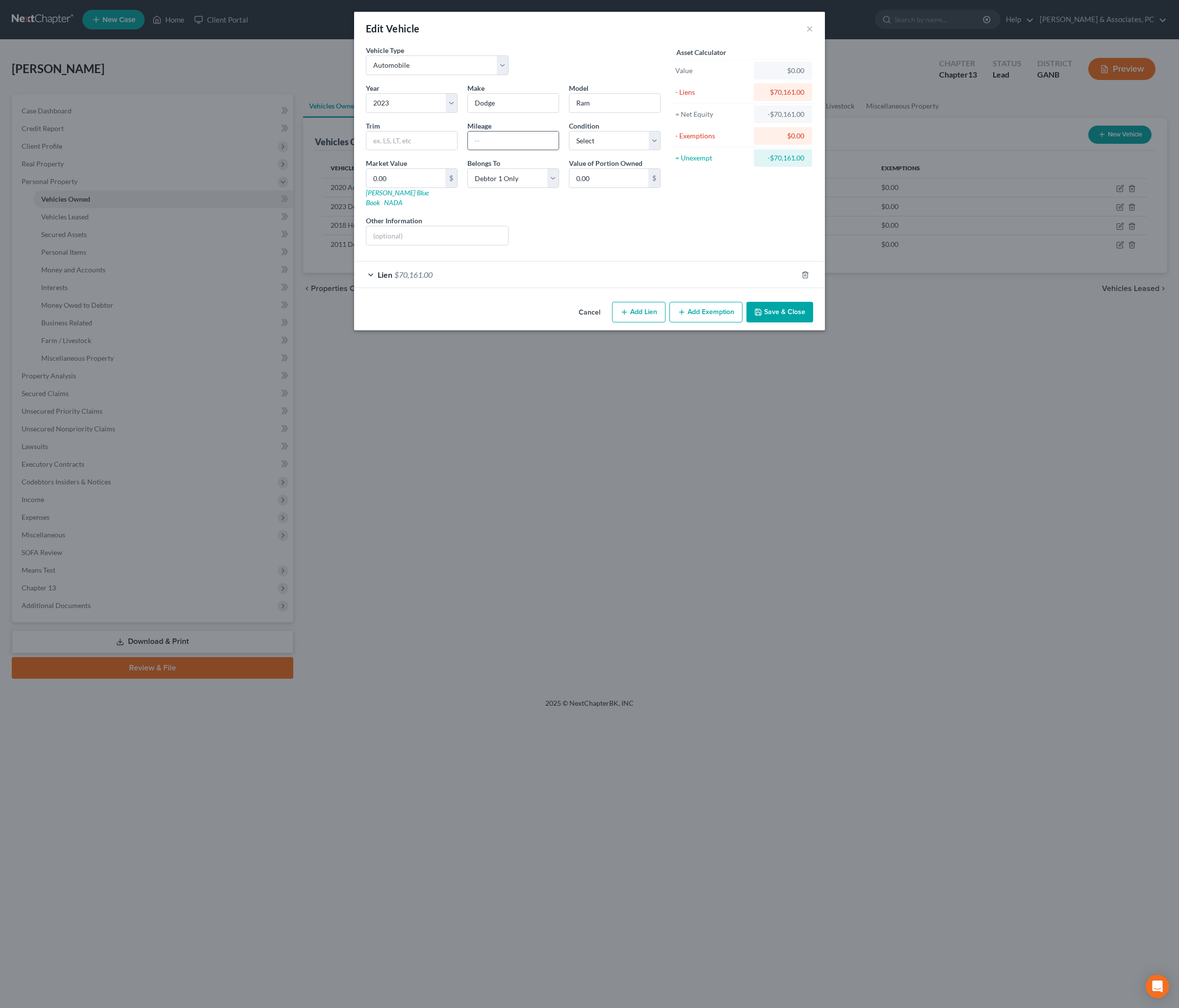
click at [524, 150] on input "text" at bounding box center [513, 141] width 91 height 19
type input "56000"
click at [373, 207] on link "Kelly Blue Book" at bounding box center [397, 197] width 63 height 18
click at [809, 322] on button "Save & Close" at bounding box center [780, 312] width 67 height 20
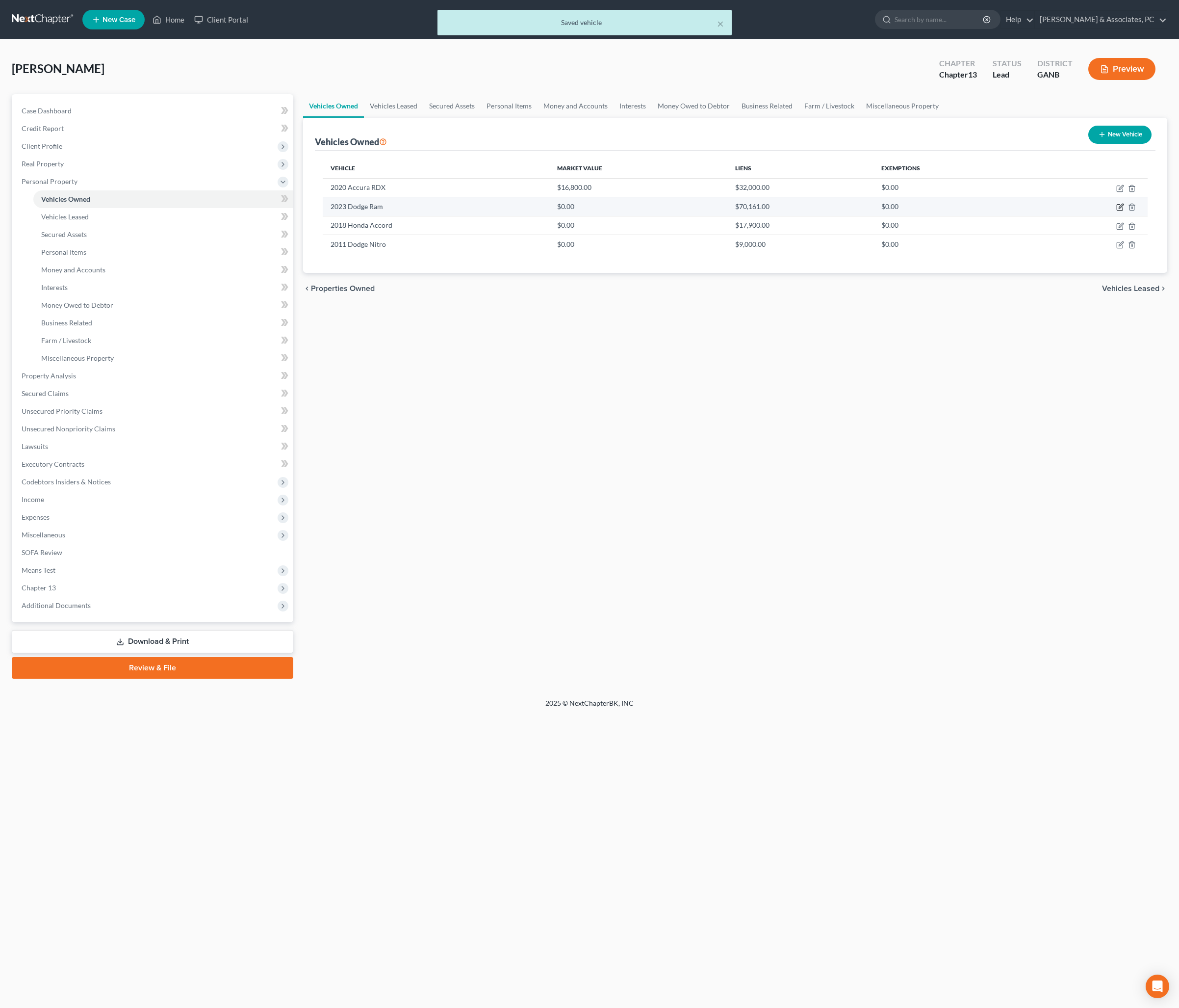
click at [1116, 211] on icon "button" at bounding box center [1120, 207] width 8 height 8
select select "0"
select select "3"
select select "0"
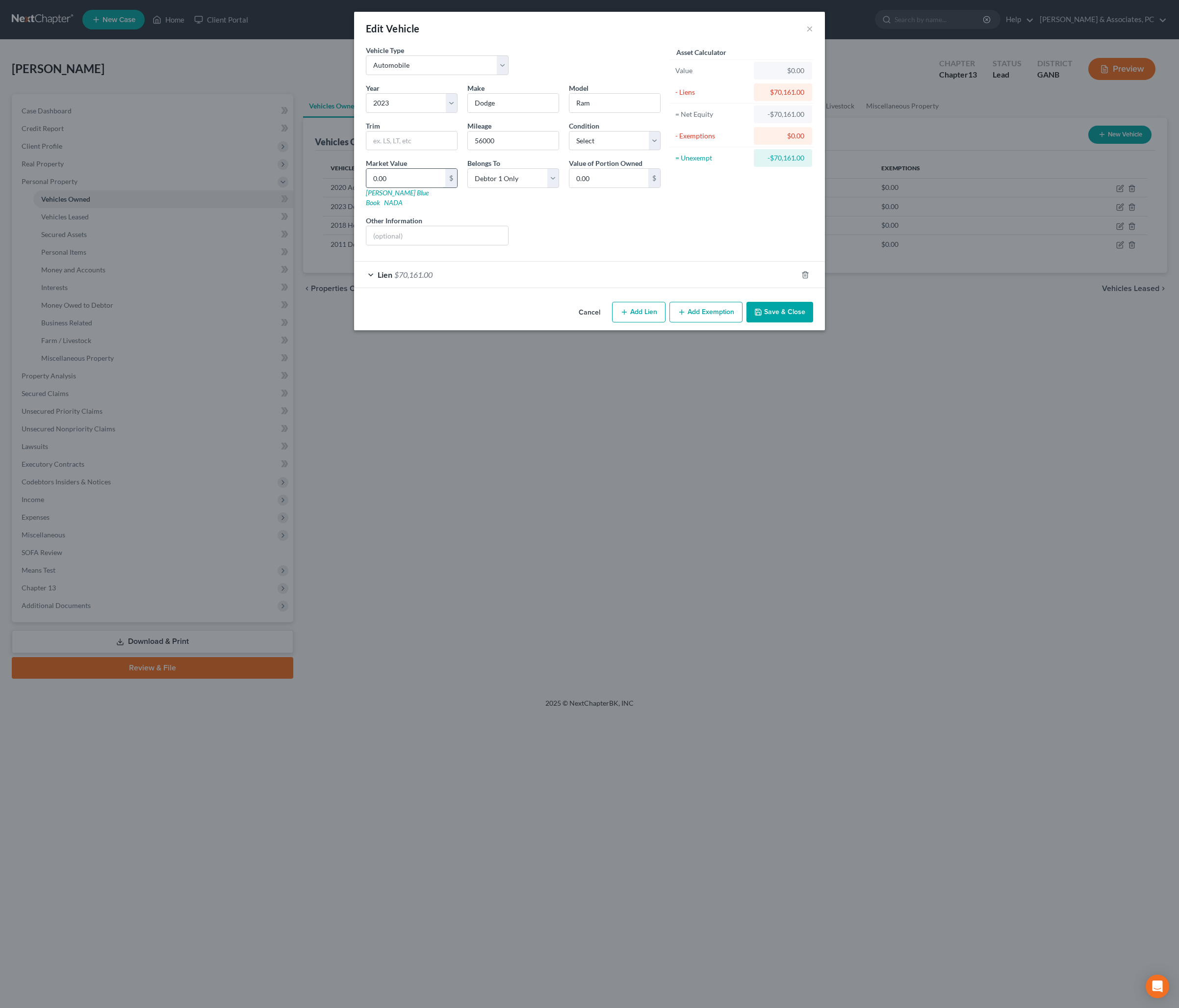
click at [398, 187] on input "0.00" at bounding box center [405, 178] width 79 height 19
type input "2"
type input "2.00"
type input "24"
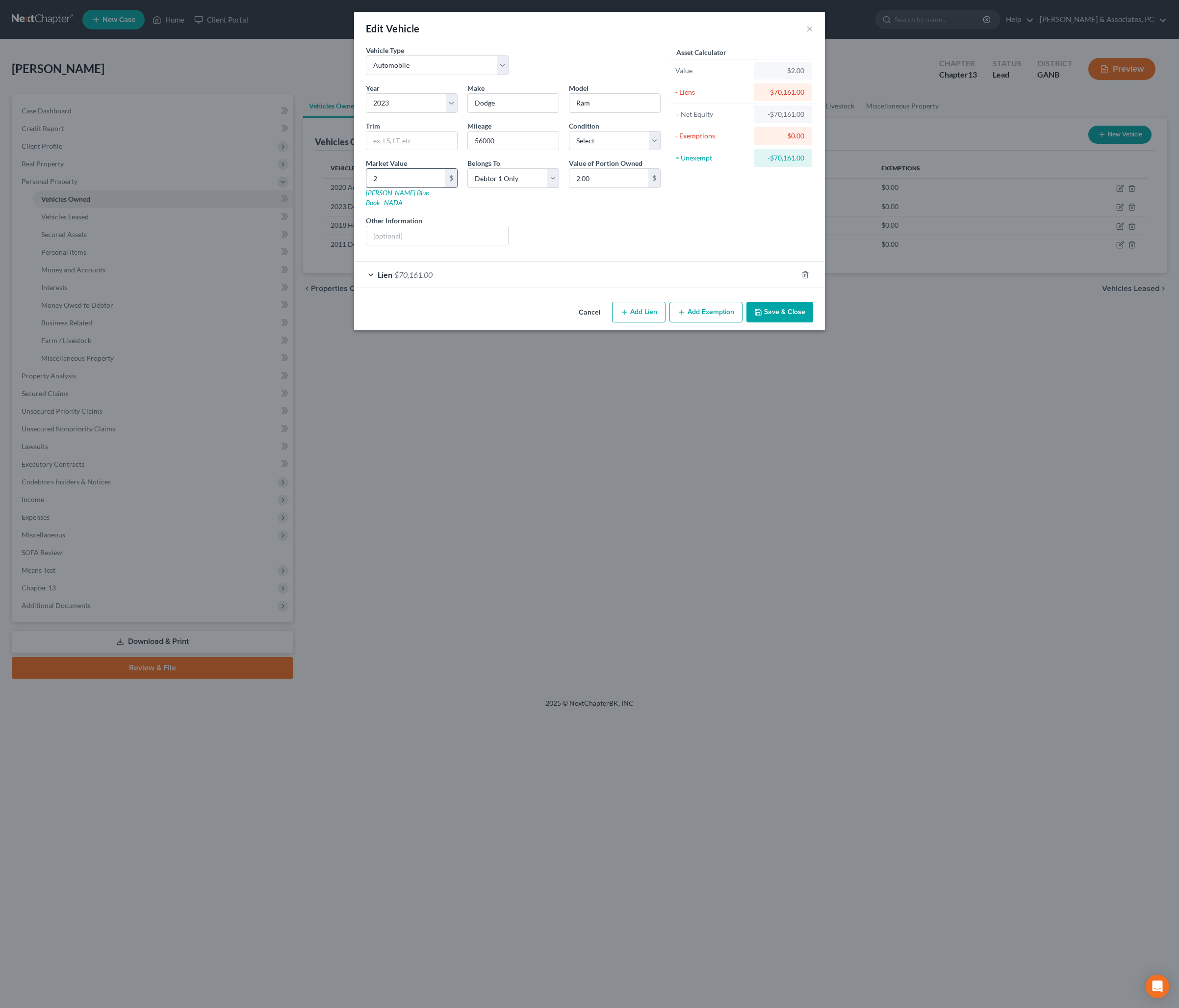
type input "24.00"
type input "247"
type input "247.00"
type input "2470"
type input "2,470.00"
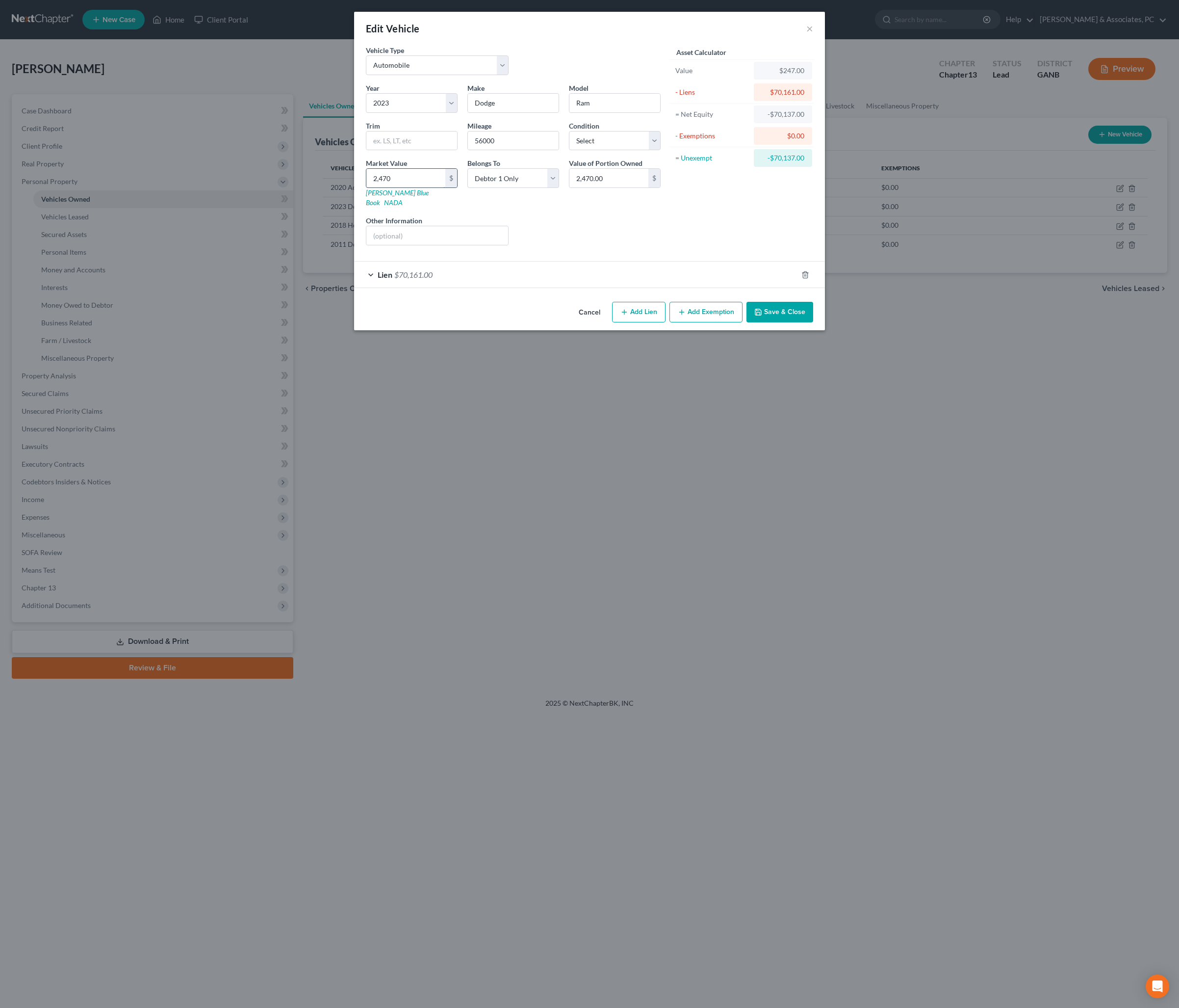
type input "2,4700"
type input "24,700.00"
type input "24,700"
click at [545, 245] on div "Liens Select" at bounding box center [590, 230] width 153 height 30
click at [814, 322] on button "Save & Close" at bounding box center [780, 312] width 67 height 20
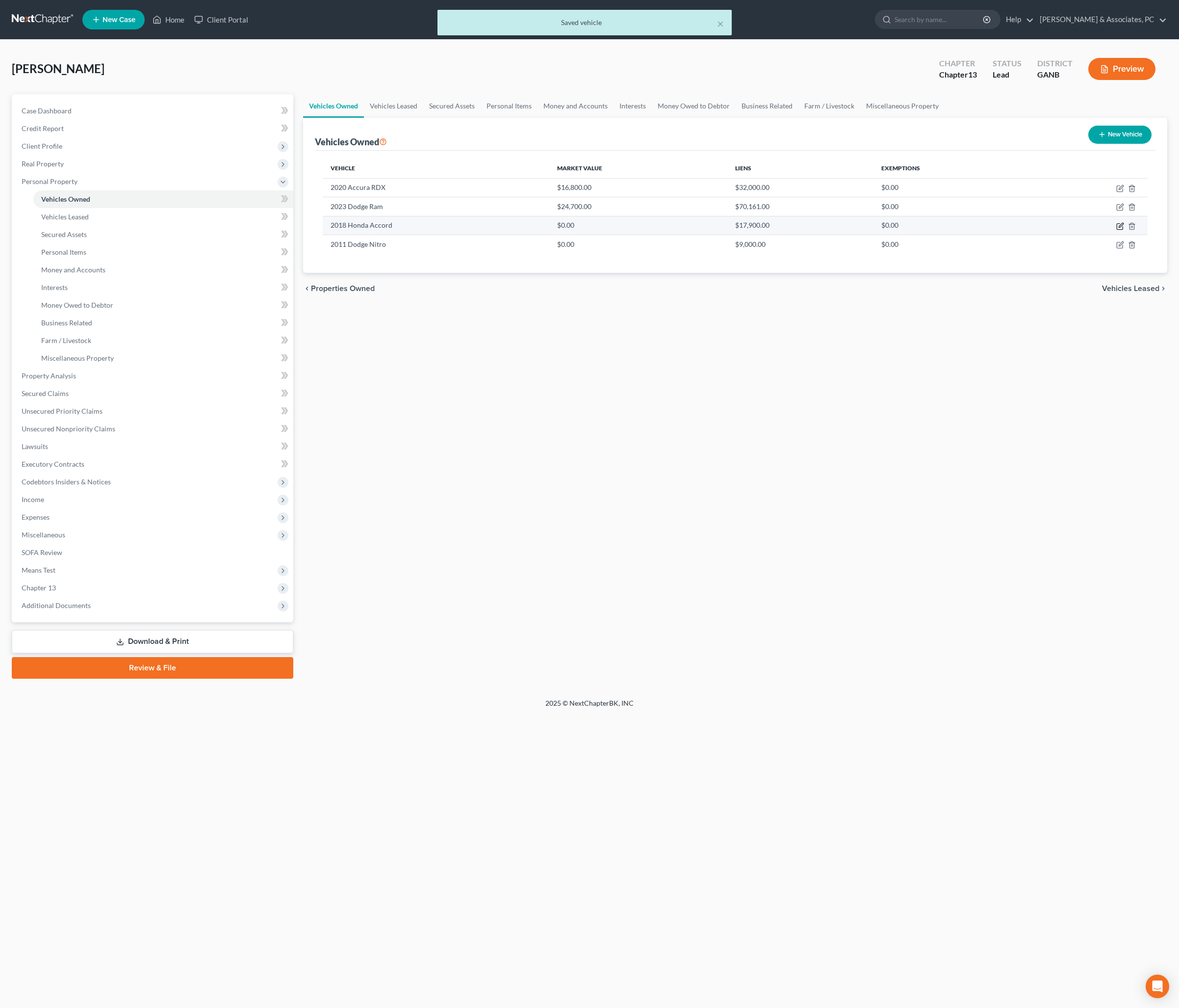
click at [1116, 230] on icon "button" at bounding box center [1120, 226] width 8 height 8
select select "0"
select select "8"
select select "0"
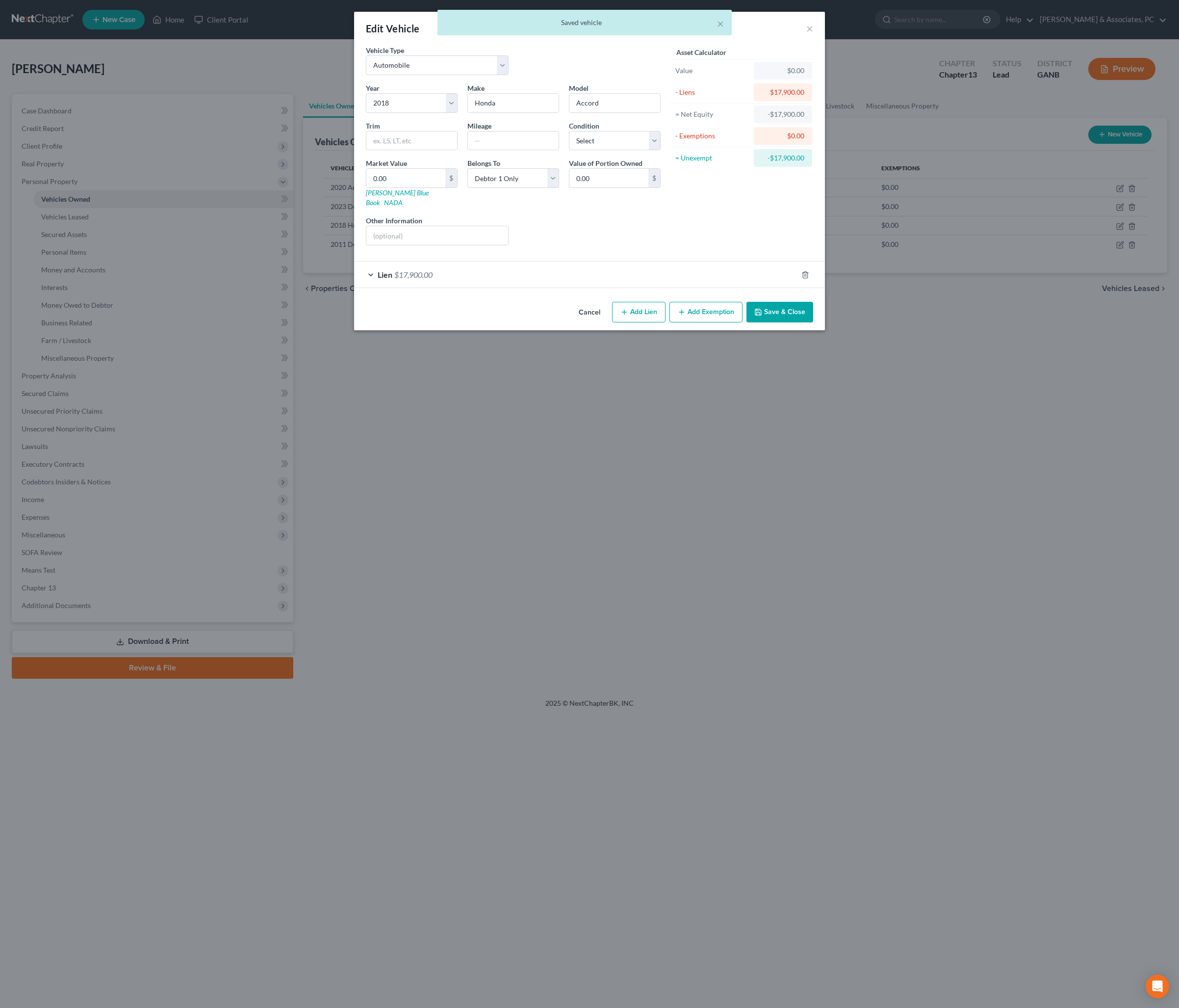
click at [578, 245] on div "Liens Select" at bounding box center [590, 230] width 153 height 30
click at [500, 150] on input "text" at bounding box center [513, 141] width 91 height 19
type input "111139"
click at [556, 245] on div "Liens Select" at bounding box center [590, 230] width 153 height 30
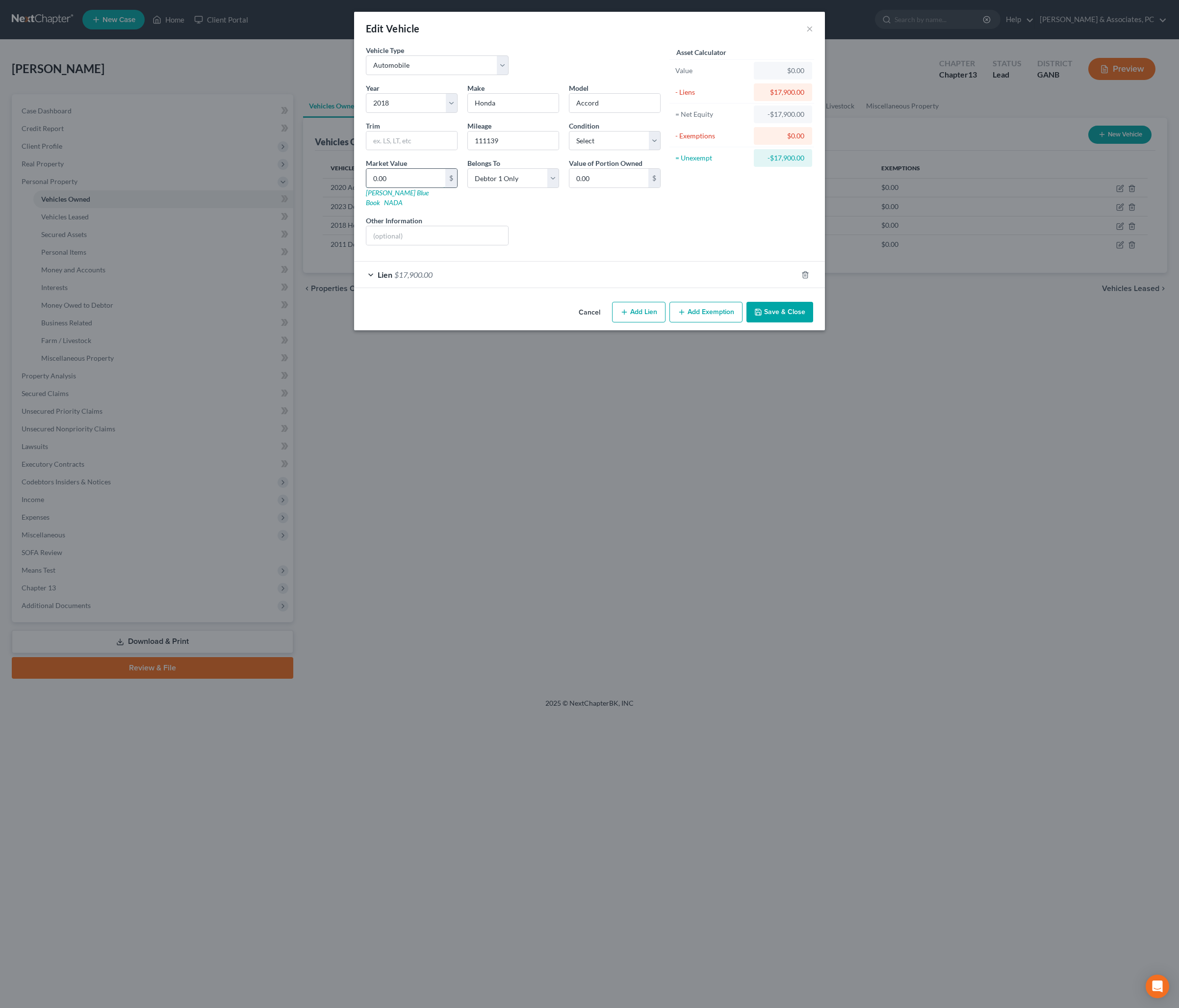
click at [379, 187] on input "0.00" at bounding box center [405, 178] width 79 height 19
click at [377, 207] on link "Kelly Blue Book" at bounding box center [397, 197] width 63 height 18
click at [405, 187] on input "0.00" at bounding box center [405, 178] width 79 height 19
type input "1"
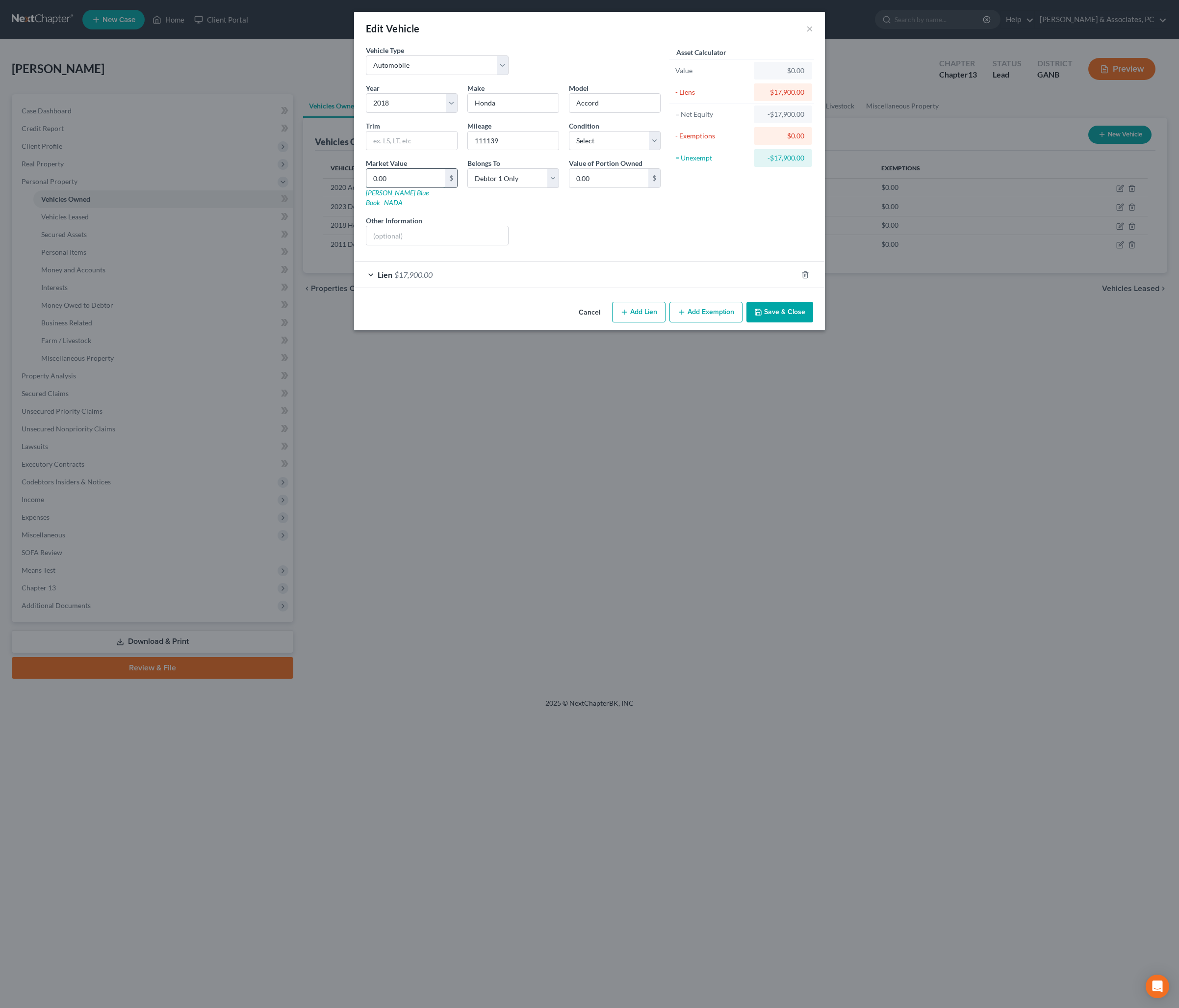
type input "1.00"
type input "12"
type input "12.00"
type input "129"
type input "129.00"
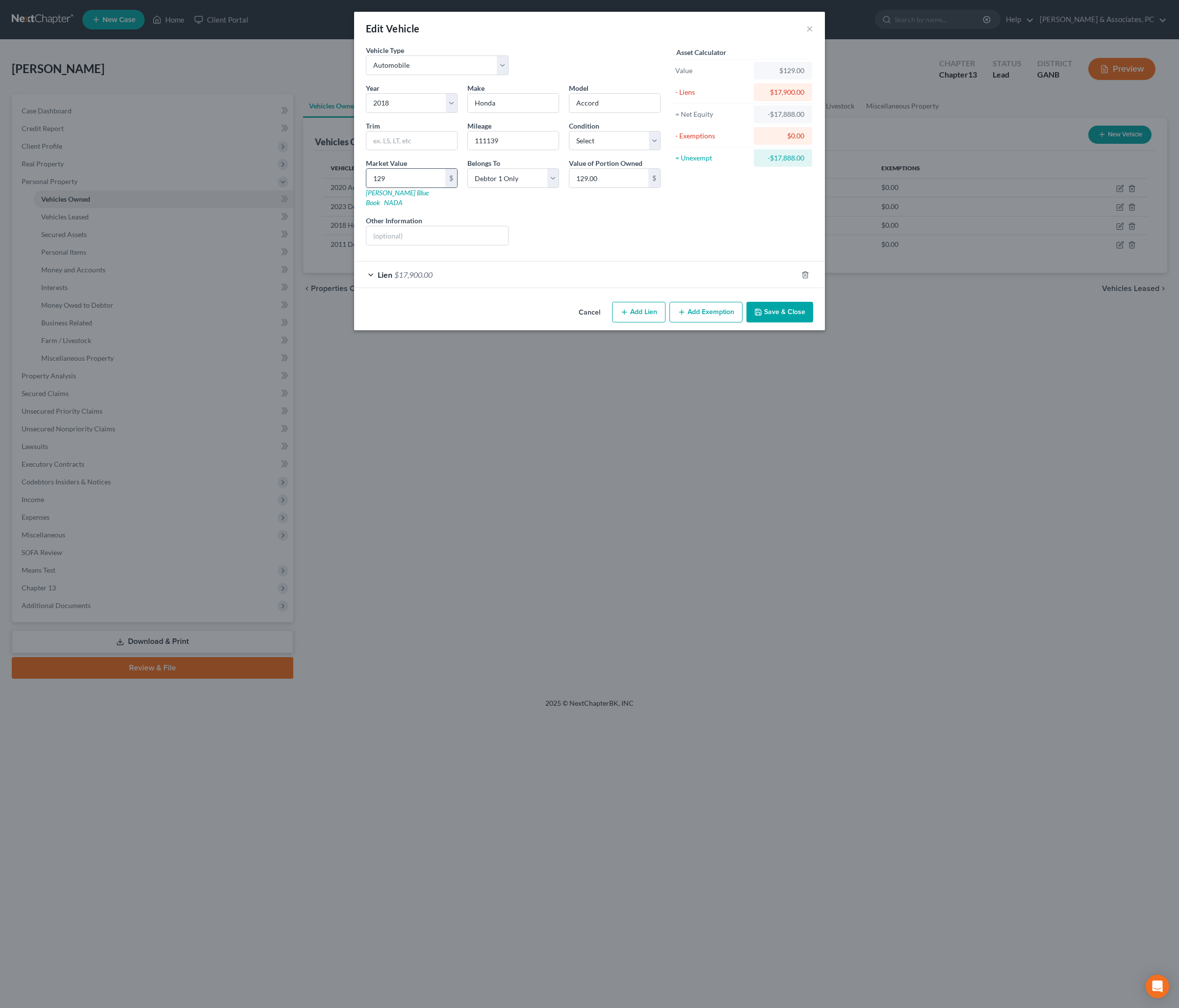
type input "1290"
type input "1,290.00"
type input "1,2900"
type input "12,900.00"
type input "12,900"
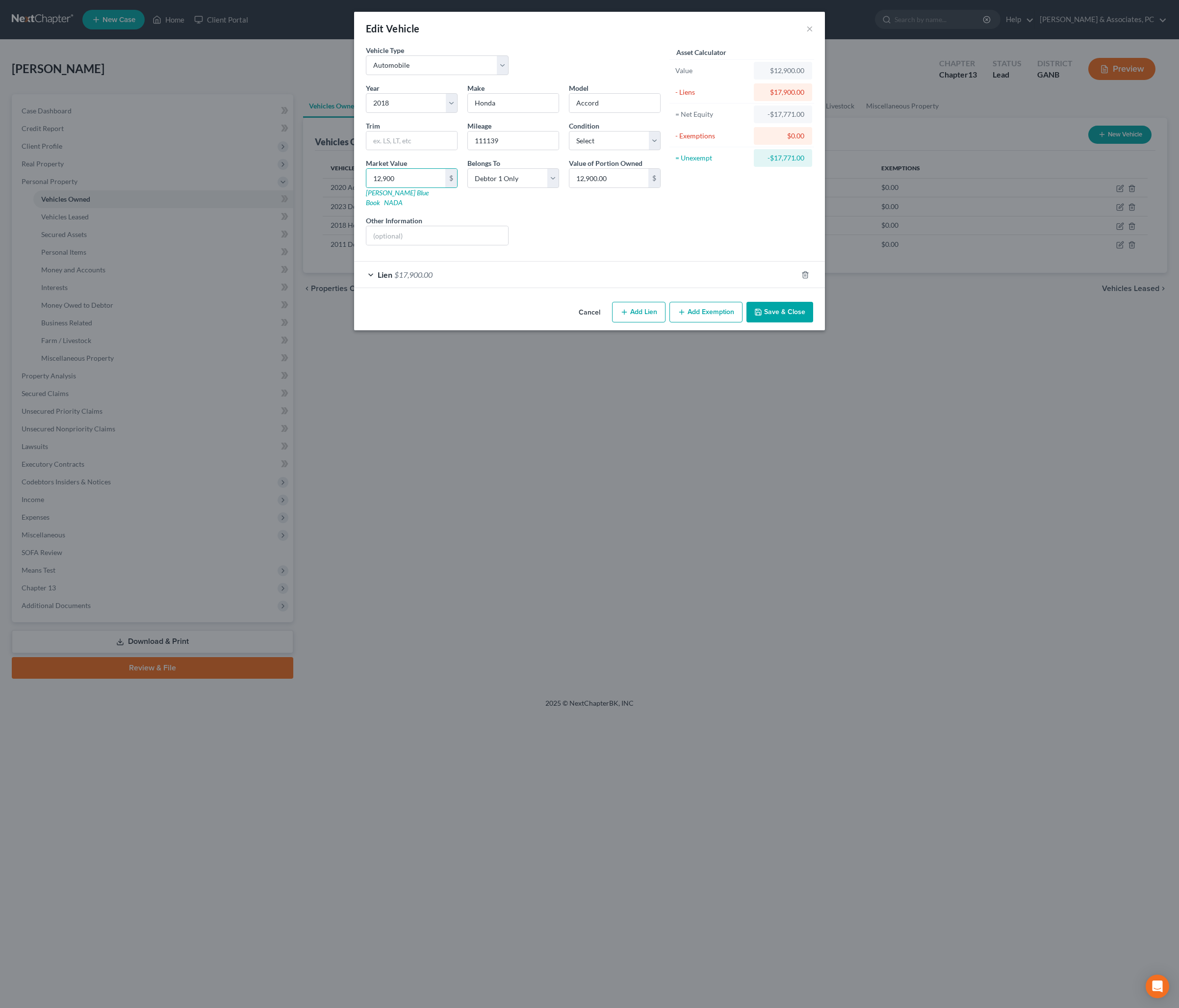
click at [809, 322] on button "Save & Close" at bounding box center [780, 312] width 67 height 20
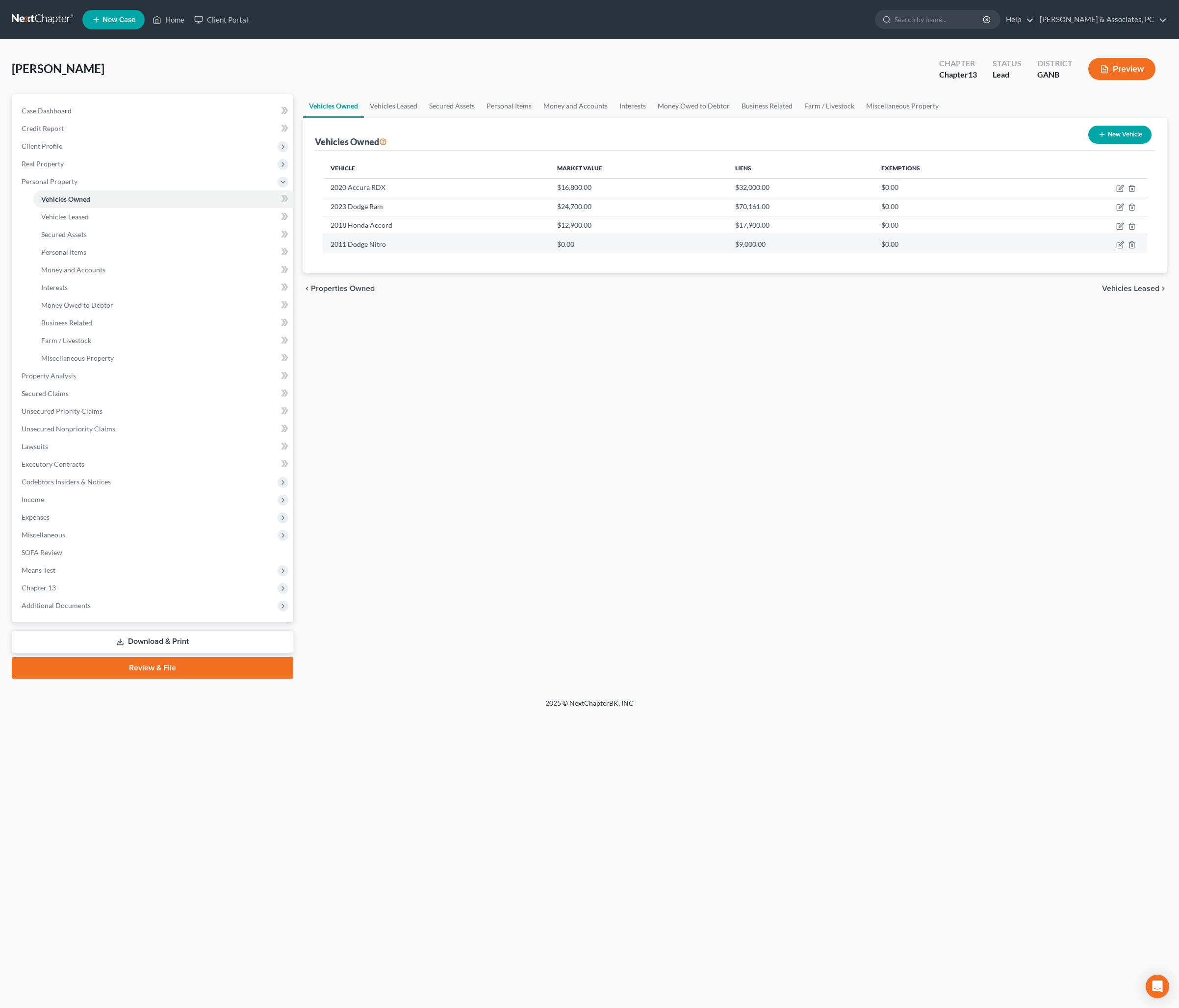
click at [1108, 253] on td at bounding box center [1090, 244] width 115 height 19
click at [1116, 249] on icon "button" at bounding box center [1120, 245] width 8 height 8
select select "0"
select select "15"
select select "0"
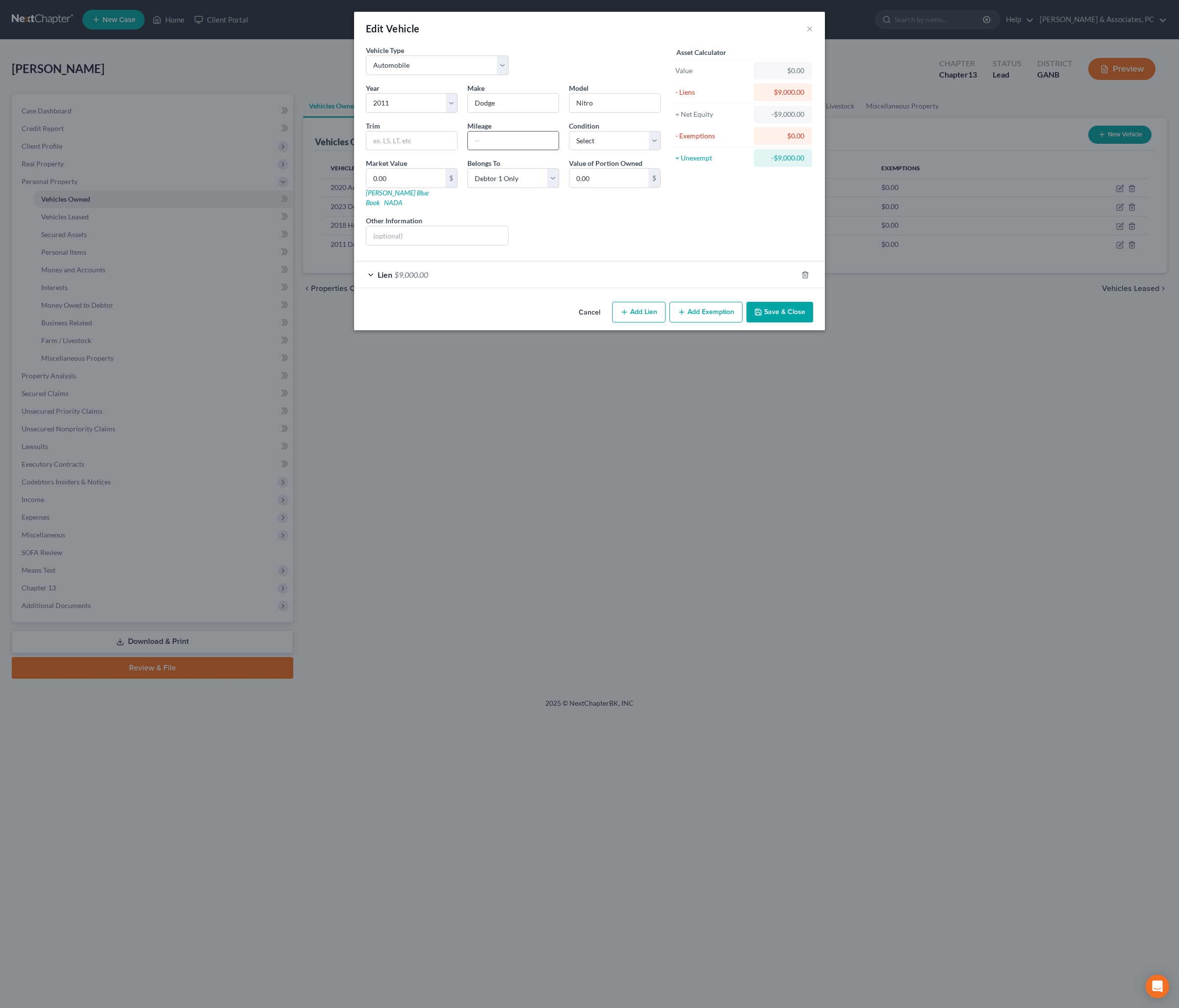
click at [486, 150] on input "text" at bounding box center [513, 141] width 91 height 19
type input "217000"
click at [795, 322] on button "Save & Close" at bounding box center [780, 312] width 67 height 20
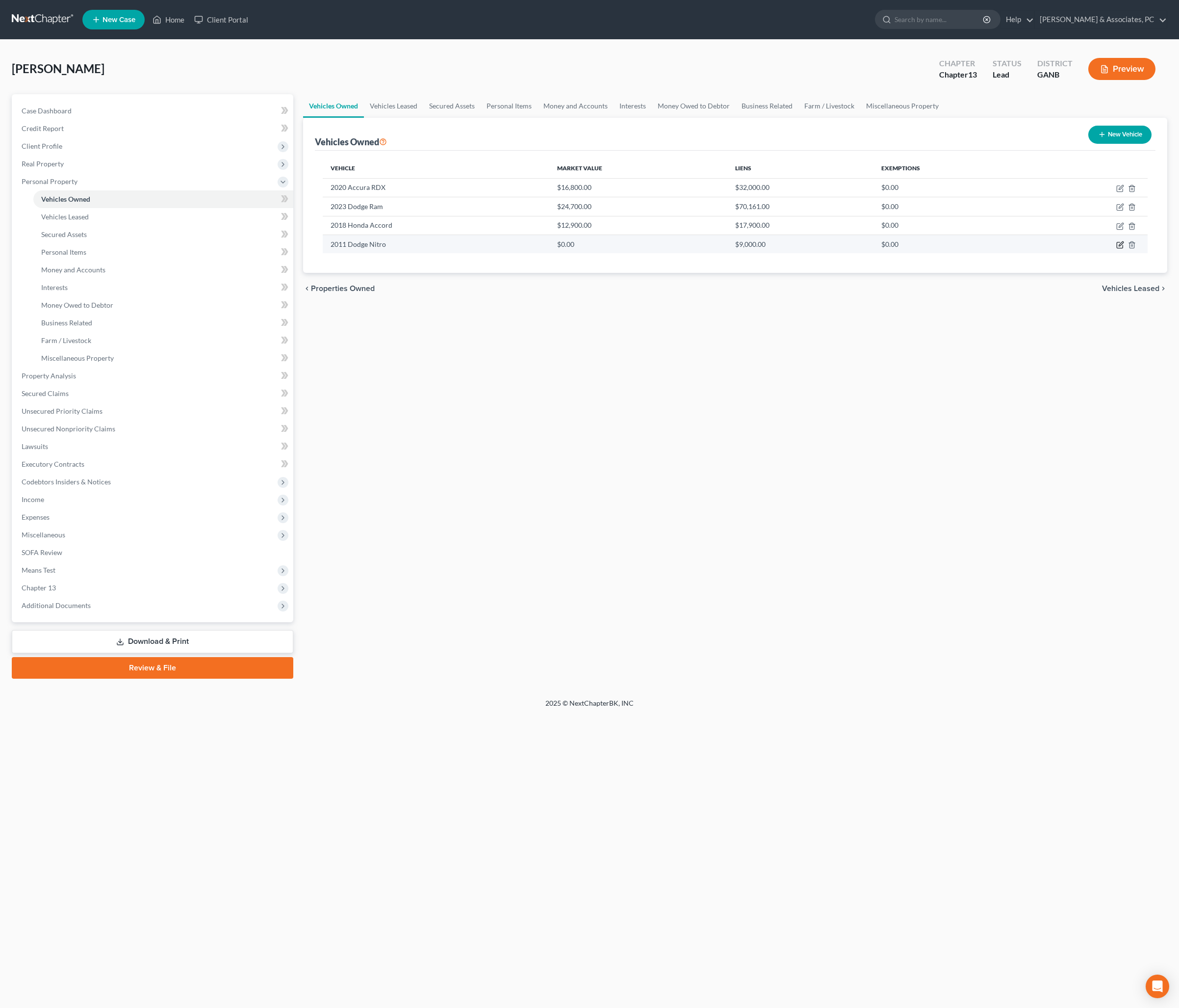
click at [1118, 249] on icon "button" at bounding box center [1120, 245] width 8 height 8
select select "0"
select select "15"
select select "0"
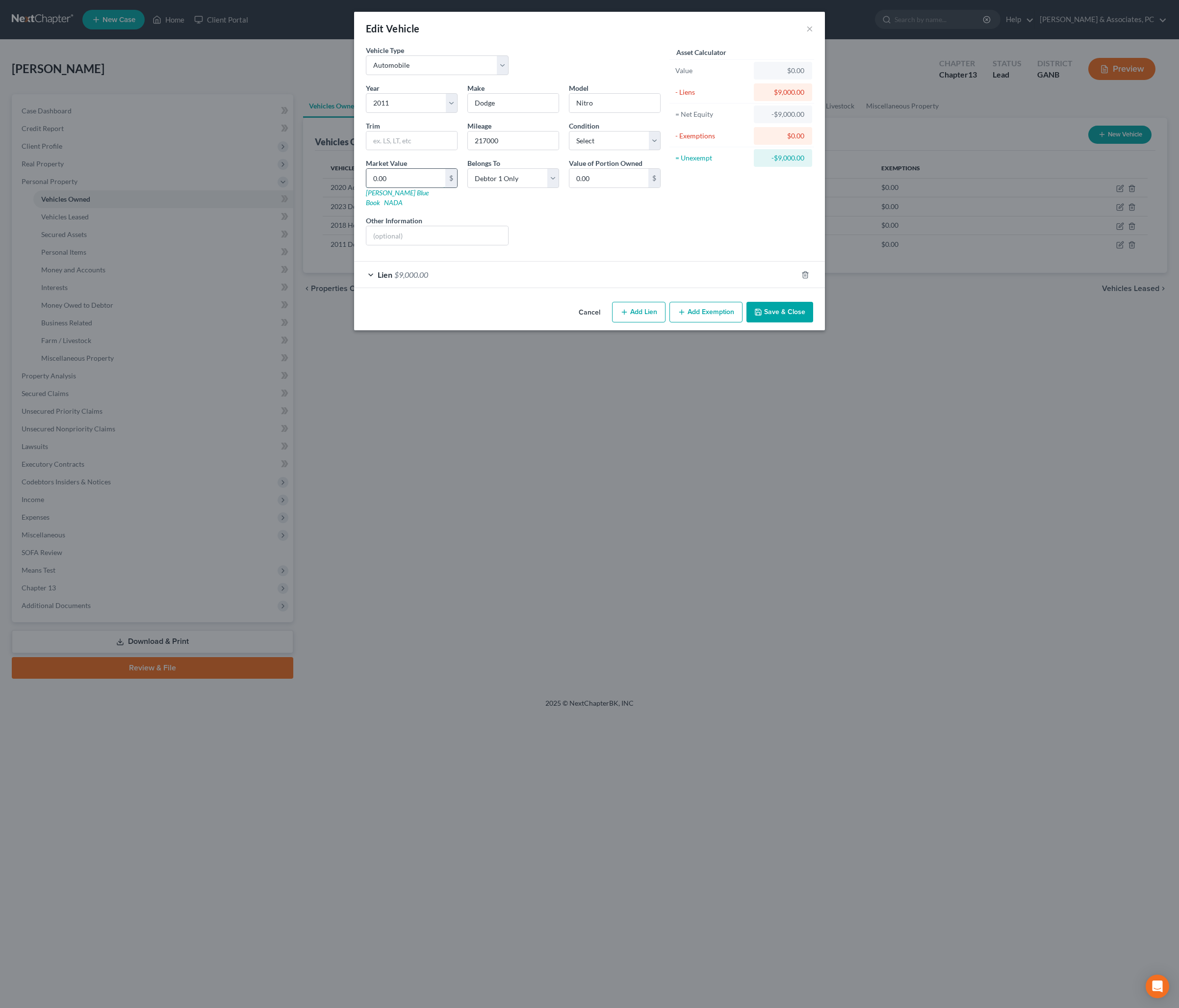
click at [380, 187] on input "0.00" at bounding box center [405, 178] width 79 height 19
click at [387, 187] on input "0.00" at bounding box center [405, 178] width 79 height 19
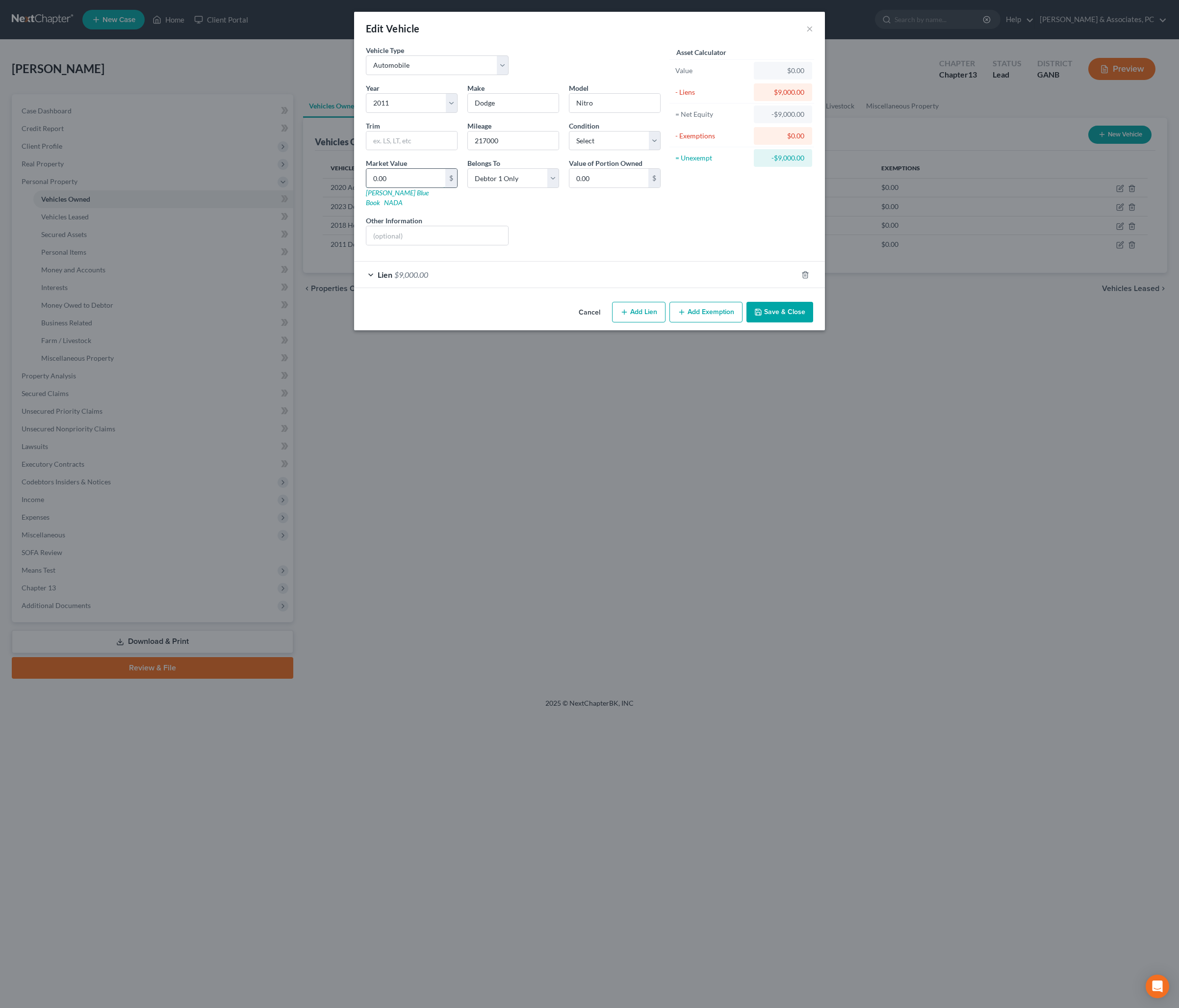
type input "3"
type input "3.00"
type input "34"
type input "34.00"
type input "342"
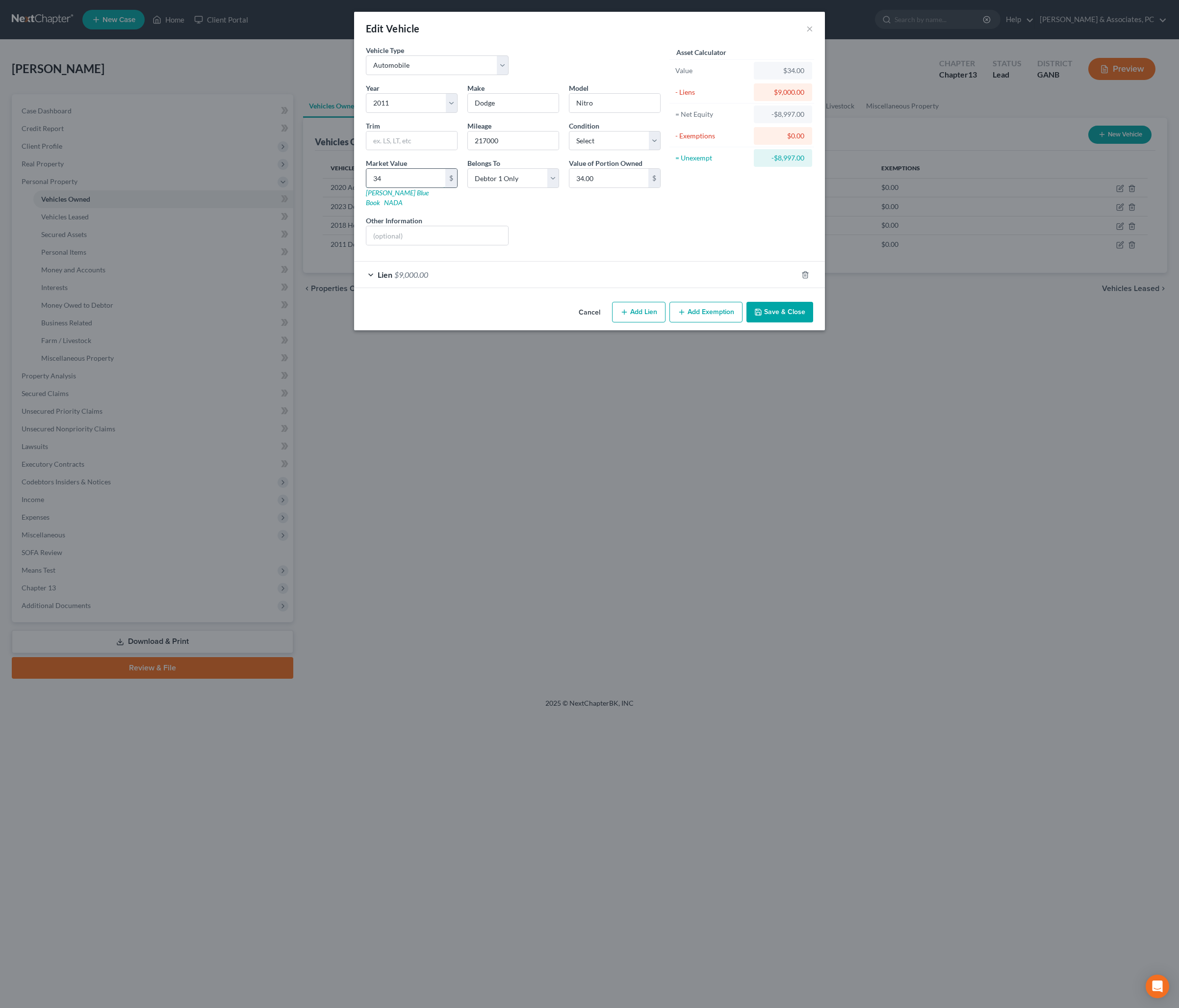
type input "342.00"
type input "342"
click at [814, 322] on button "Save & Close" at bounding box center [780, 312] width 67 height 20
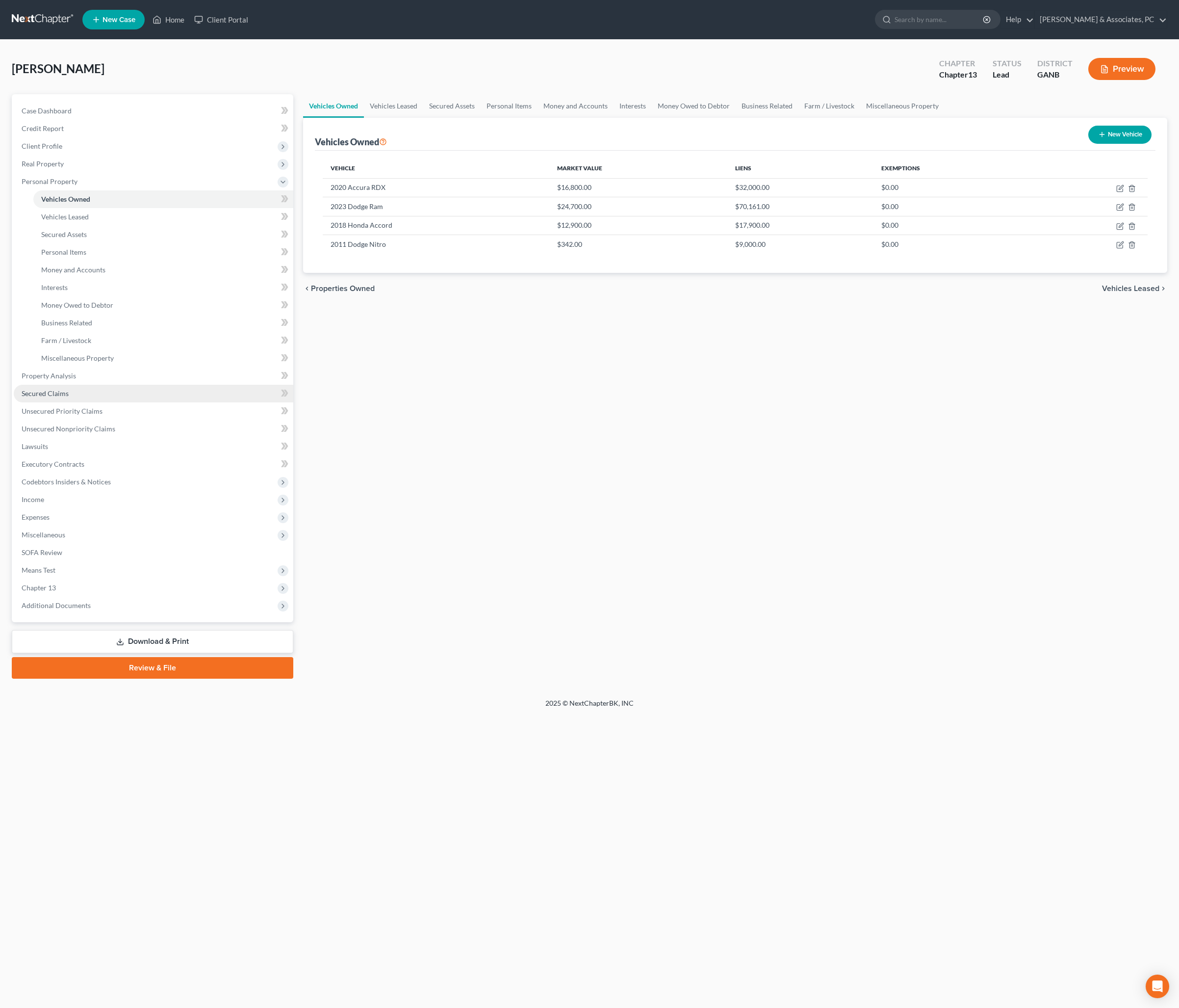
click at [66, 397] on span "Secured Claims" at bounding box center [45, 393] width 47 height 8
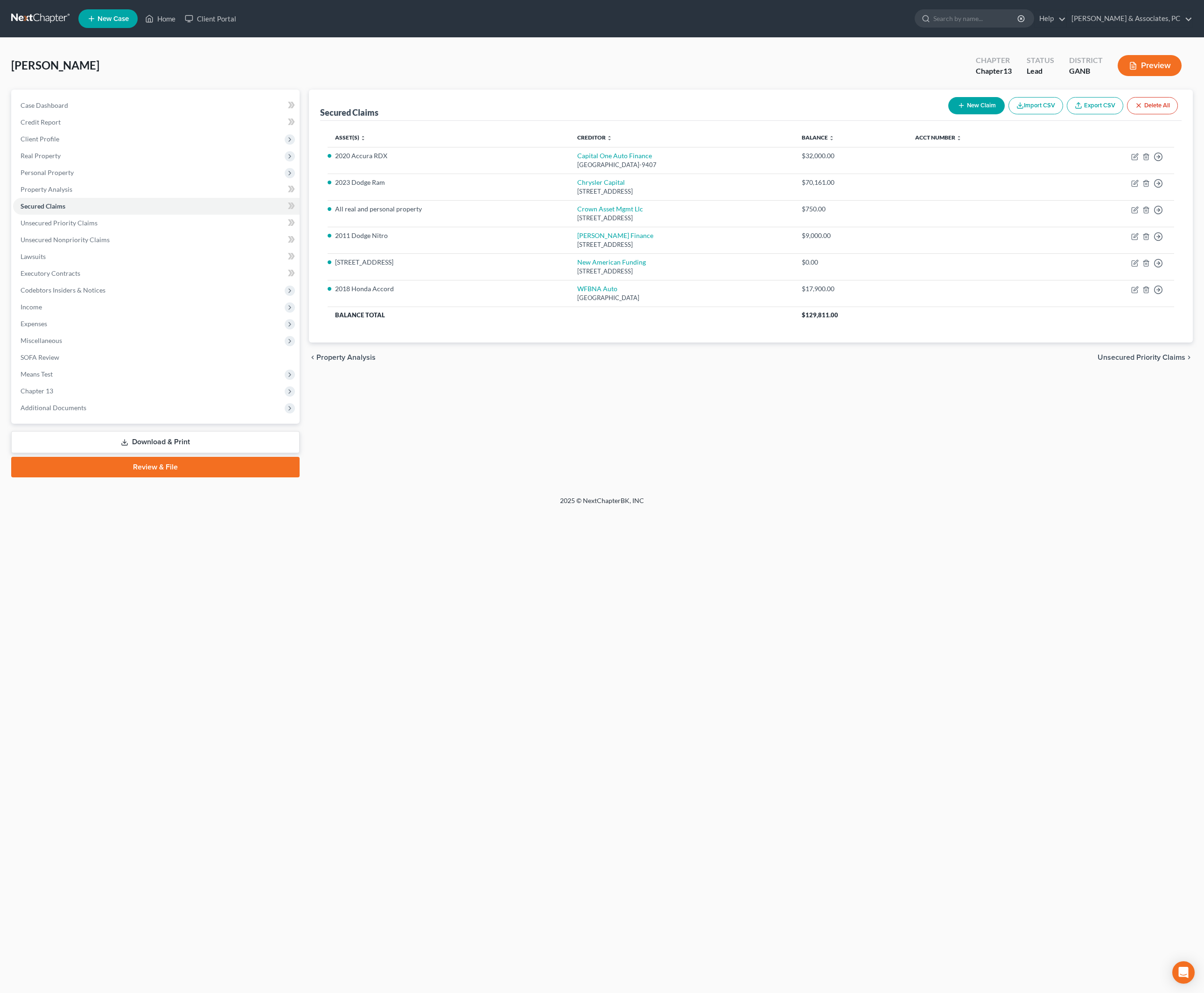
click at [730, 463] on div "Secured Claims New Claim Import CSV Export CSV Delete All Asset(s) expand_more …" at bounding box center [751, 283] width 893 height 388
click at [1122, 161] on icon "button" at bounding box center [1135, 156] width 8 height 8
select select "45"
select select "3"
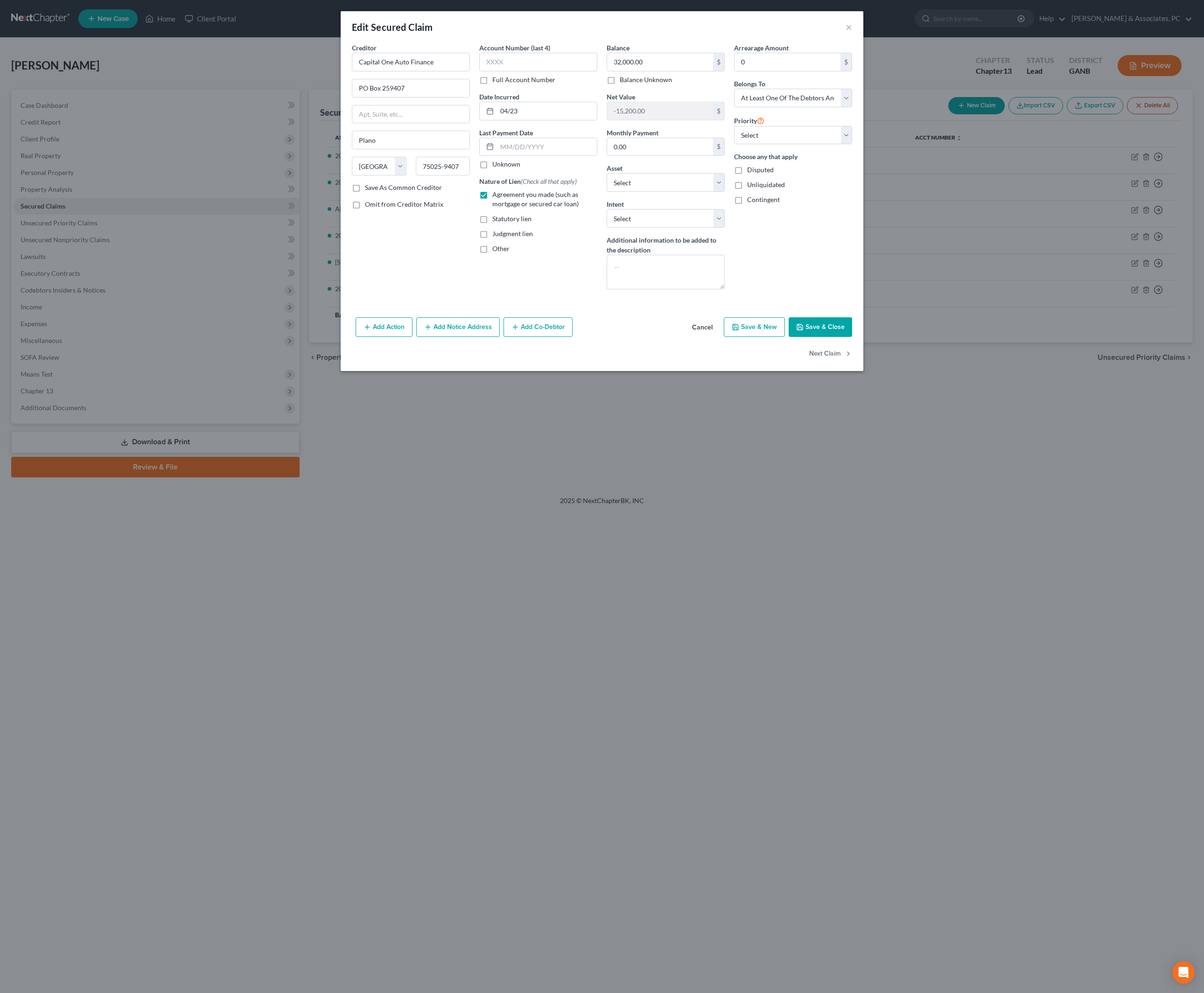
click at [578, 297] on div "Account Number (last 4) Full Account Number Date Incurred 04/23 Last Payment Da…" at bounding box center [539, 170] width 128 height 254
click at [852, 337] on button "Save & Close" at bounding box center [821, 327] width 64 height 19
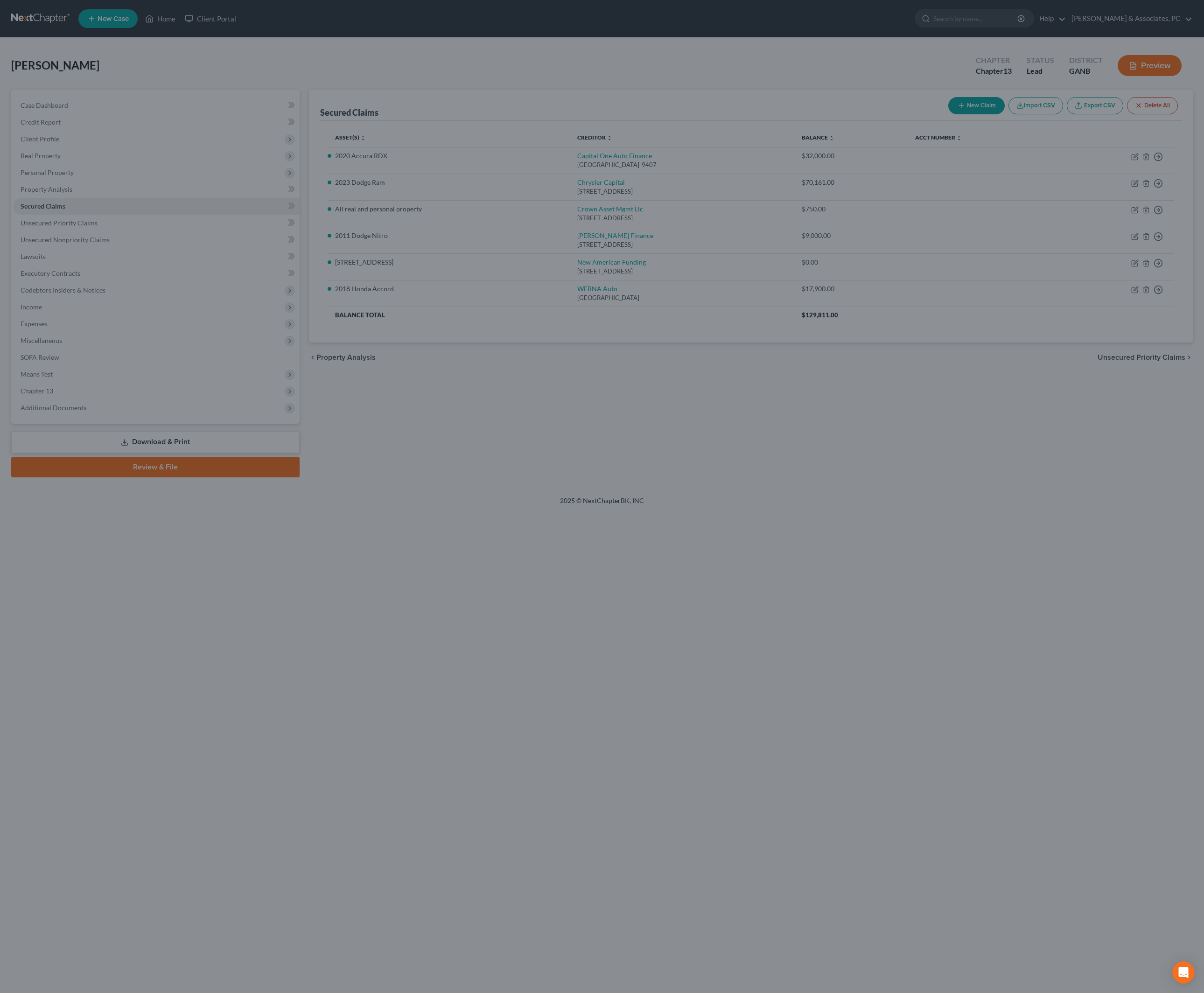
click at [870, 403] on div "Edit Secured Claim × Creditor * Capital One Auto Finance PO Box 259407 Plano St…" at bounding box center [602, 496] width 1204 height 993
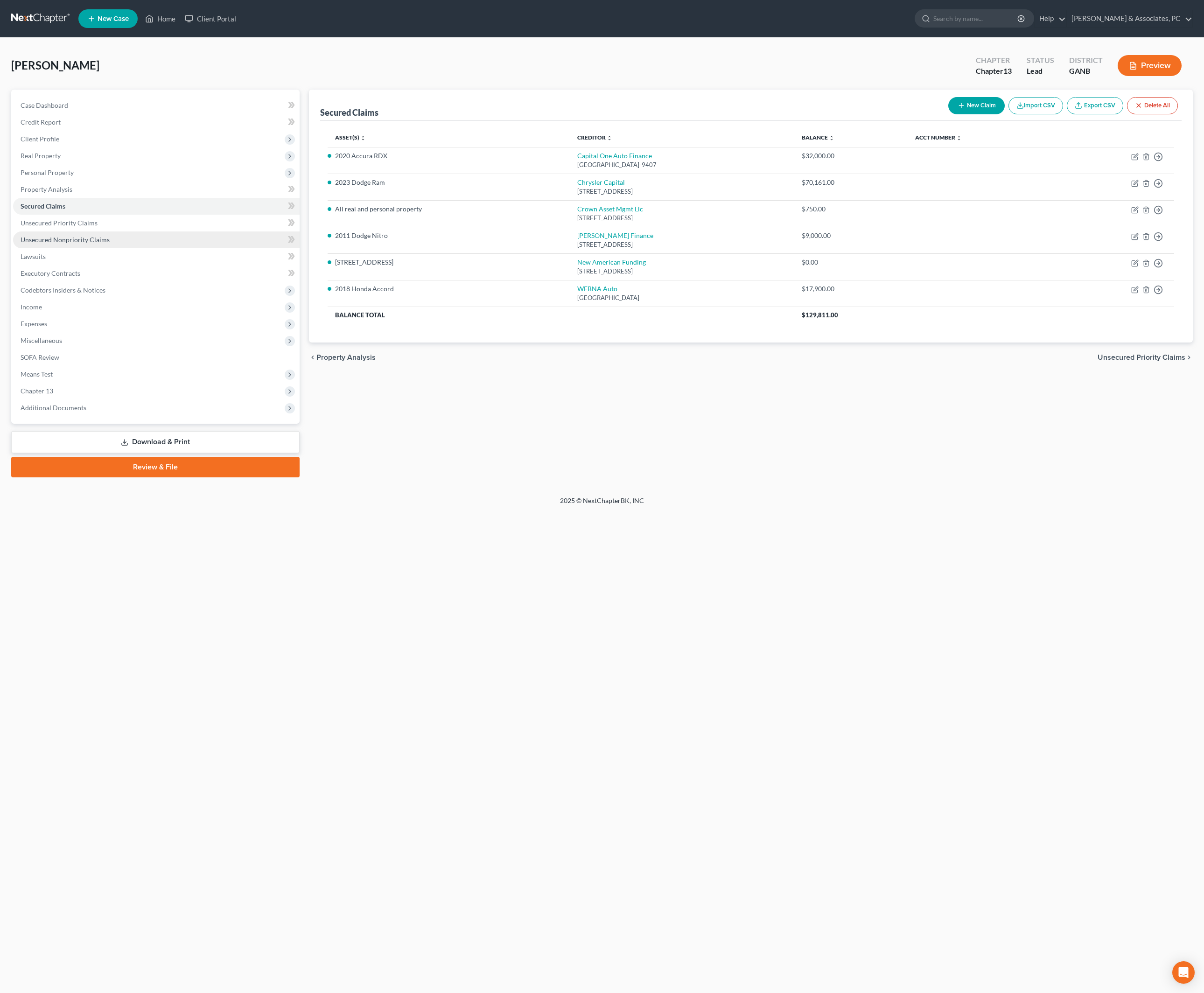
click at [83, 244] on span "Unsecured Nonpriority Claims" at bounding box center [65, 239] width 89 height 8
